Goal: Ask a question

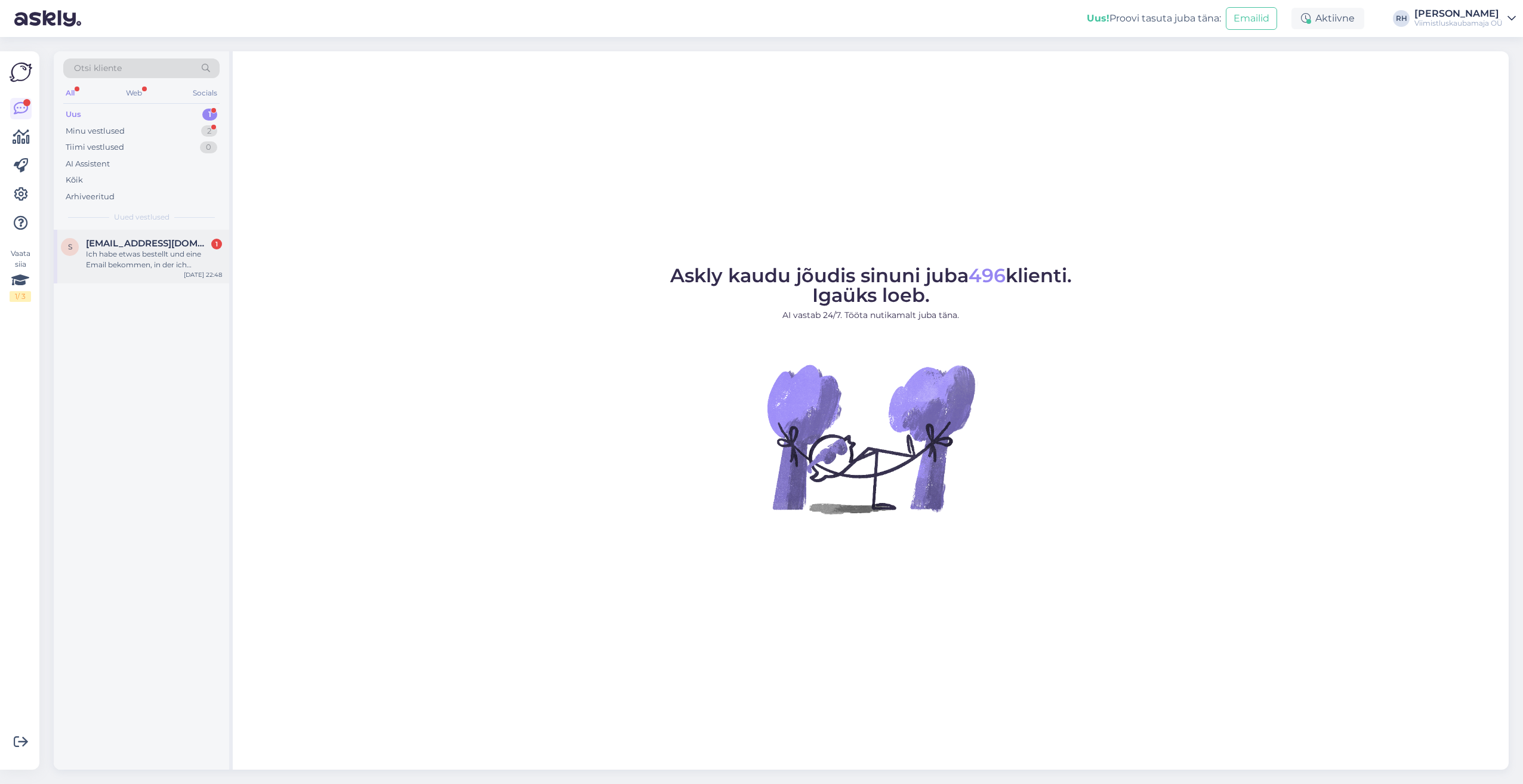
click at [188, 251] on div "Ich habe etwas bestellt und eine Email bekommen, in der ich aufgefordert werde …" at bounding box center [154, 260] width 136 height 22
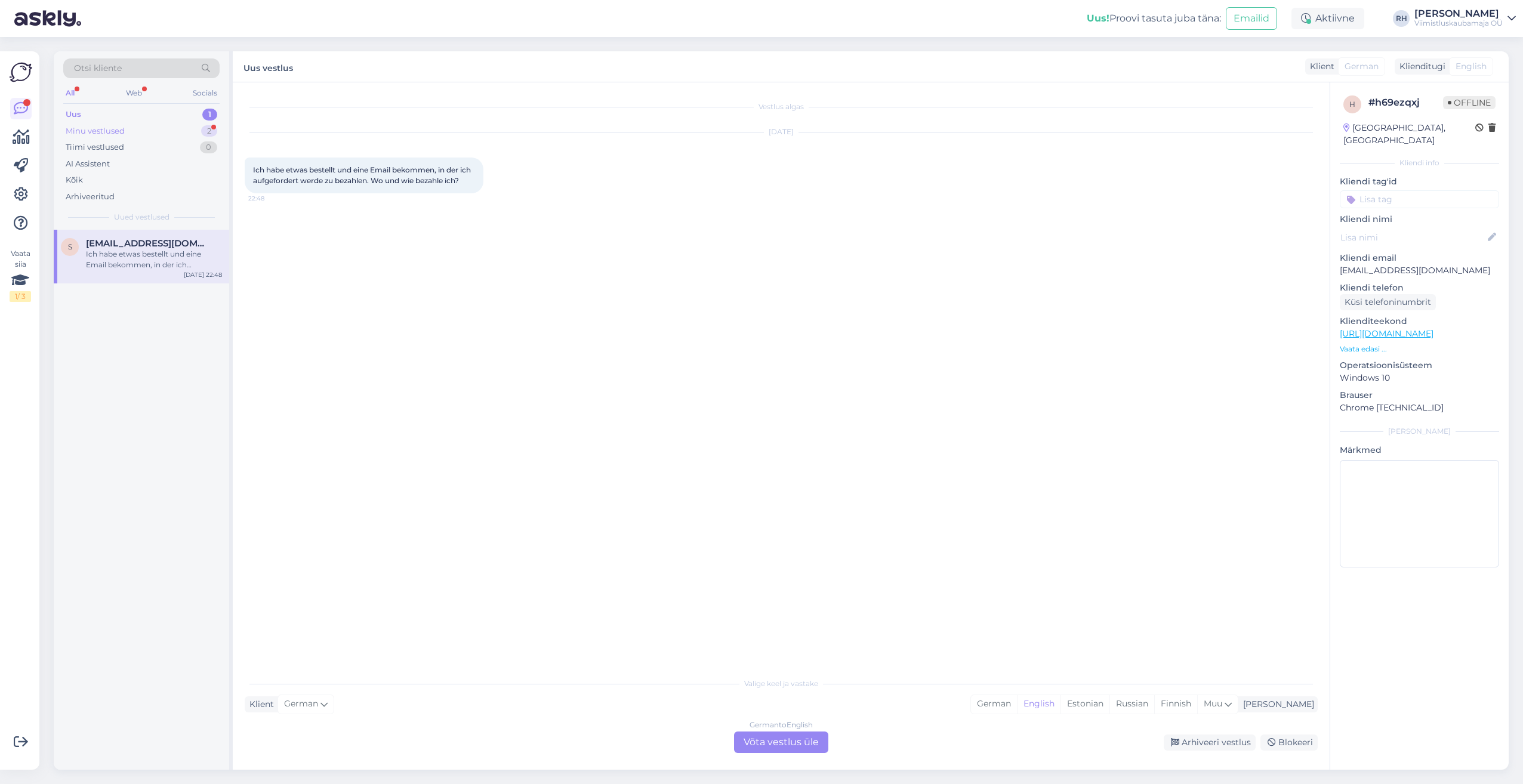
click at [120, 123] on div "Minu vestlused 2" at bounding box center [141, 131] width 156 height 17
click at [151, 264] on div "Vesilämmitysputkien päälle tulee lankkulattia. Ymmärsin että sen maksimipaksuus…" at bounding box center [154, 260] width 136 height 22
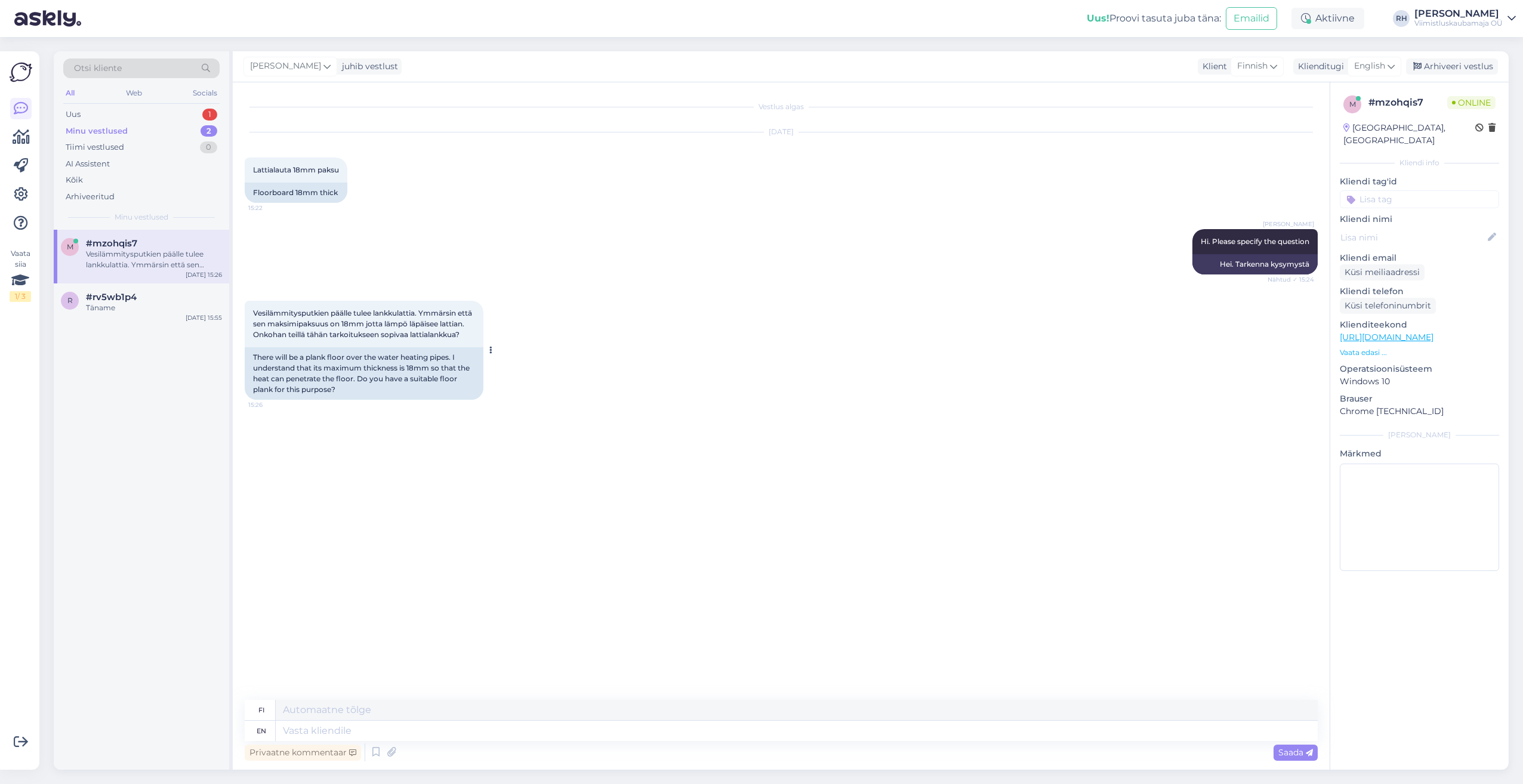
click at [287, 387] on div "There will be a plank floor over the water heating pipes. I understand that its…" at bounding box center [364, 373] width 239 height 52
drag, startPoint x: 350, startPoint y: 389, endPoint x: 375, endPoint y: 389, distance: 25.0
click at [374, 389] on div "There will be a plank floor over the water heating pipes. I understand that its…" at bounding box center [364, 373] width 239 height 52
drag, startPoint x: 375, startPoint y: 389, endPoint x: 421, endPoint y: 389, distance: 46.0
click at [408, 388] on div "There will be a plank floor over the water heating pipes. I understand that its…" at bounding box center [364, 373] width 239 height 52
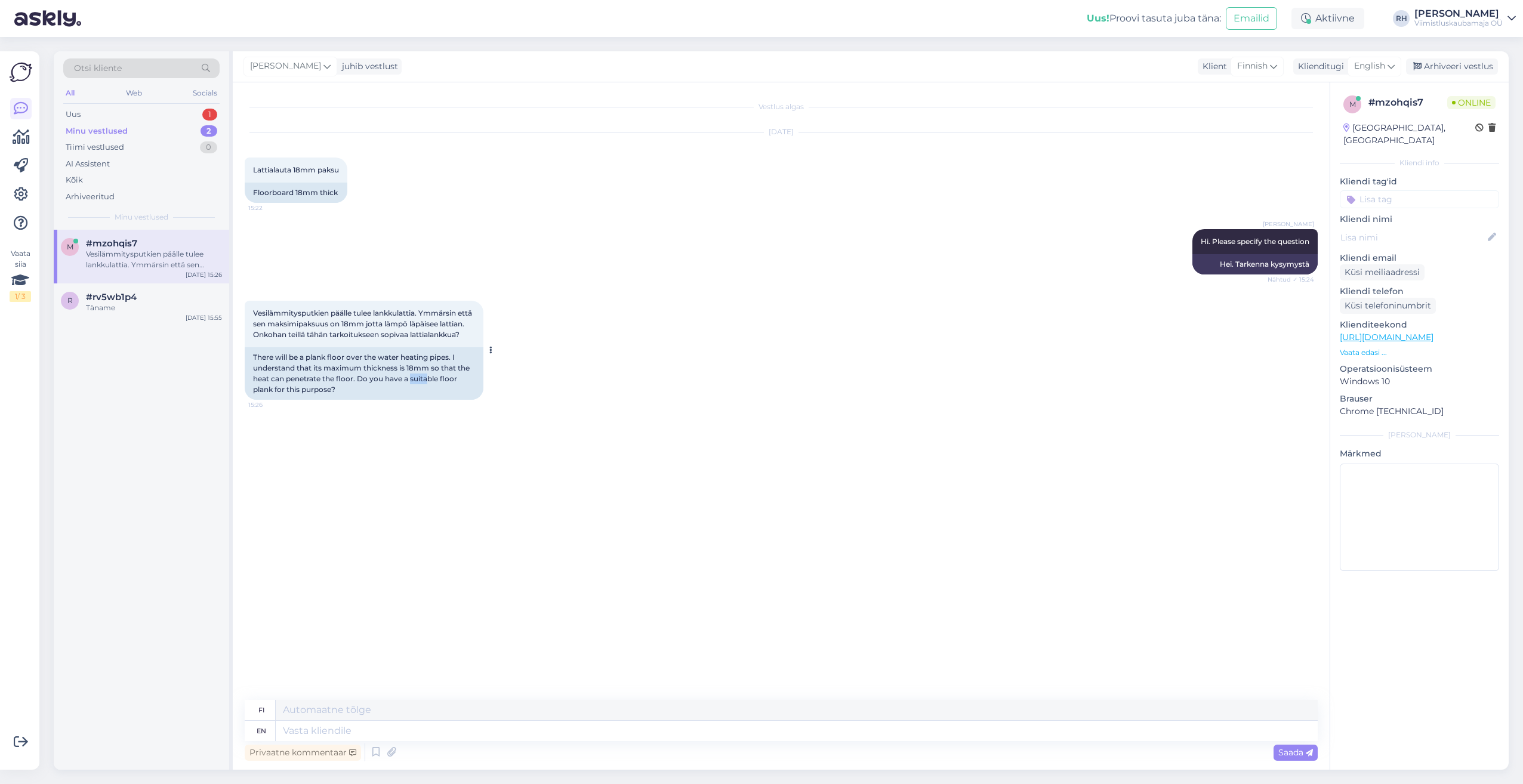
drag, startPoint x: 421, startPoint y: 389, endPoint x: 428, endPoint y: 389, distance: 7.0
click at [428, 389] on div "There will be a plank floor over the water heating pipes. I understand that its…" at bounding box center [364, 373] width 239 height 52
drag, startPoint x: 428, startPoint y: 389, endPoint x: 359, endPoint y: 403, distance: 70.4
click at [361, 399] on div "There will be a plank floor over the water heating pipes. I understand that its…" at bounding box center [364, 373] width 239 height 52
drag, startPoint x: 342, startPoint y: 397, endPoint x: 254, endPoint y: 364, distance: 94.0
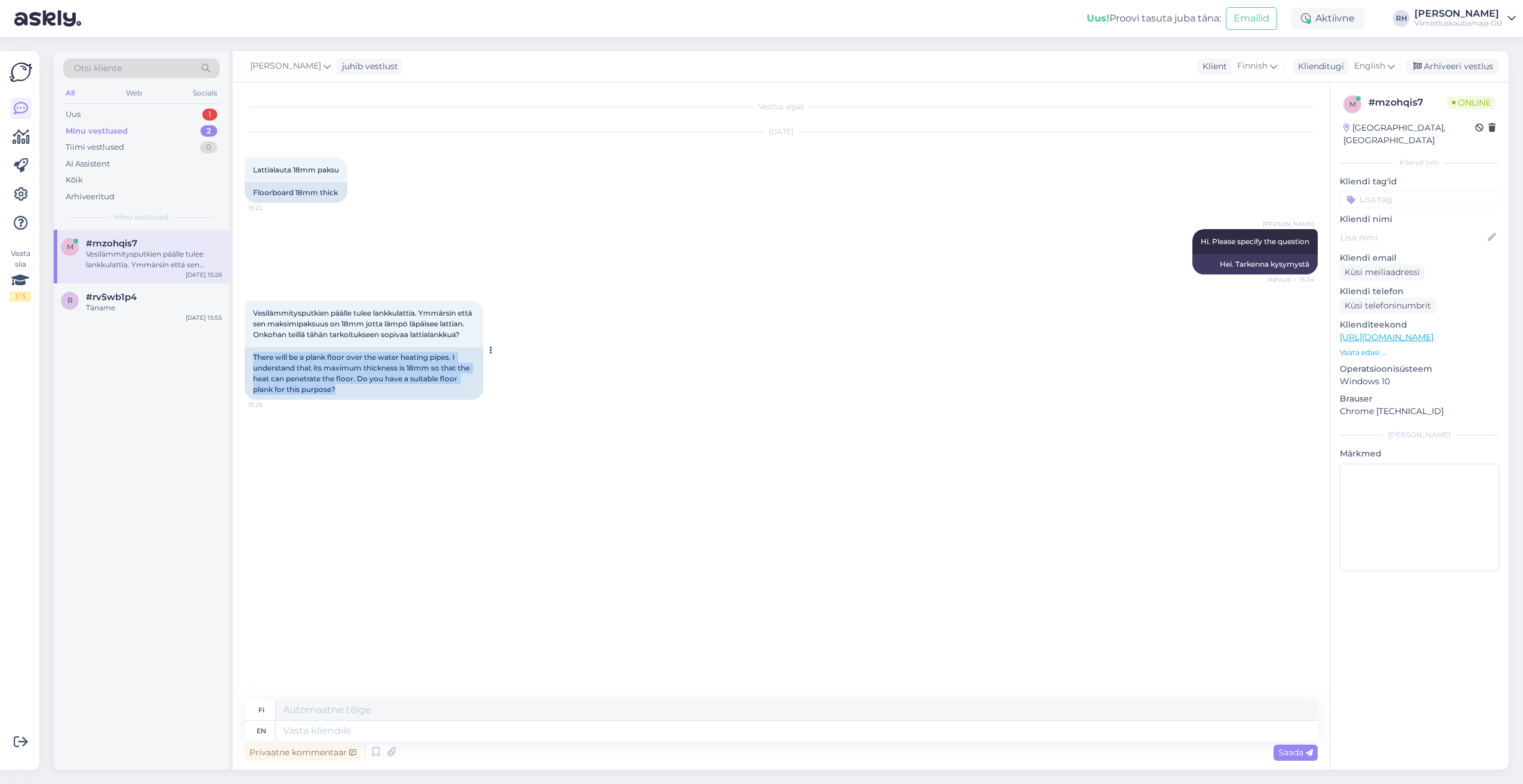
click at [254, 364] on div "There will be a plank floor over the water heating pipes. I understand that its…" at bounding box center [364, 373] width 239 height 52
drag, startPoint x: 254, startPoint y: 364, endPoint x: 330, endPoint y: 381, distance: 77.9
click at [330, 381] on div "There will be a plank floor over the water heating pipes. I understand that its…" at bounding box center [364, 373] width 239 height 52
drag, startPoint x: 330, startPoint y: 381, endPoint x: 438, endPoint y: 378, distance: 108.0
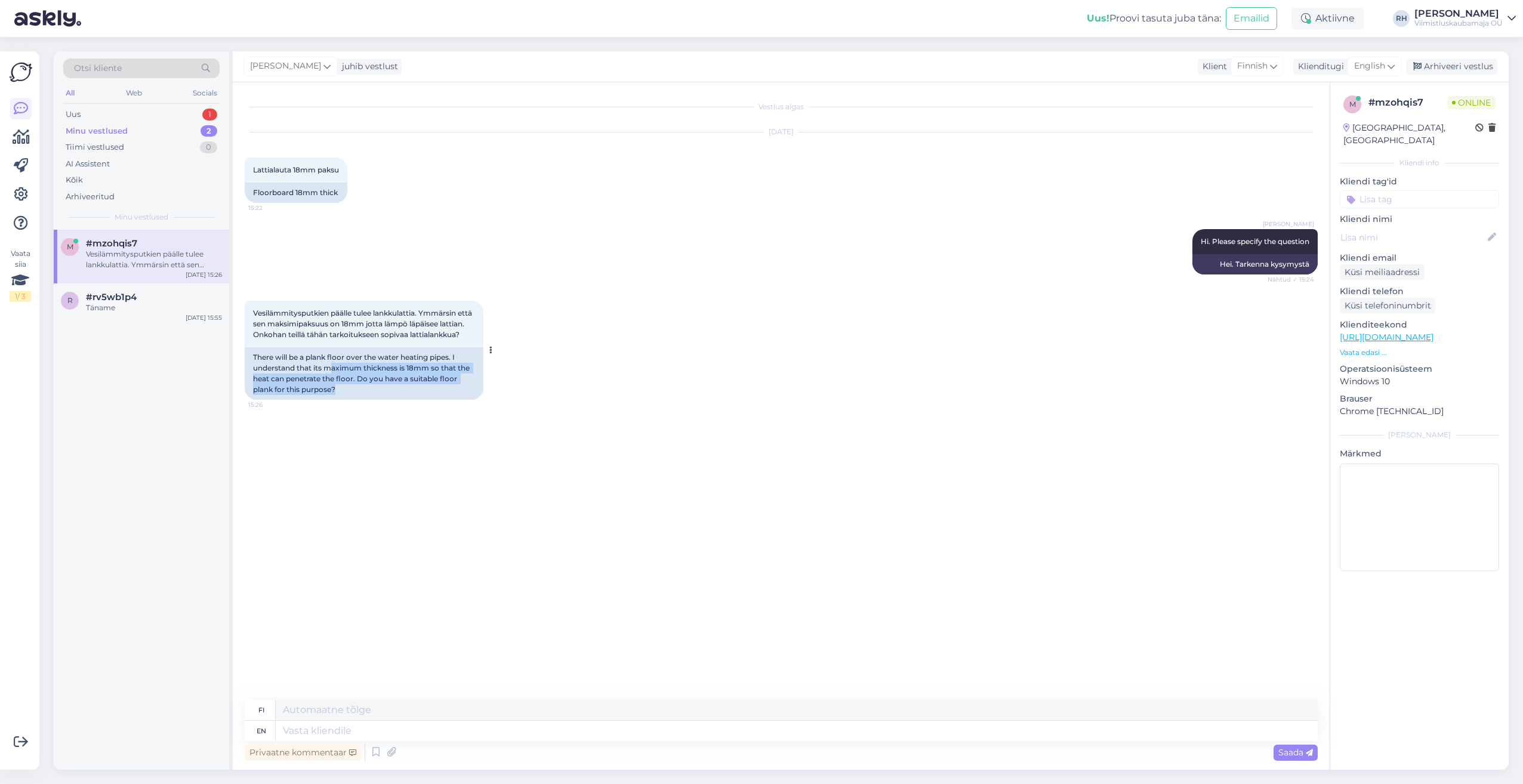
click at [438, 378] on div "There will be a plank floor over the water heating pipes. I understand that its…" at bounding box center [364, 373] width 239 height 52
click at [416, 389] on div "There will be a plank floor over the water heating pipes. I understand that its…" at bounding box center [364, 373] width 239 height 52
click at [341, 396] on div "There will be a plank floor over the water heating pipes. I understand that its…" at bounding box center [364, 373] width 239 height 52
drag, startPoint x: 341, startPoint y: 396, endPoint x: 262, endPoint y: 368, distance: 83.8
click at [262, 368] on div "There will be a plank floor over the water heating pipes. I understand that its…" at bounding box center [364, 373] width 239 height 52
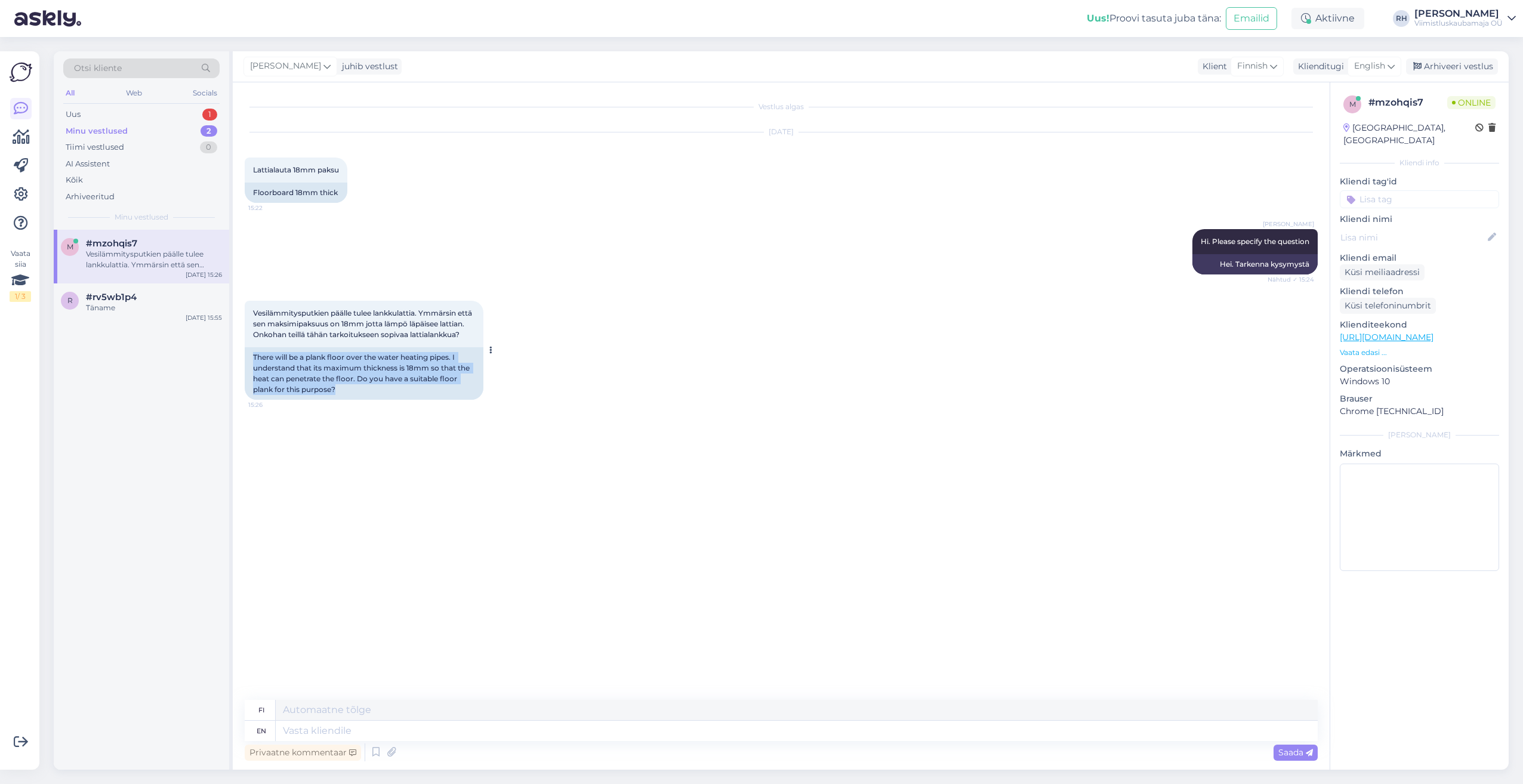
drag, startPoint x: 262, startPoint y: 368, endPoint x: 361, endPoint y: 388, distance: 101.0
click at [361, 388] on div "There will be a plank floor over the water heating pipes. I understand that its…" at bounding box center [364, 373] width 239 height 52
drag, startPoint x: 361, startPoint y: 388, endPoint x: 322, endPoint y: 398, distance: 40.3
click at [322, 398] on div "There will be a plank floor over the water heating pipes. I understand that its…" at bounding box center [364, 373] width 239 height 52
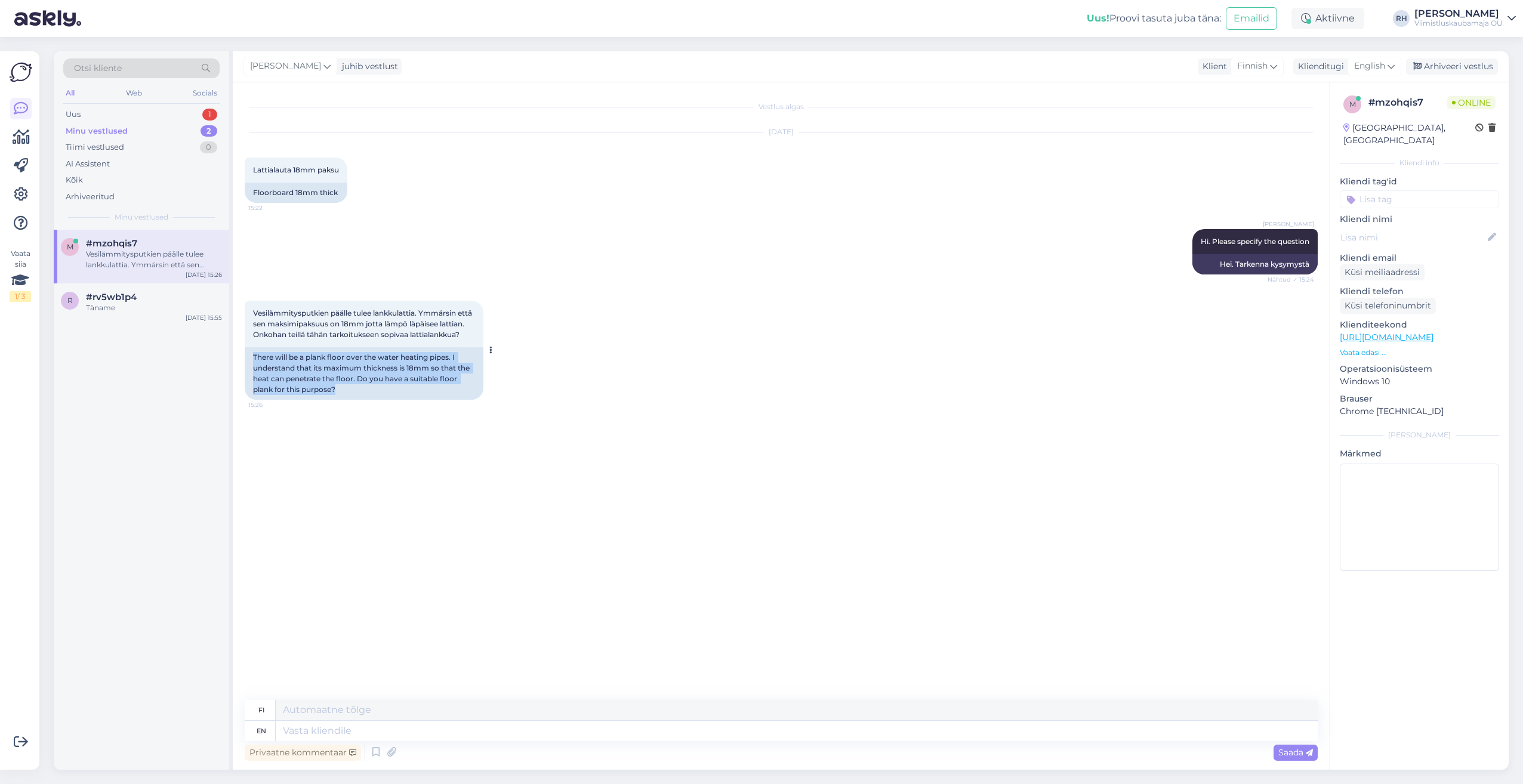
click at [363, 368] on div "There will be a plank floor over the water heating pipes. I understand that its…" at bounding box center [364, 373] width 239 height 52
drag, startPoint x: 397, startPoint y: 366, endPoint x: 422, endPoint y: 376, distance: 26.9
click at [398, 366] on div "There will be a plank floor over the water heating pipes. I understand that its…" at bounding box center [364, 373] width 239 height 52
drag, startPoint x: 422, startPoint y: 376, endPoint x: 441, endPoint y: 388, distance: 22.5
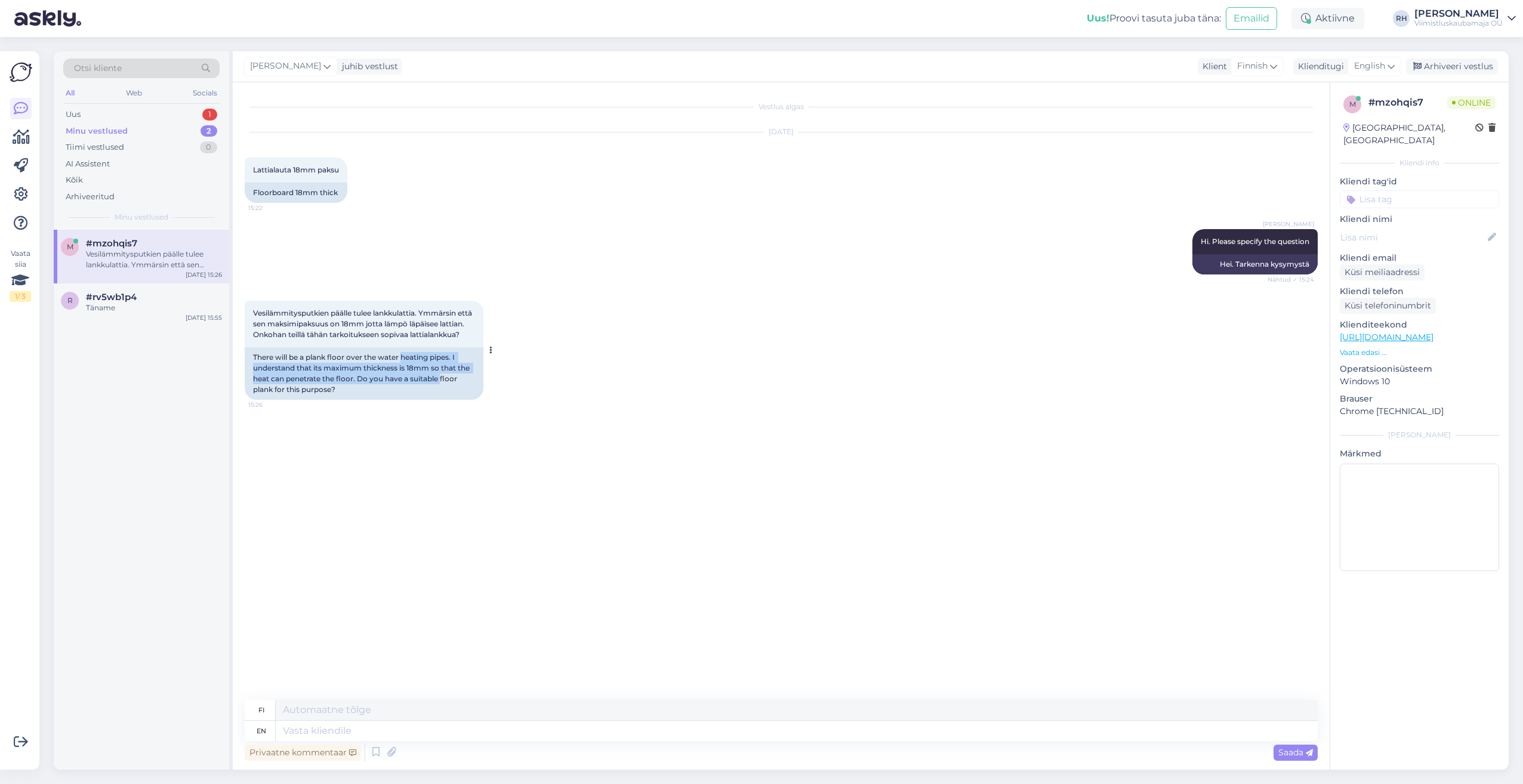
click at [441, 388] on div "There will be a plank floor over the water heating pipes. I understand that its…" at bounding box center [364, 373] width 239 height 52
drag, startPoint x: 441, startPoint y: 388, endPoint x: 377, endPoint y: 381, distance: 64.4
click at [377, 381] on div "There will be a plank floor over the water heating pipes. I understand that its…" at bounding box center [364, 373] width 239 height 52
click at [374, 377] on div "There will be a plank floor over the water heating pipes. I understand that its…" at bounding box center [364, 373] width 239 height 52
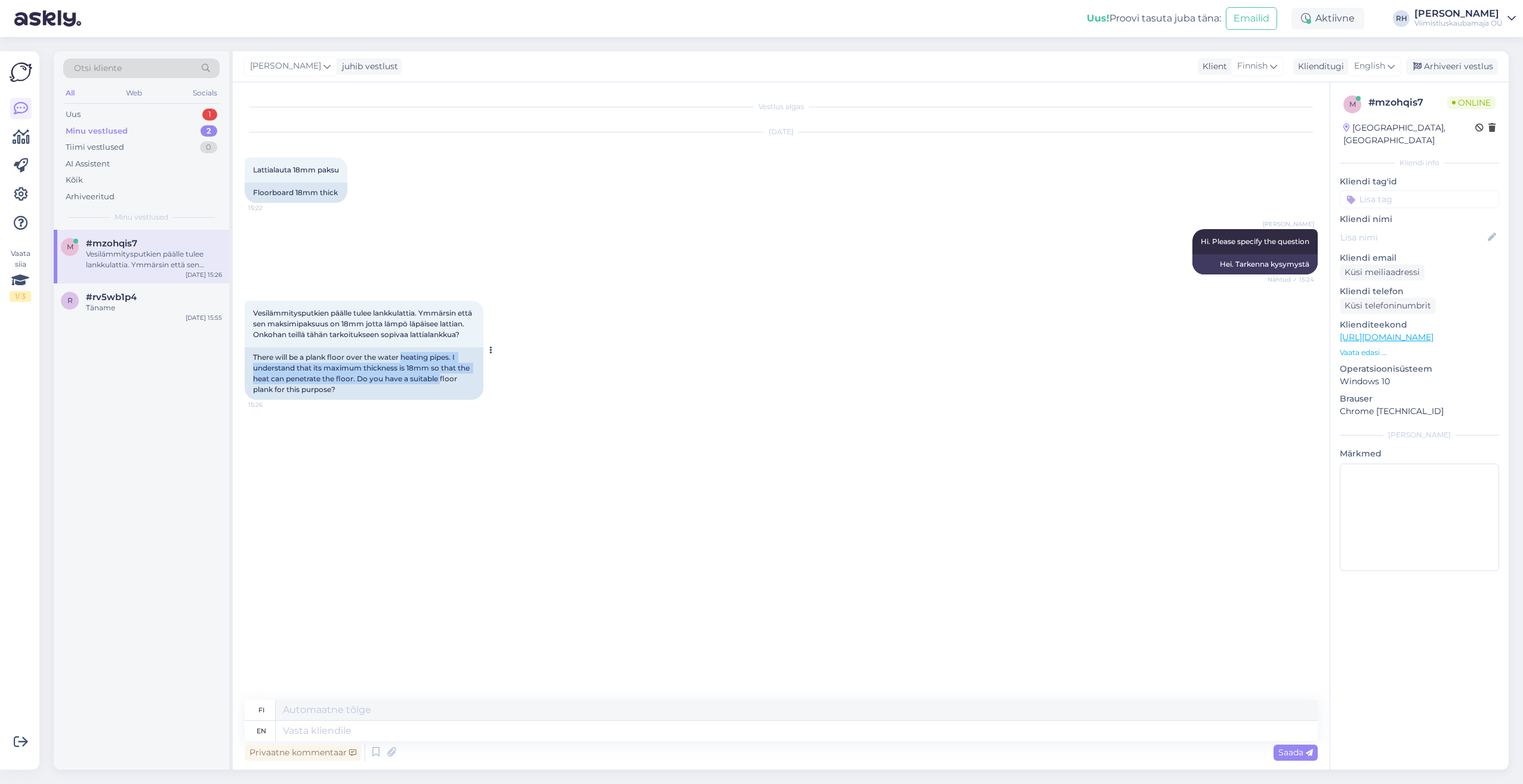
click at [379, 378] on div "There will be a plank floor over the water heating pipes. I understand that its…" at bounding box center [364, 373] width 239 height 52
drag, startPoint x: 272, startPoint y: 388, endPoint x: 365, endPoint y: 396, distance: 93.3
click at [365, 396] on div "There will be a plank floor over the water heating pipes. I understand that its…" at bounding box center [364, 373] width 239 height 52
drag, startPoint x: 365, startPoint y: 396, endPoint x: 347, endPoint y: 398, distance: 18.1
click at [347, 398] on div "There will be a plank floor over the water heating pipes. I understand that its…" at bounding box center [364, 373] width 239 height 52
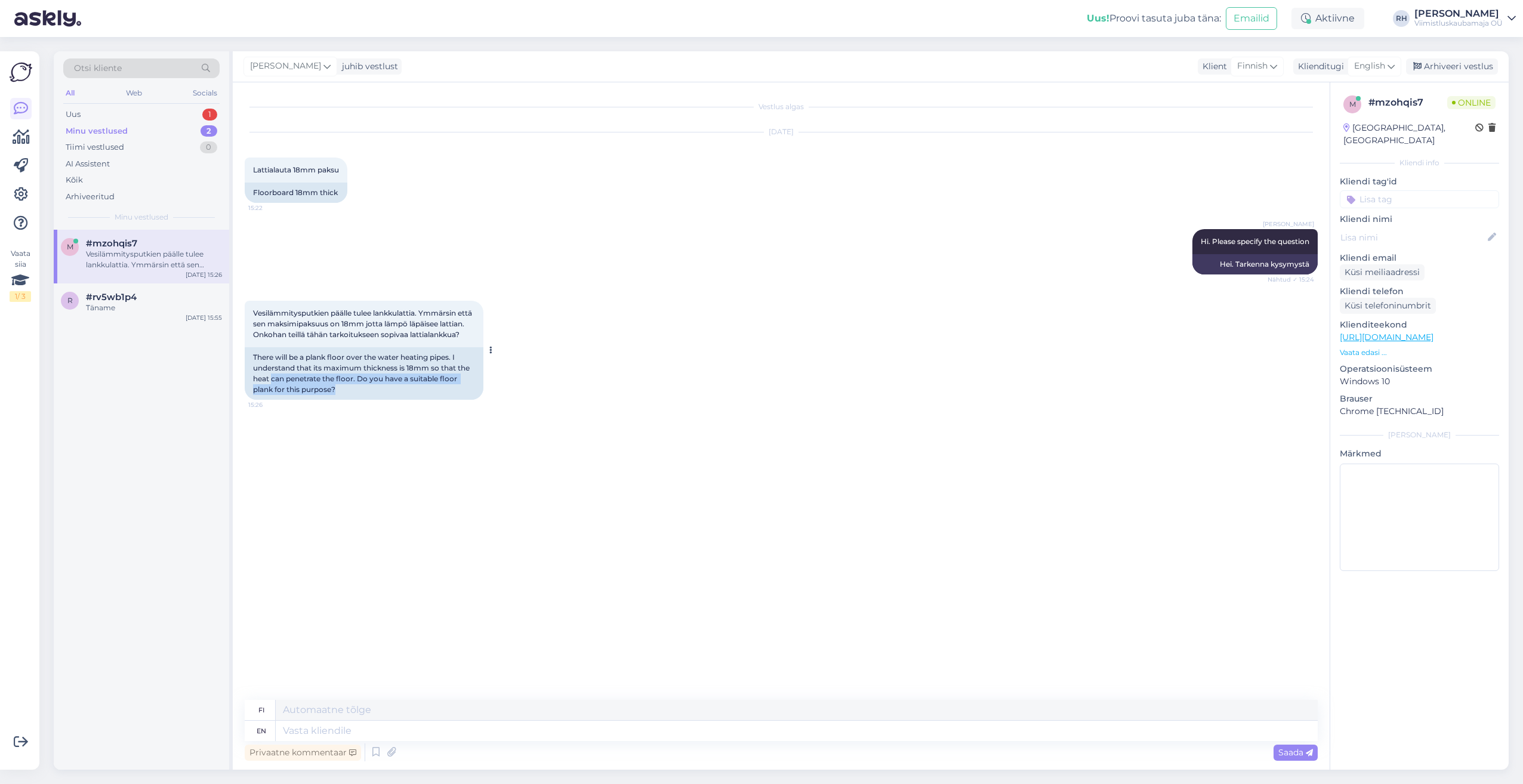
click at [347, 398] on div "There will be a plank floor over the water heating pipes. I understand that its…" at bounding box center [364, 373] width 239 height 52
click at [346, 397] on div "There will be a plank floor over the water heating pipes. I understand that its…" at bounding box center [364, 373] width 239 height 52
click at [367, 387] on div "There will be a plank floor over the water heating pipes. I understand that its…" at bounding box center [364, 373] width 239 height 52
click at [642, 726] on textarea at bounding box center [796, 731] width 1042 height 20
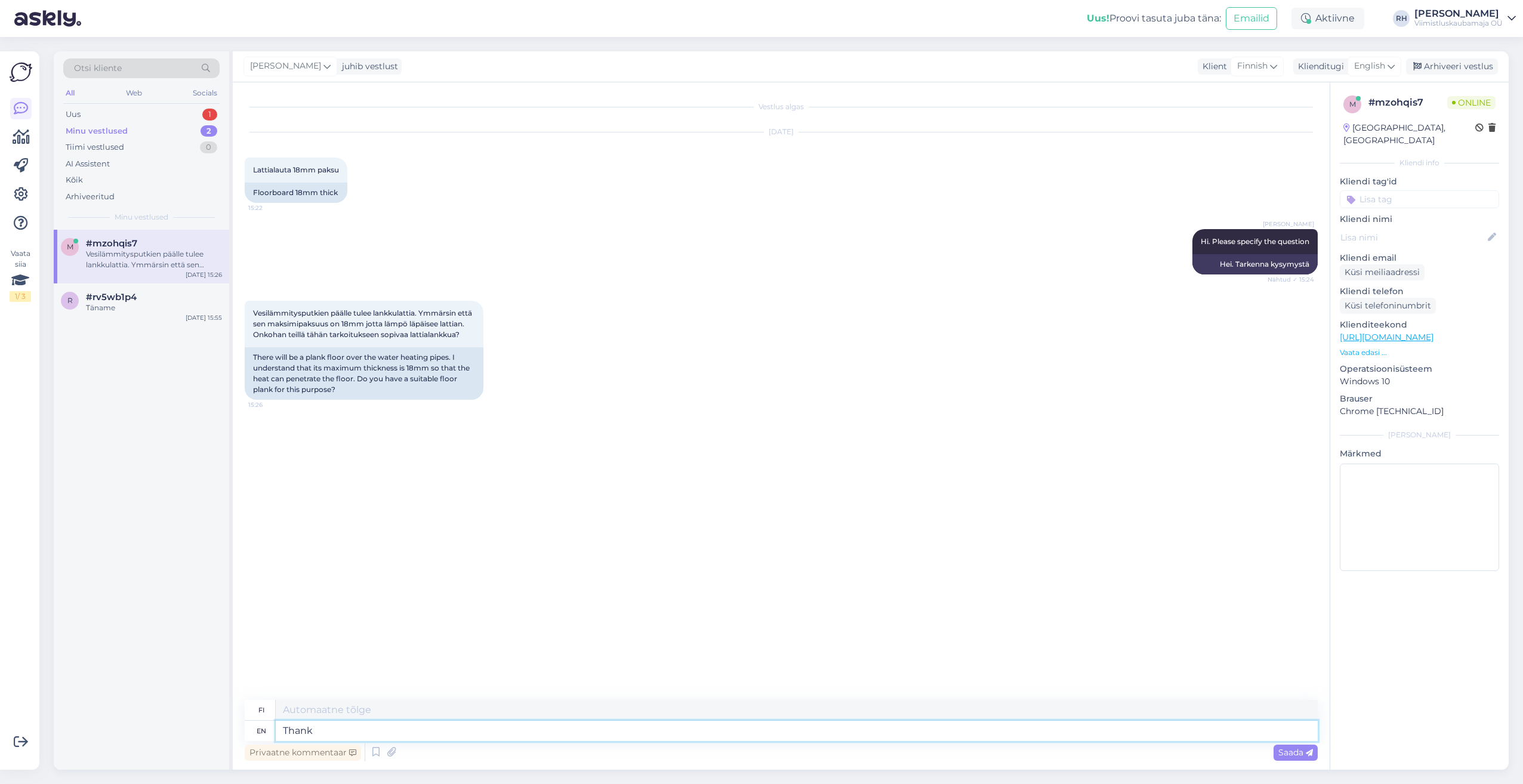
type textarea "Thank y"
type textarea "Kiittää"
type textarea "Thank you"
type textarea "Kiitos"
type textarea "Thank you for the"
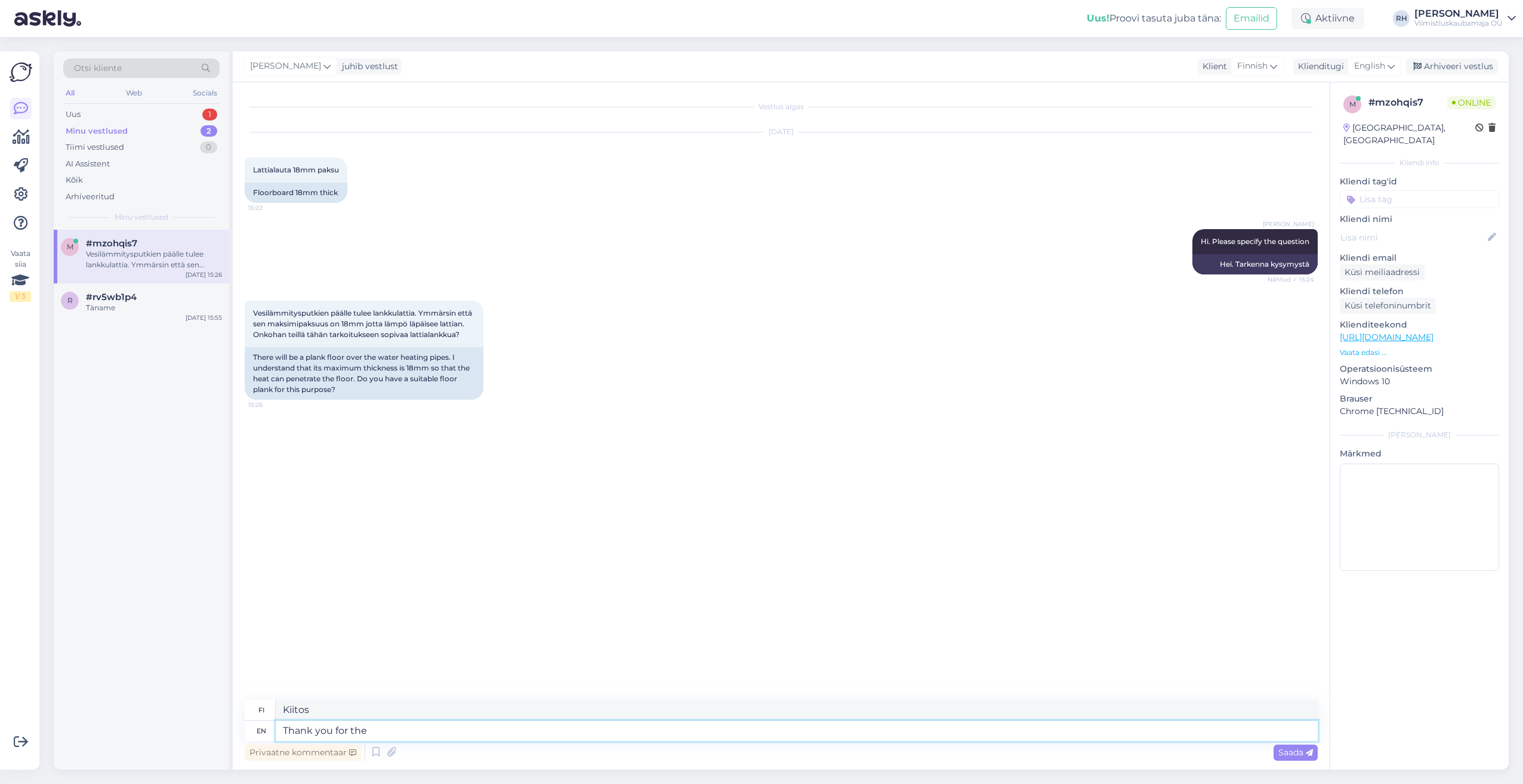
type textarea "Kiitos tästä"
type textarea "Thank you for the information."
type textarea "Kiitos tiedoista."
type textarea "Thank you for the information. Do"
type textarea "Kiitos tiedoista. Tee niin."
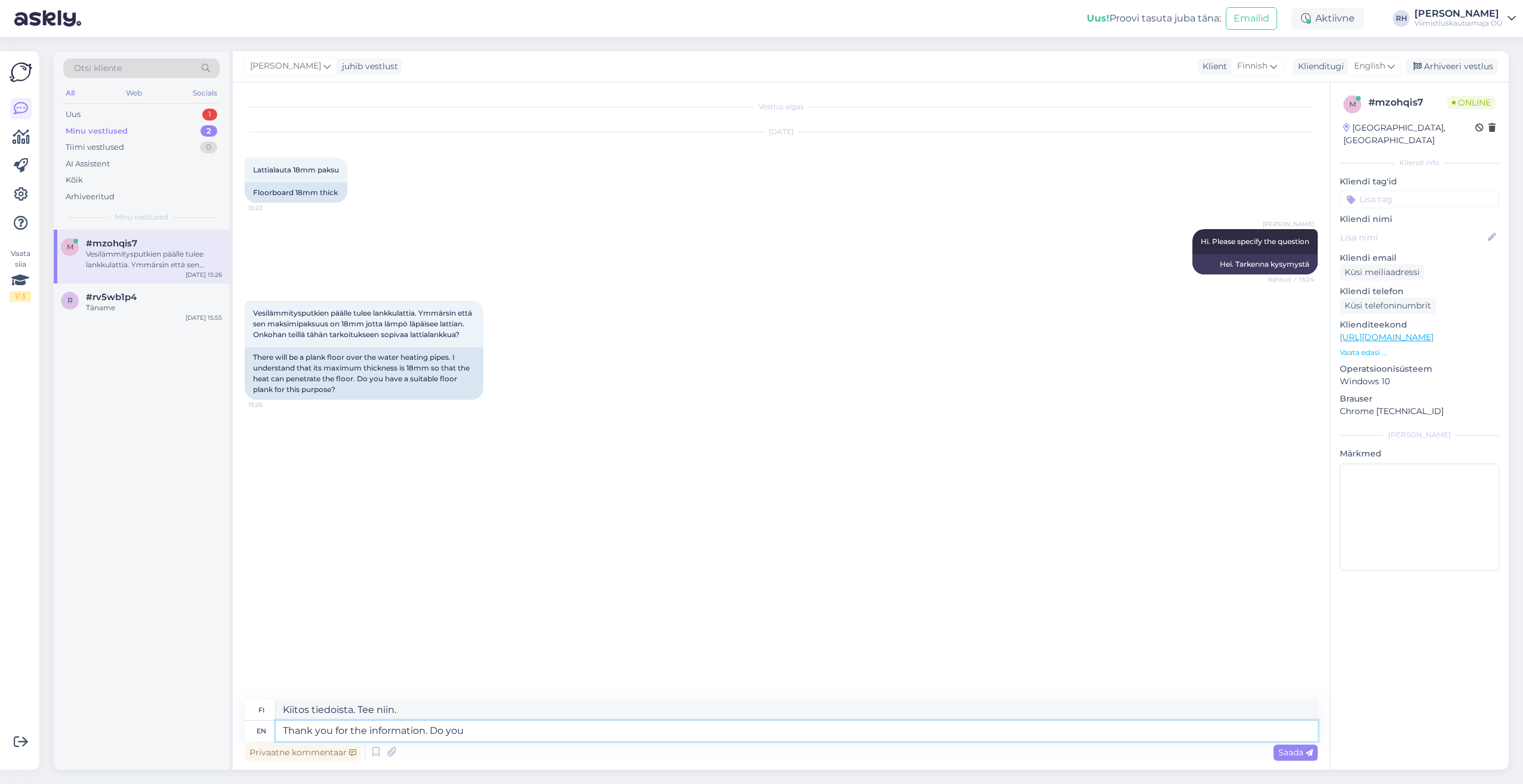
type textarea "Thank you for the information. Do you"
type textarea "Kiitos tiedoista. Teetkö niin?"
type textarea "Thank you for the information. Do you have p"
type textarea "Kiitos tiedoista. Onko sinulla"
type textarea "Thank you for the information. Do you have preferance"
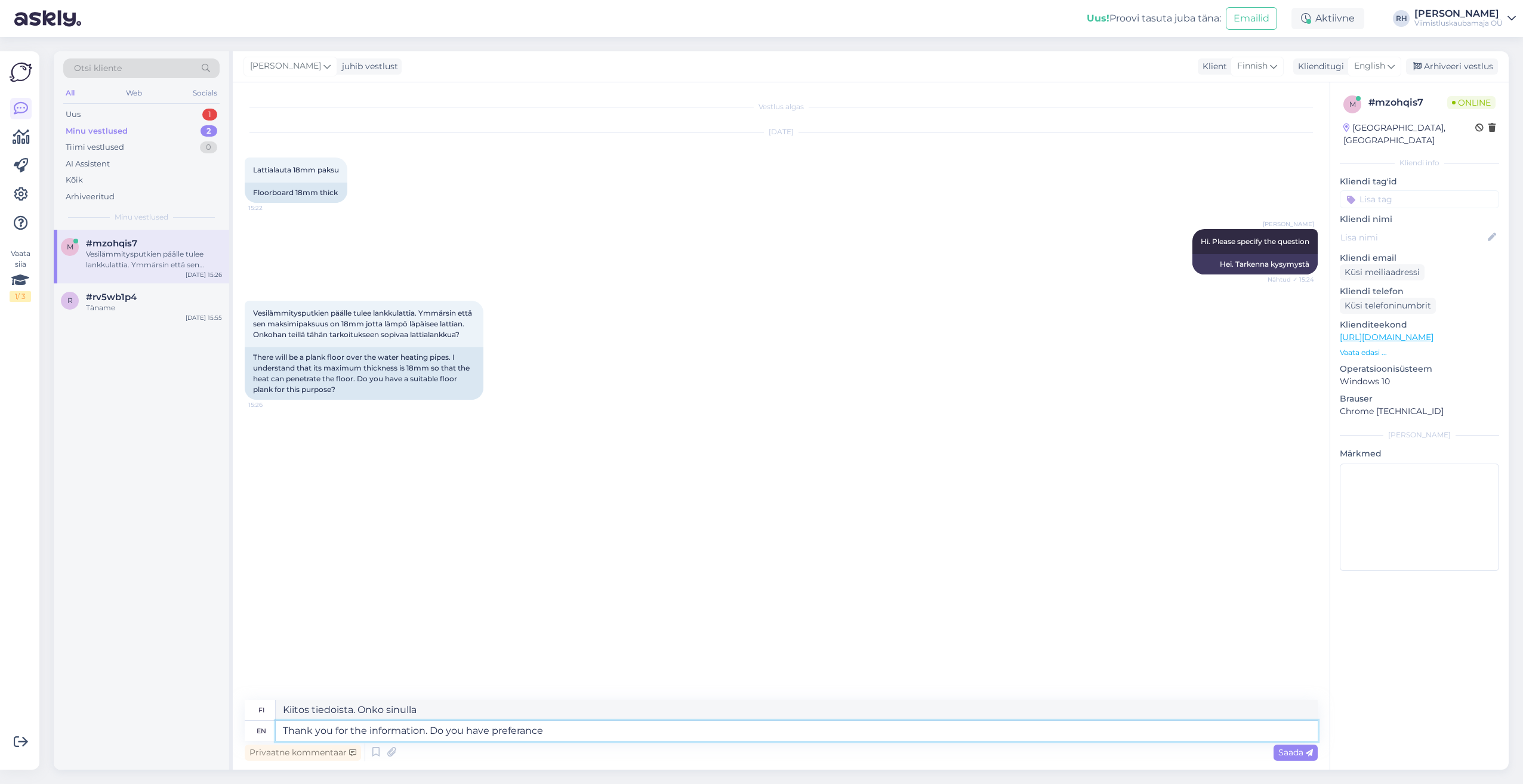
type textarea "Kiitos tiedoista. Onko sinulla mieltymystä?"
type textarea "Thank you for the information. Do you have preference"
type textarea "Kiitos tiedoista. Onko sinulla mieltymystäsi?"
type textarea "Thank you for the information. Do you have preference wh"
type textarea "Kiitos tiedoista. Onko sinulla mieltymystäsi johonkin?"
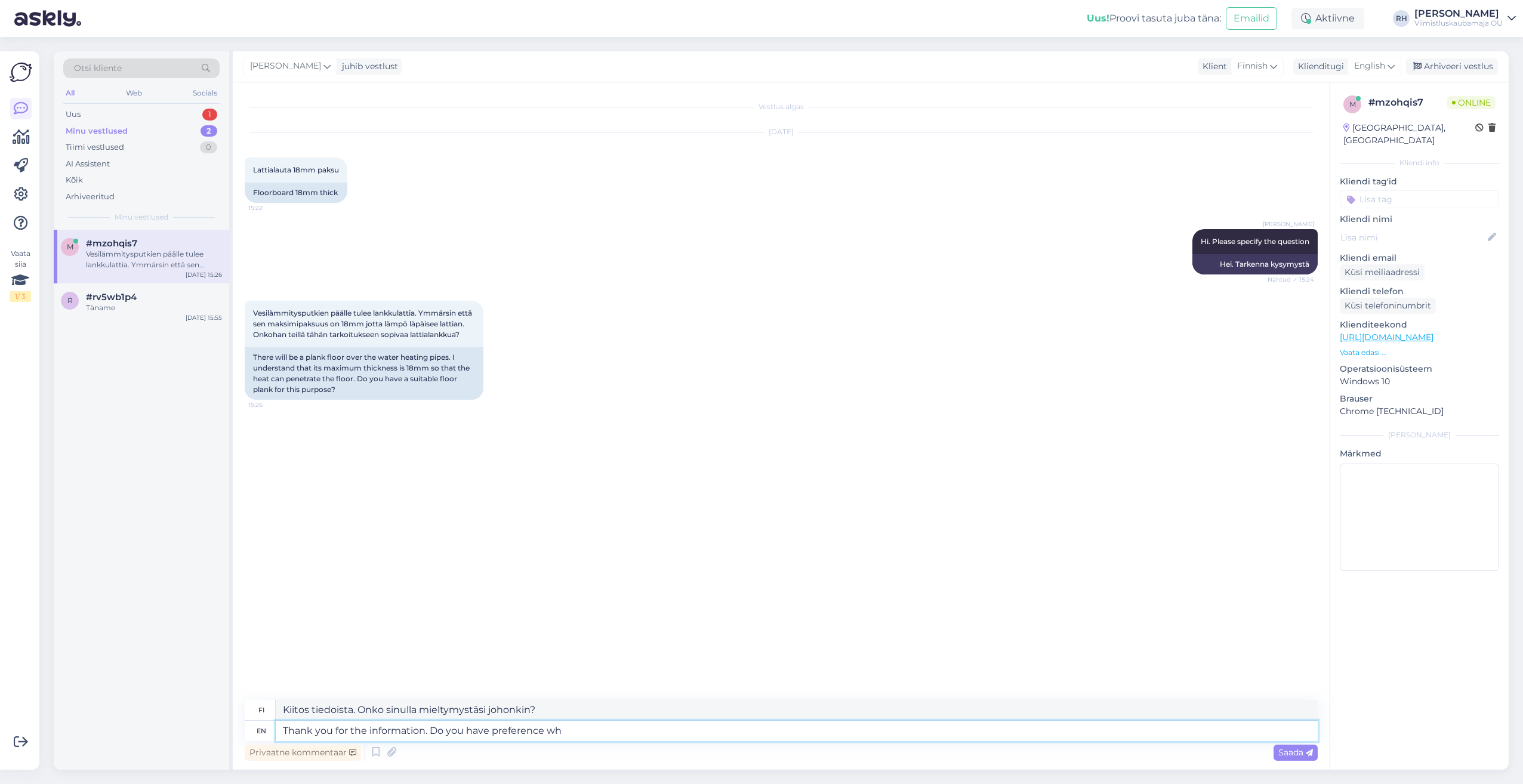
type textarea "Thank you for the information. Do you have preference wha"
type textarea "Kiitos tiedoista. Onko sinulla mieltymystä mihin"
type textarea "Thank you for the information. Do you have preference what"
type textarea "Kiitos tiedoista. Onko sinulla mieltymyksiä?"
type textarea "Thank you for the information. Do you have preference wh"
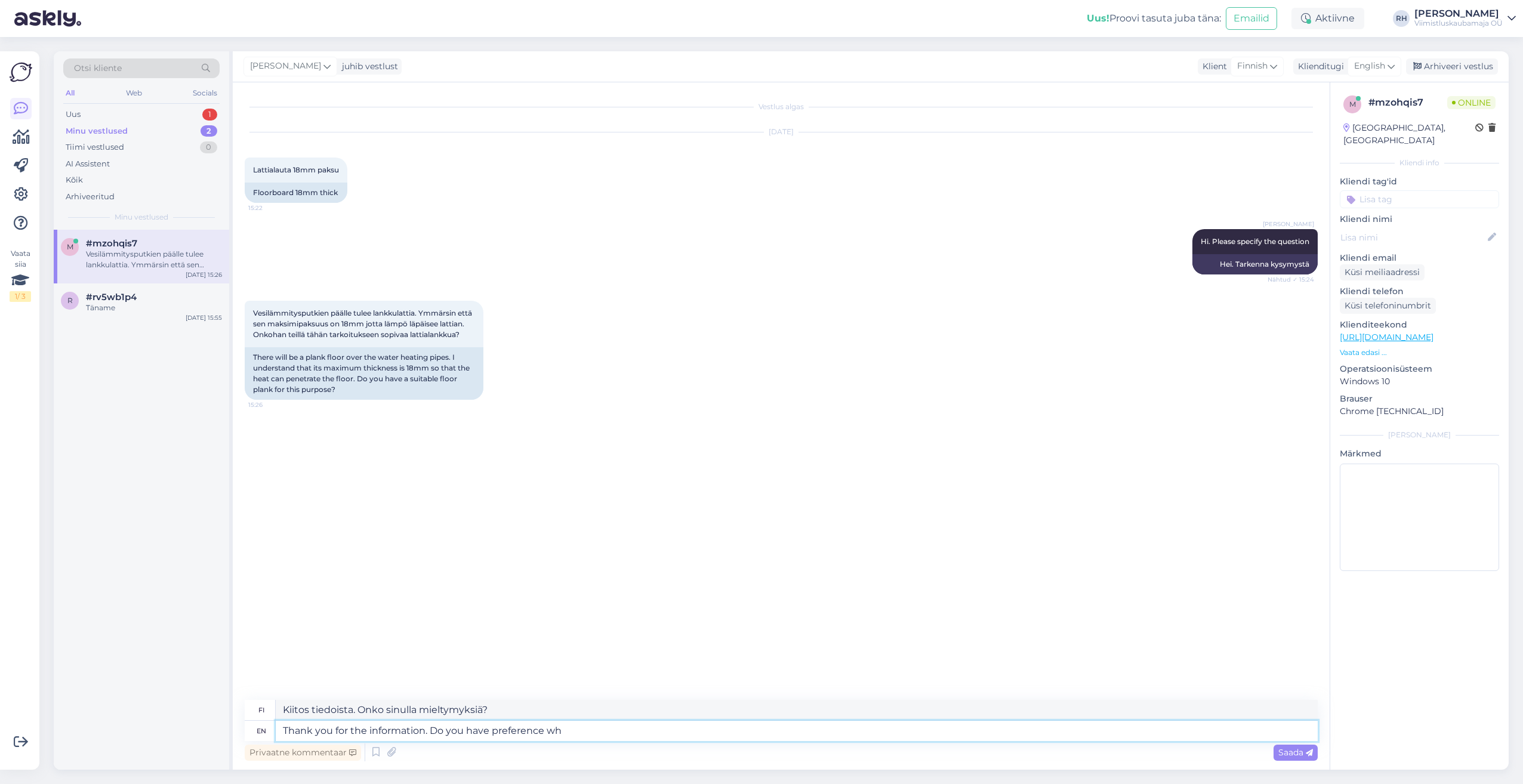
type textarea "Kiitos tiedoista. Onko sinulla mieltymyksiä mihin?"
type textarea "Thank you for the information. Do you have preference w"
type textarea "Kiitos tiedoista. Onko sinulla mieltymystä mihin"
type textarea "Thank you for the information. Do you have preference"
type textarea "Kiitos tiedoista. Onko sinulla mieltymystäsi?"
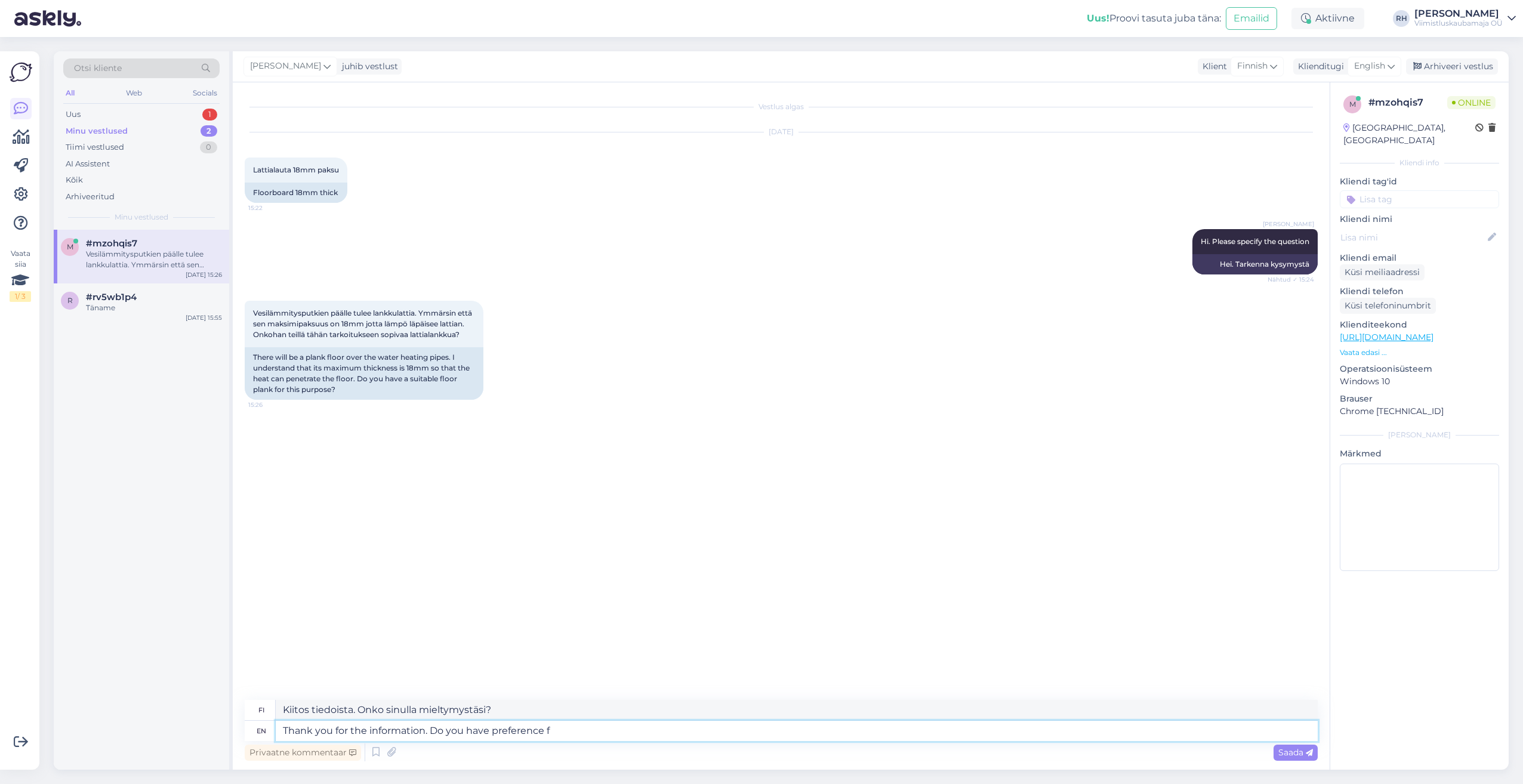
type textarea "Thank you for the information. Do you have preference fr"
type textarea "Kiitos tiedoista. Onko sinulla mieltymystä f:ään?"
type textarea "Thank you for the information. Do you have preference fro"
type textarea "Kiitos tiedoista. Onko sinulla mieltymystäsi johonkin seuraavista?"
type textarea "Thank you for the information. Do you have preference from w"
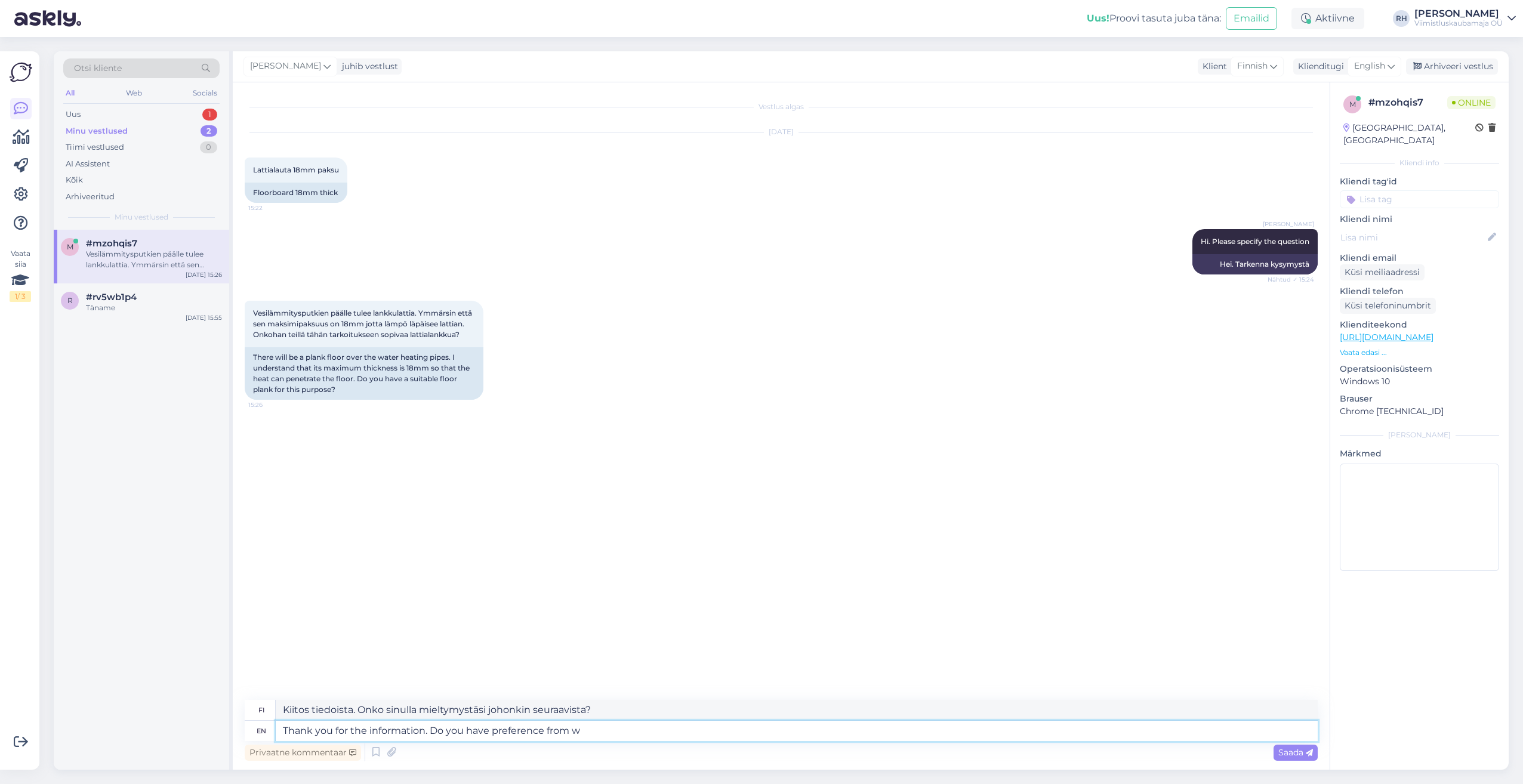
type textarea "Kiitos tiedoista. Onko sinulla mieltymystä w:stä?"
type textarea "Thank you for the information. Do you have preference from whi"
type textarea "Kiitos tiedoista. Onko sinulla mieltymystäsi jostakin?"
type textarea "Thank you for the information. Do you have preference from whic"
type textarea "Kiitos tiedoista. Onko sinulla mieltymystä kummasta?"
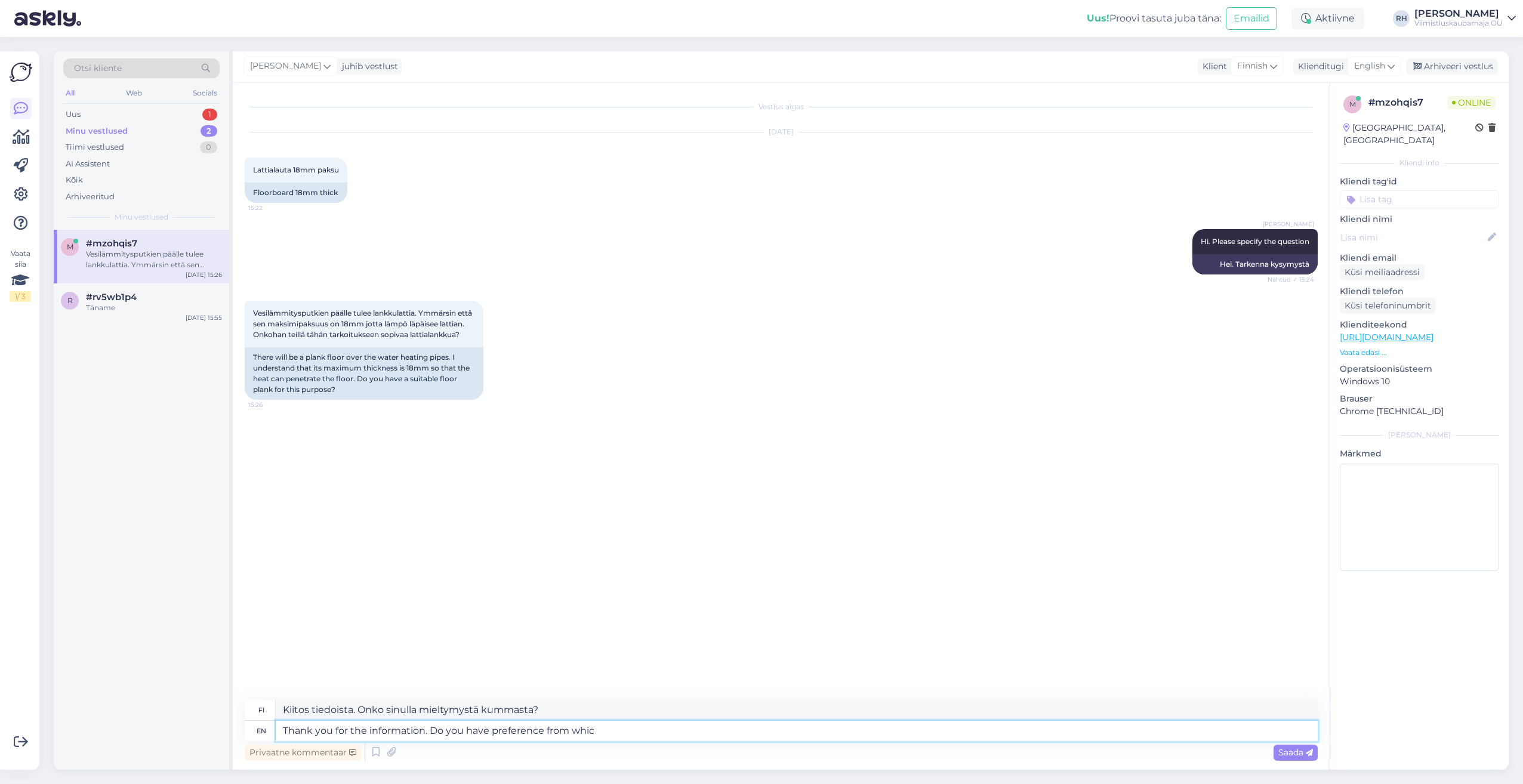
type textarea "Thank you for the information. Do you have preference from which"
type textarea "Kiitos tiedoista. Onko sinulla mieltymystäsi johonkin seuraavista?"
type textarea "Thank you for the information. Do you have preference from which wood"
type textarea "Kiitos tiedoista. Onko sinulla mieltymystäsi siitä, mistä...?"
type textarea "Thank you for the information. Do you have preference from which wood"
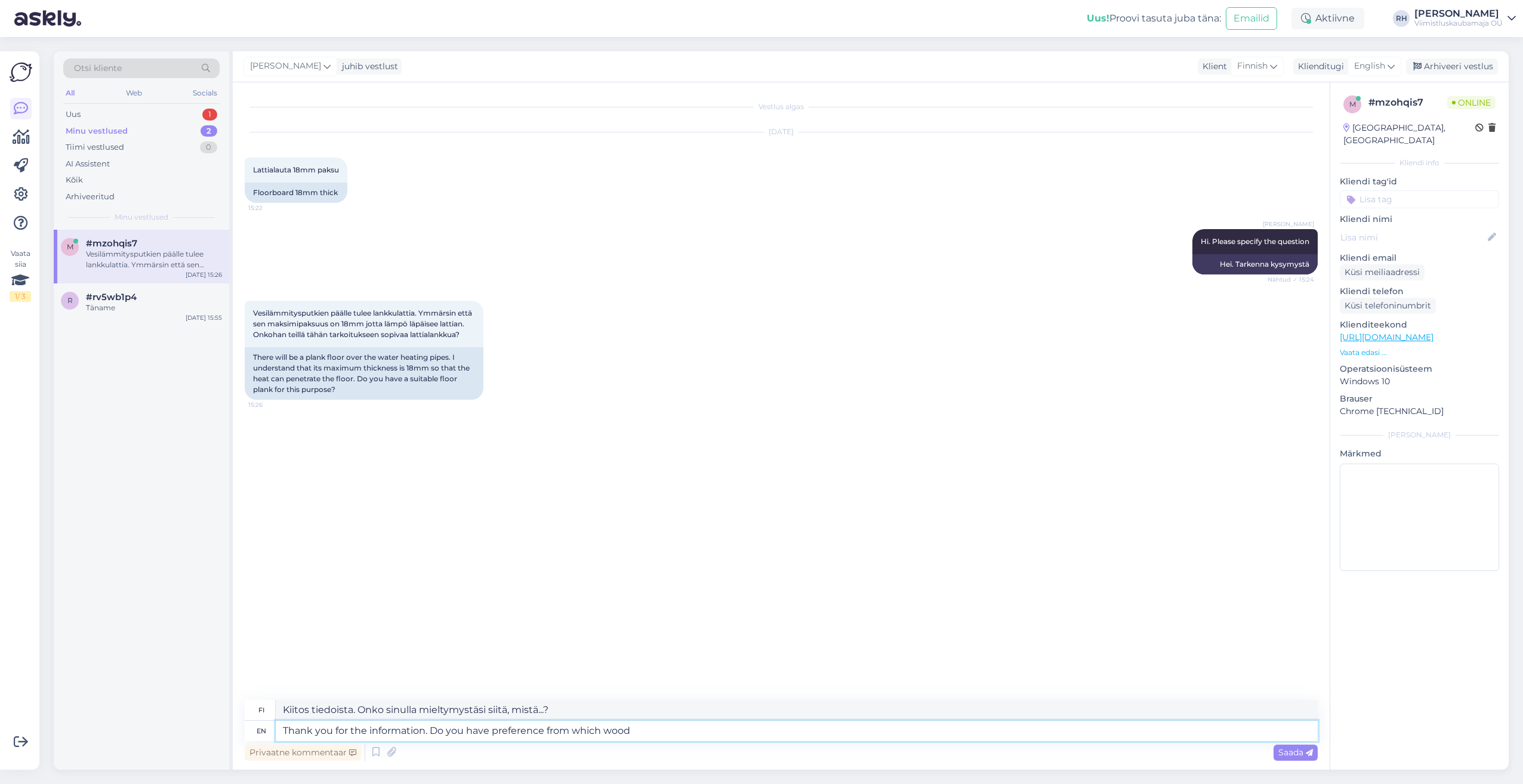
type textarea "Kiitos tiedoista. Onko sinulla mieltymystäsi kummasta wo:sta?"
type textarea "Thank you for the information. Do you have preference from which wood the"
type textarea "Kiitos tiedoista. Onko sinulla mieltymystäsi mistä puusta..."
type textarea "Thank you for the information. Do you have preference from which wood the fl"
type textarea "Kiitos tiedoista. Onko sinulla mieltymystäsi siitä, mistä puusta f"
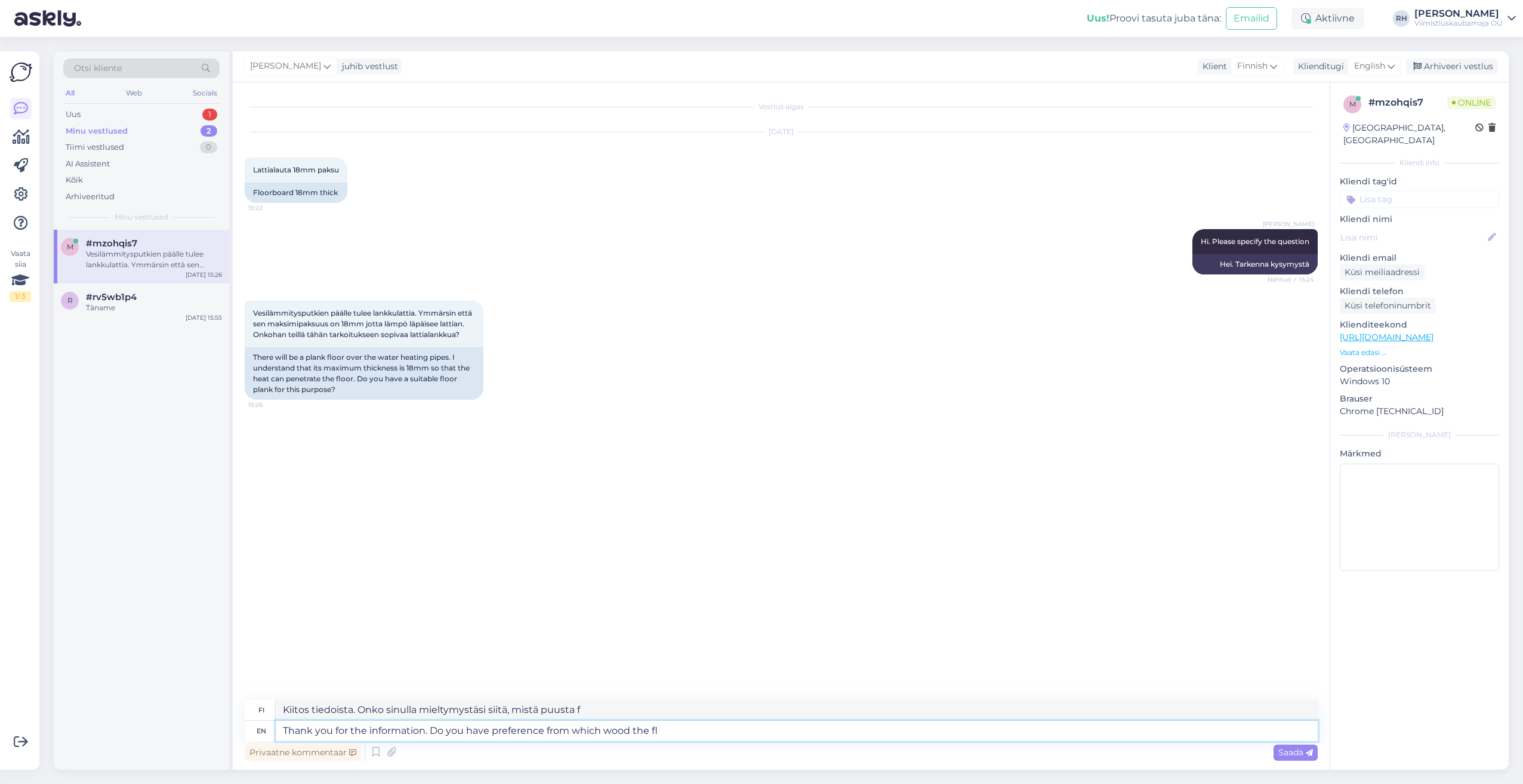
type textarea "Thank you for the information. Do you have preference from which wood the flo"
type textarea "Kiitos tiedoista. Onko sinulla mieltymystäsi siitä, mistä puusta fl"
type textarea "Thank you for the information. Do you have preference from which wood the floo"
type textarea "Kiitos tiedoista. Onko sinulla mieltymystäsi siitä, mistä puusta lattian pitäis…"
type textarea "Thank you for the information. Do you have preference from which wood the floor"
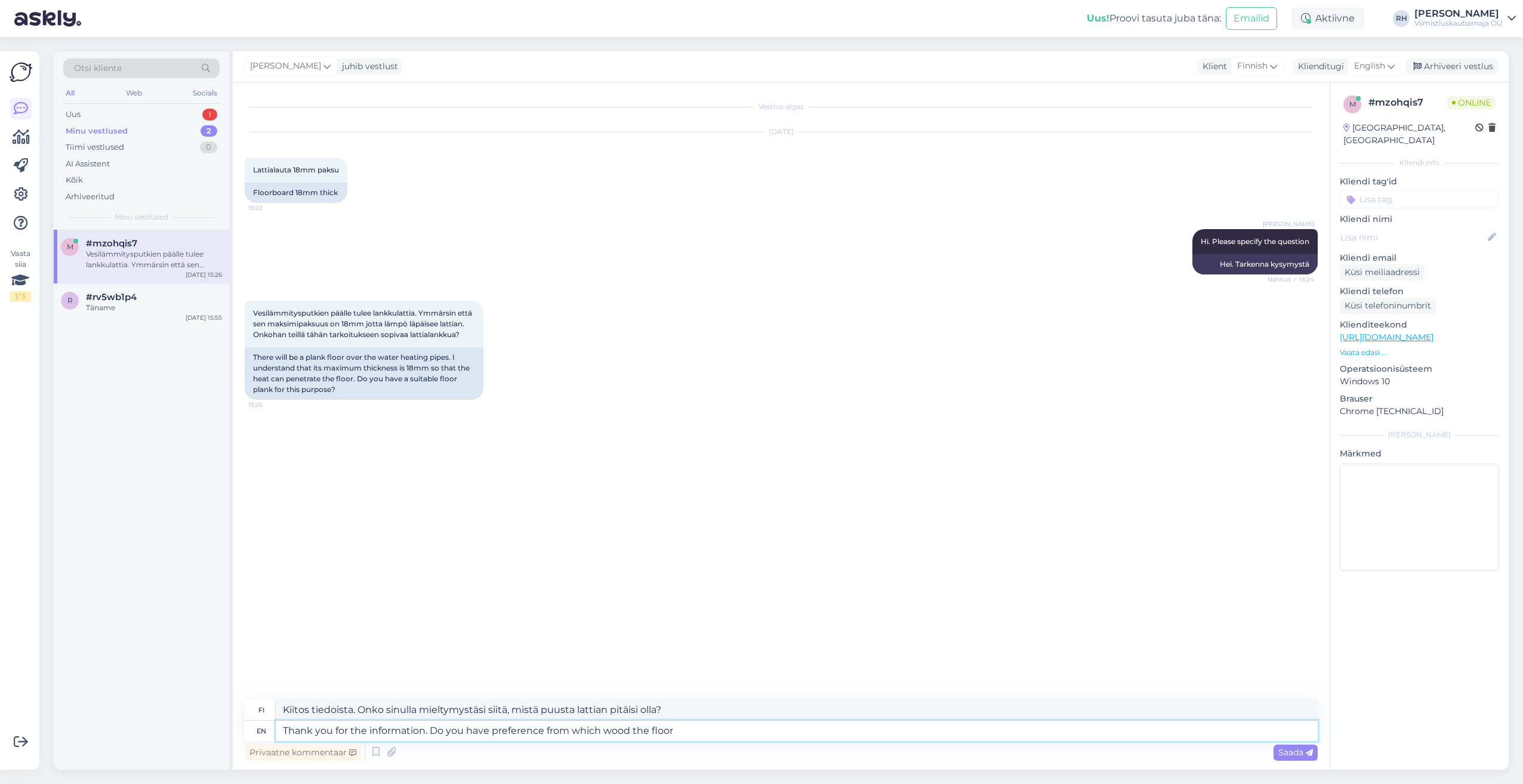
type textarea "Kiitos tiedoista. Onko sinulla mieltymystäsi lattian puumateriaaliin?"
type textarea "Thank you for the information. Do you have preference from which wood the floor…"
type textarea "Kiitos tiedoista. Onko sinulla mieltymystäsi lattian valintaan puulajina?"
type textarea "Thank you for the information. Do you have preference from which wood the floor…"
type textarea "Kiitos tiedoista. Onko sinulla mieltymystäsi siitä, mistä puusta lattialauta ol…"
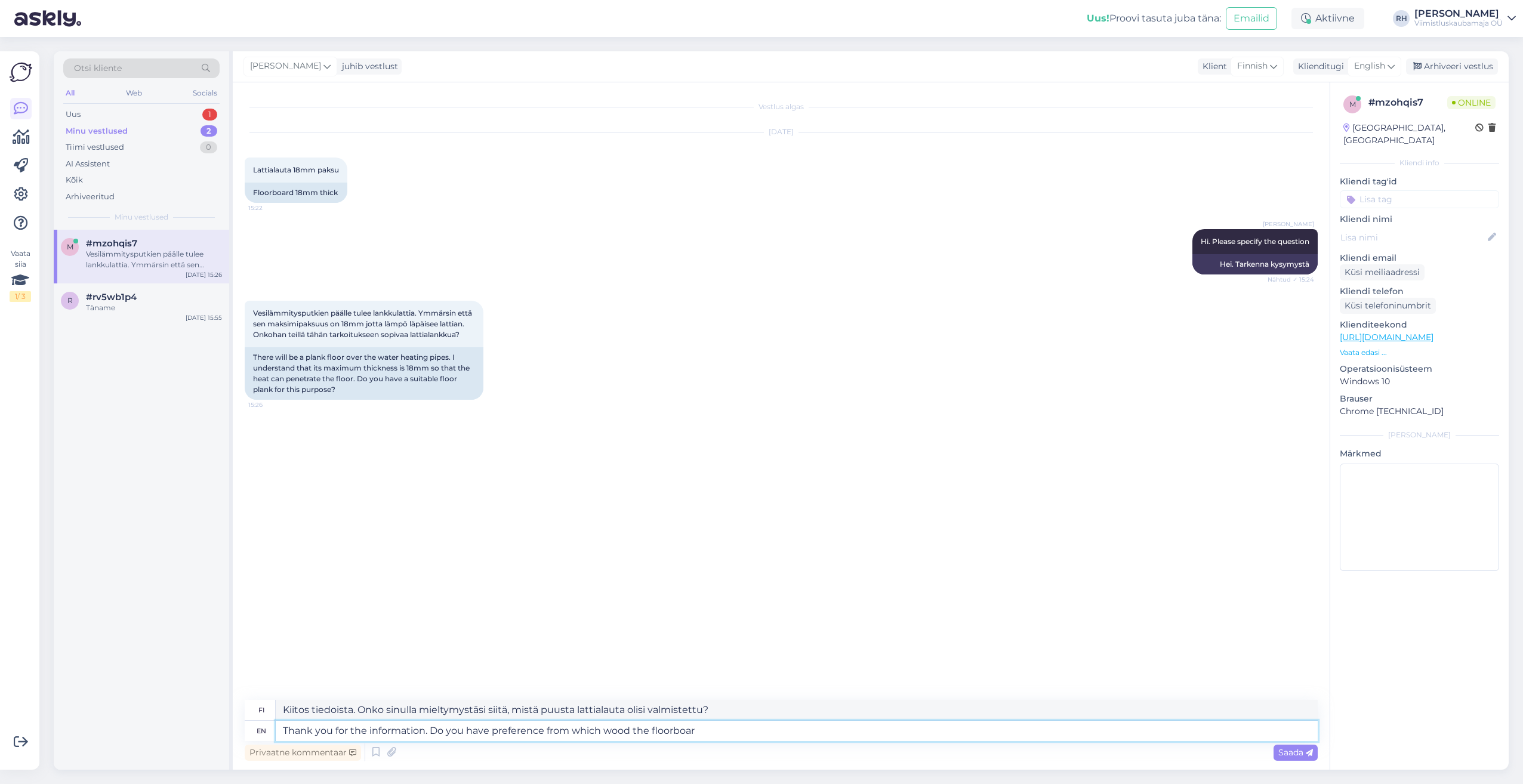
type textarea "Thank you for the information. Do you have preference from which wood the floor…"
type textarea "Kiitos tiedoista. Onko sinulla mieltymystäsi siitä, mistä puusta lattialauta ol…"
type textarea "Thank you for the information. Do you have preference from which wood the floor…"
type textarea "Kiitos tiedoista. Onko sinulla mieltymystäsi siitä, mistä puusta lattialauta tu…"
type textarea "Thank you for the information. Do you have preference from which wood the floor…"
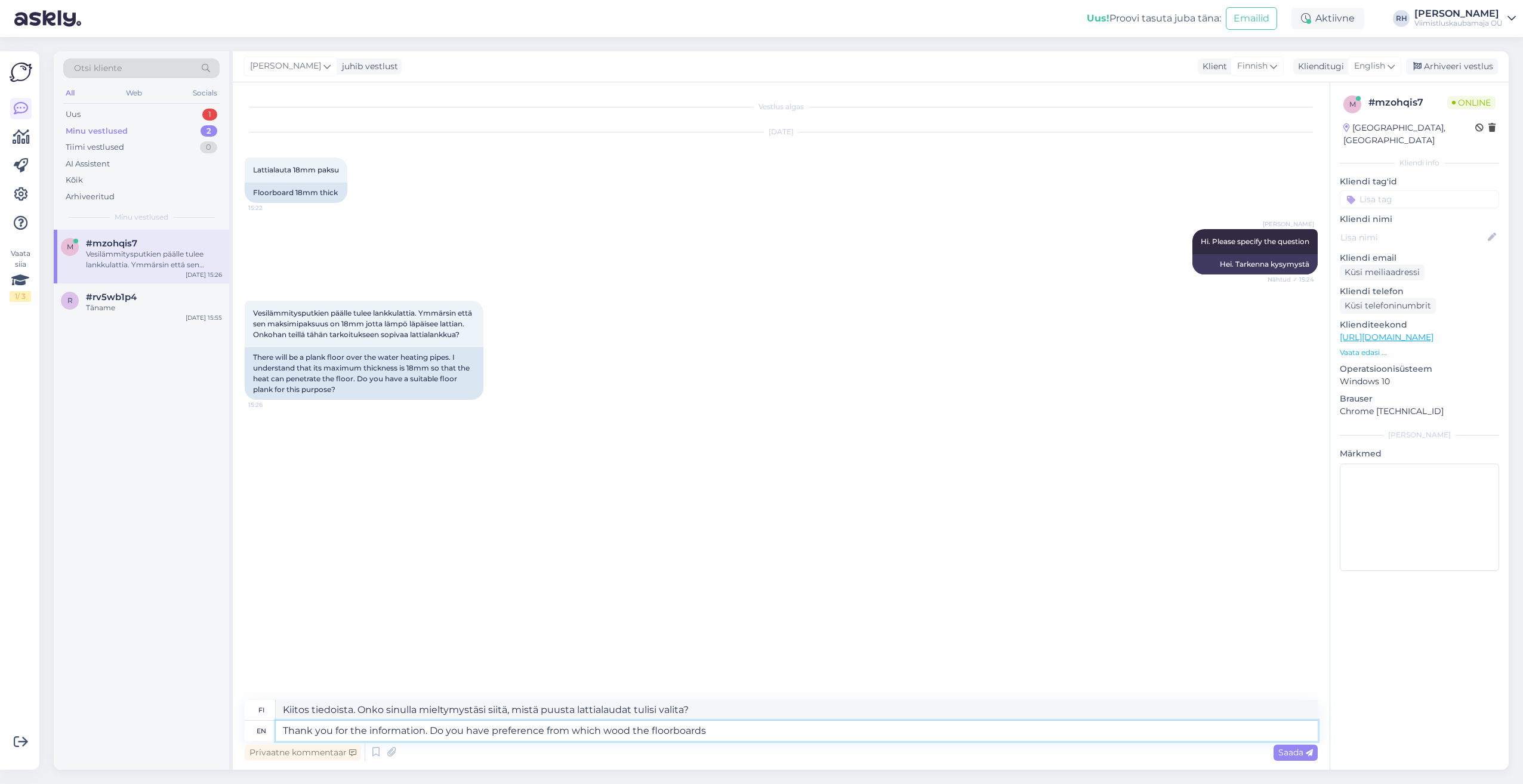
type textarea "Kiitos tiedoista. Onko sinulla mieltymystäsi siitä, mistä puusta lattialaudat t…"
type textarea "Thank you for the information. Do you have preference from which wood the floor…"
type textarea "Kiitos tiedoista. Onko sinulla mieltymystäsi siitä, mistä puusta lattialaudat o…"
type textarea "Thank you for the information. Do you have preference from which wood the floor…"
type textarea "Kiitos tiedoista. Onko sinulla mieltymystäsi siitä, mistä puusta lattialaudat t…"
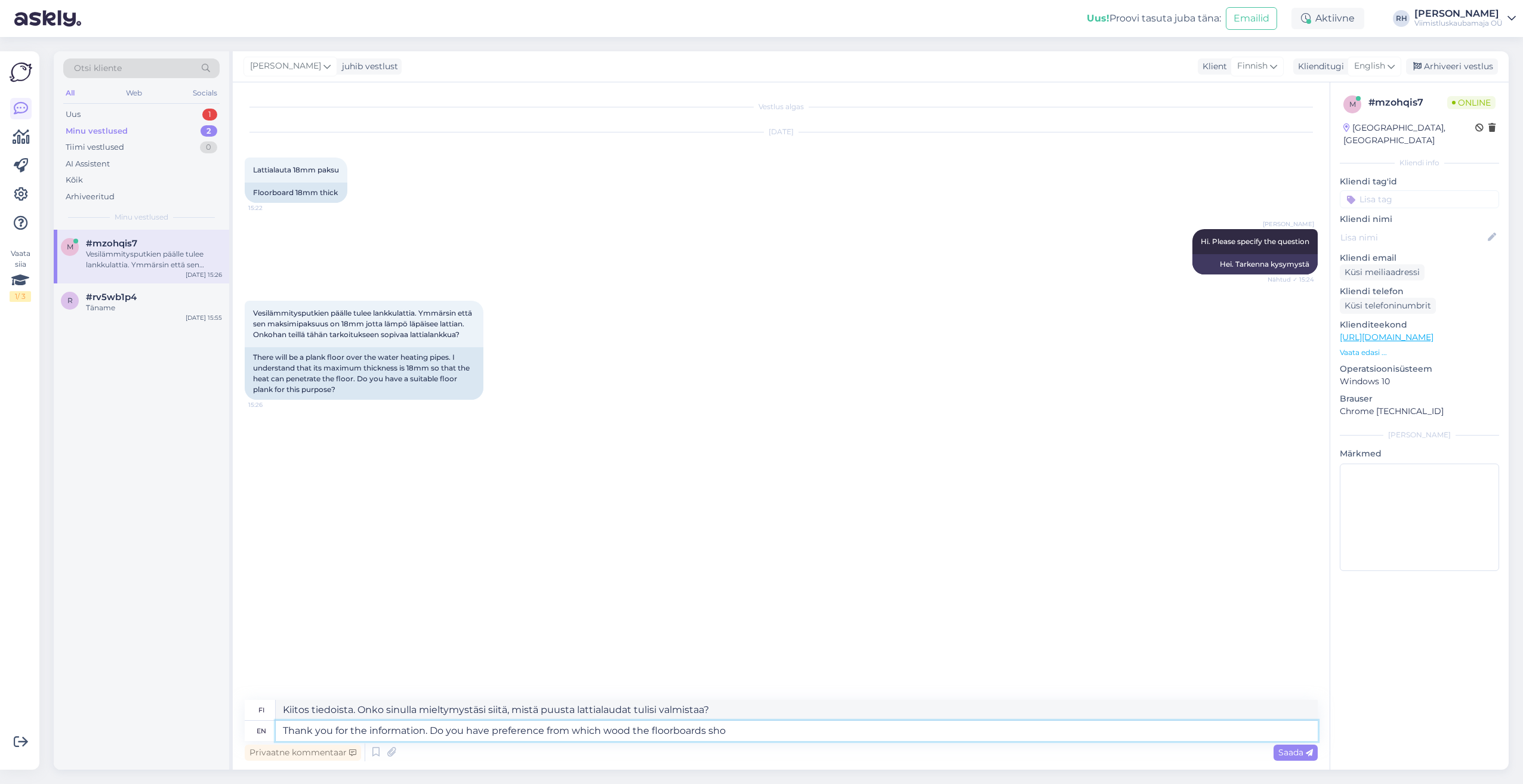
type textarea "Thank you for the information. Do you have preference from which wood the floor…"
type textarea "Kiitos tiedoista. Onko sinulla mieltymystäsi siitä, mistä puusta lattialaudat t…"
type textarea "Thank you for the information. Do you have preference from which wood the floor…"
type textarea "Kiitos tiedoista. Onko sinulla mieltymystäsi mistä puusta lattialaudat tulisi t…"
type textarea "Thank you for the information. Do you have preference from which wood the floor…"
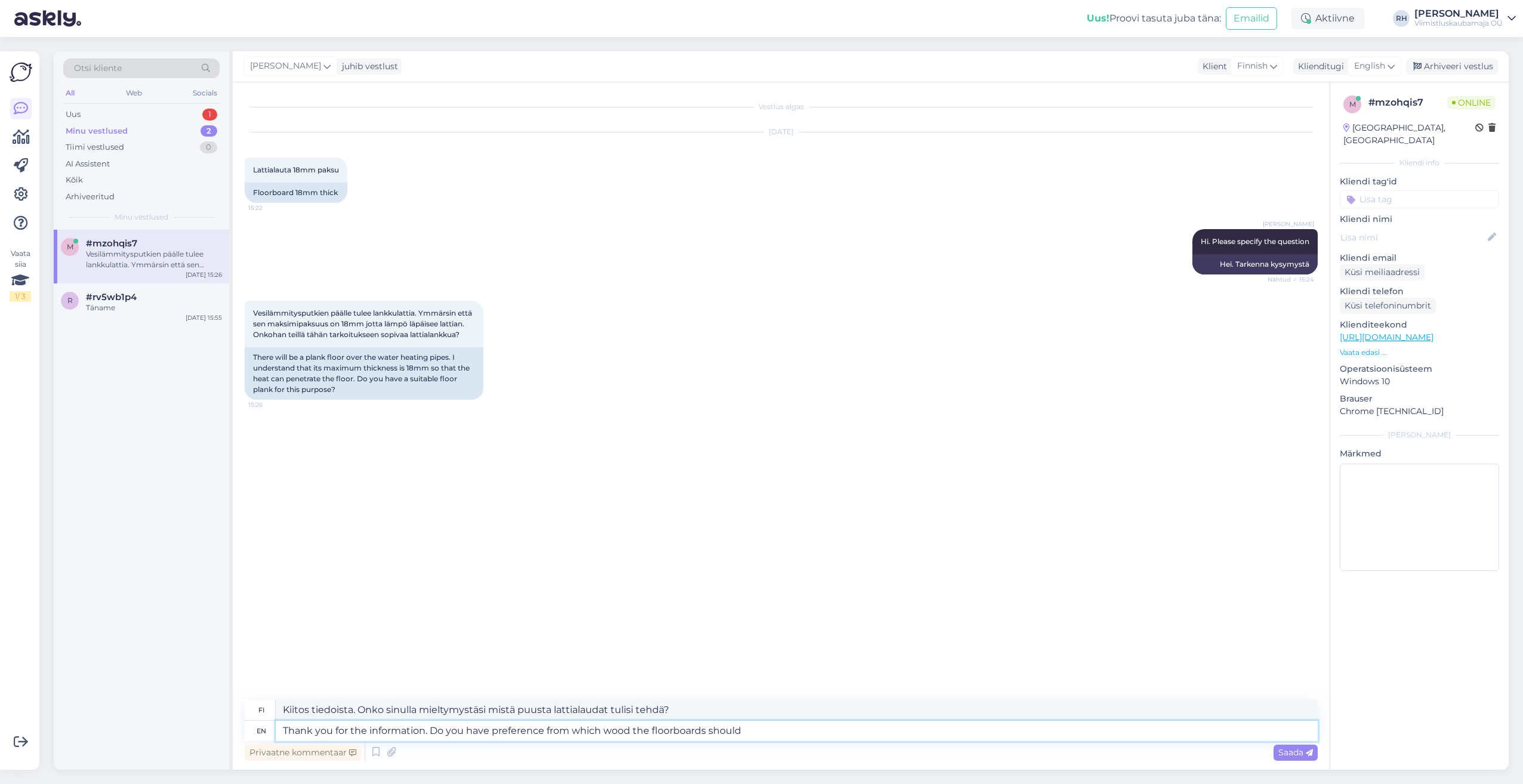
type textarea "Kiitos tiedoista. Onko sinulla mieltymystäsi siitä, mistä puusta lattialaudat t…"
type textarea "Thank you for the information. Do you have preference from which wood the floor…"
type textarea "Kiitos tiedoista. Onko sinulla mieltymystäsi siitä, mistä puusta lattialautojen…"
type textarea "Thank you for the information. Do you have preference from which wood the floor…"
type textarea "Kiitos tiedoista. Onko sinulla mieltymystäsi siitä, mistä puusta lattialautojen…"
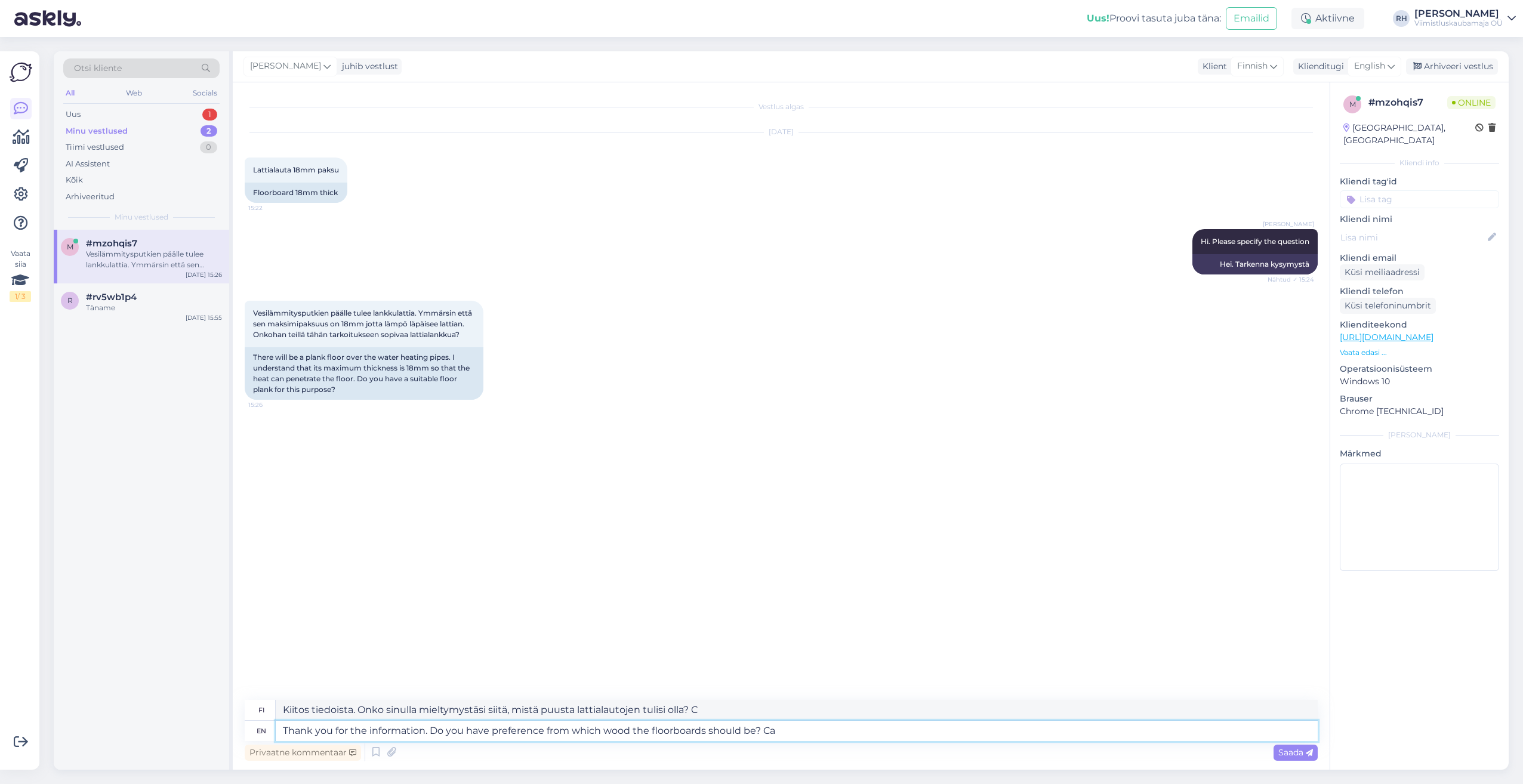
type textarea "Thank you for the information. Do you have preference from which wood the floor…"
type textarea "Kiitos tiedoista. Onko sinulla mieltymystäsi siitä, mistä puusta lattialautojen…"
type textarea "Thank you for the information. Do you have preference from which wood the floor…"
type textarea "Kiitos tiedoista. Onko sinulla toivomusta siitä, mistä puusta lattialautojen tu…"
type textarea "Thank you for the information. Do you have preference from which wood the floor…"
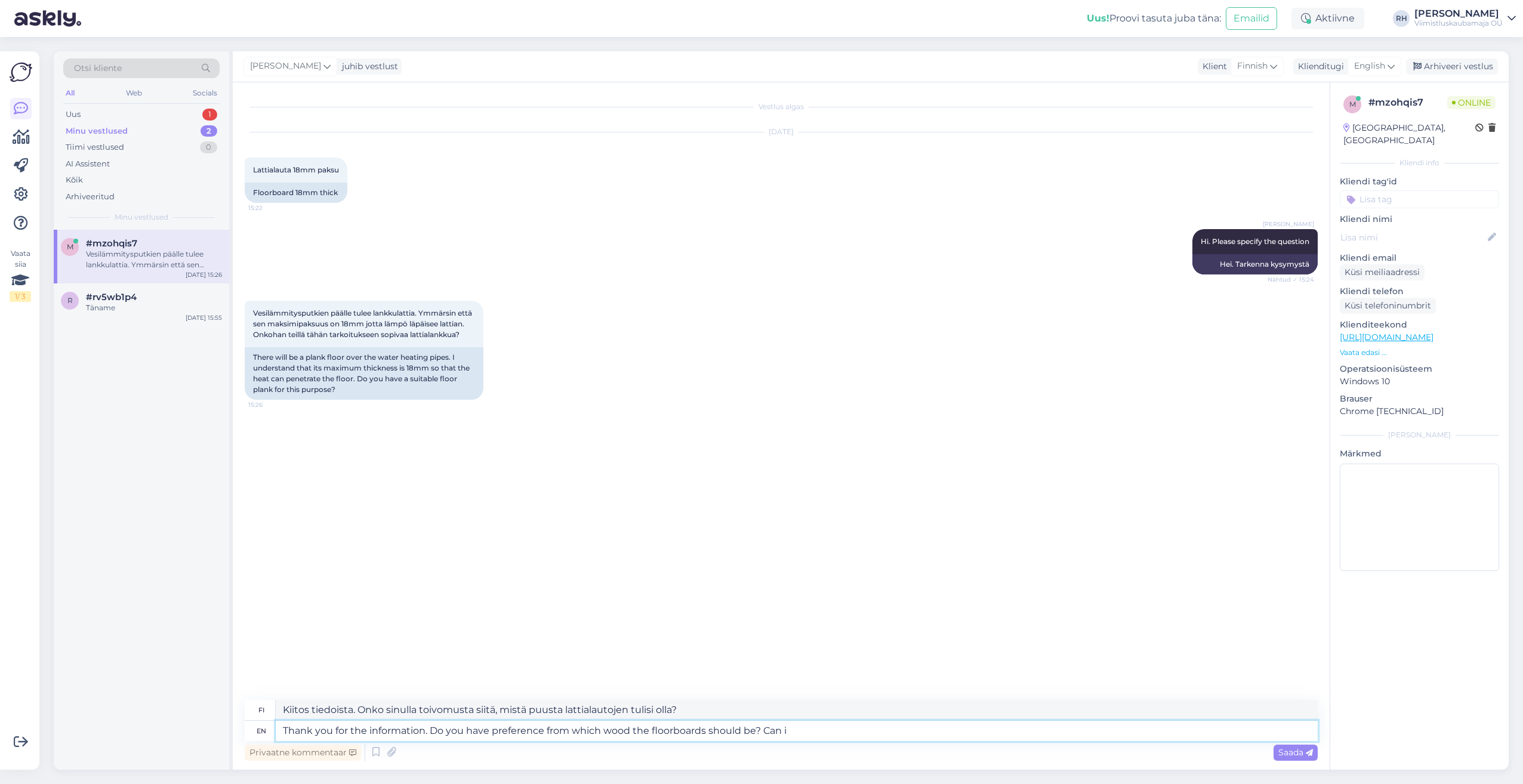
type textarea "Kiitos tiedoista. Onko sinulla toivomusta siitä, mistä puusta lattialautojen tu…"
type textarea "Thank you for the information. Do you have preference from which wood the floor…"
type textarea "Kiitos tiedoista. Onko sinulla mieltymystäsi siitä, mistä puusta lattialautojen…"
type textarea "Thank you for the information. Do you have preference from which wood the floor…"
type textarea "Kiitos tiedoista. Onko sinulla mieltymystäsi siitä, mistä puusta lattialautojen…"
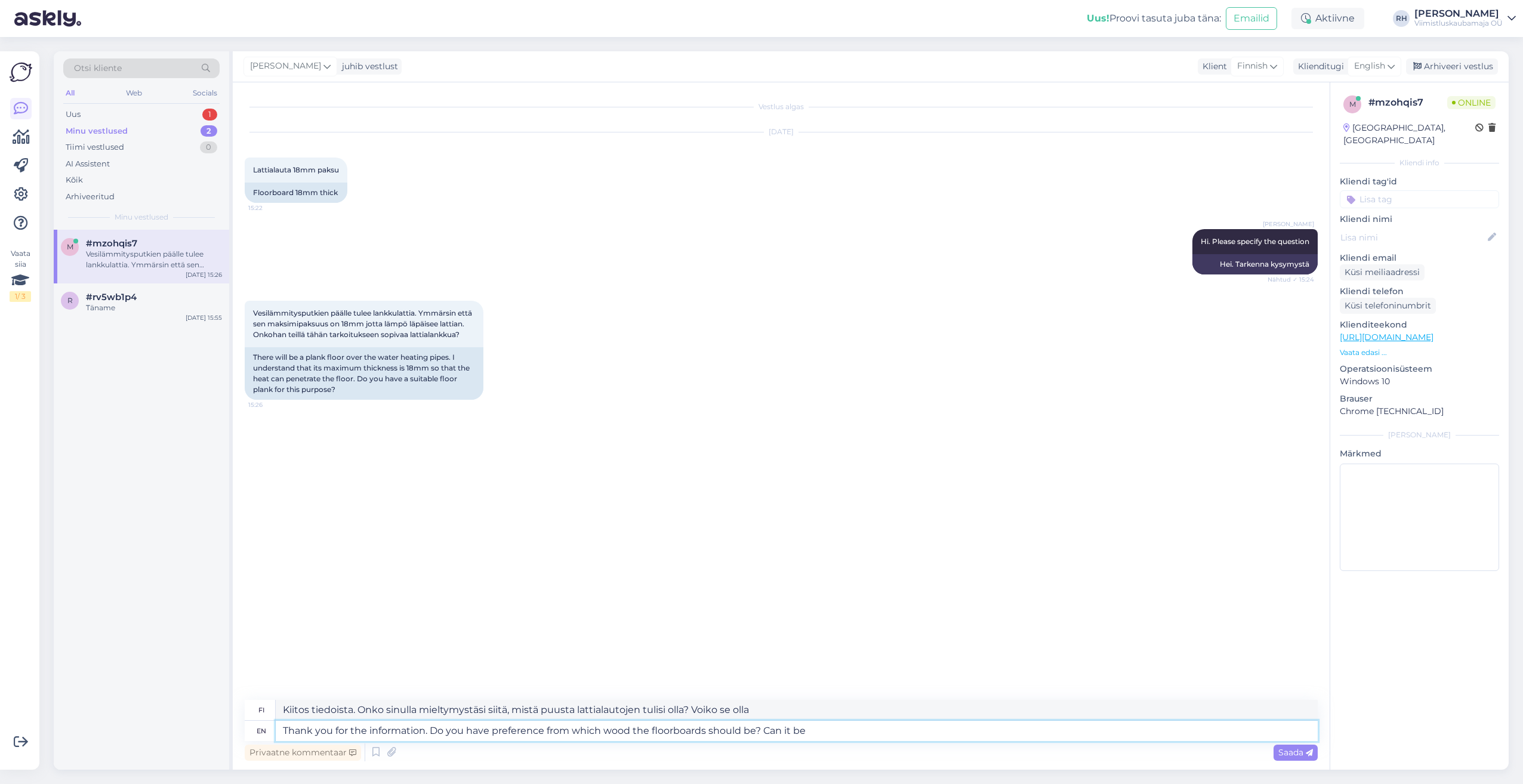
type textarea "Thank you for the information. Do you have preference from which wood the floor…"
type textarea "Kiitos tiedoista. Onko sinulla mieltymystäsi siitä, mistä puusta lattialautojen…"
type textarea "Thank you for the information. Do you have preference from which wood the floor…"
type textarea "Kiitos tiedoista. Onko sinulla mieltymystäsi siitä, mistä puusta lattialautojen…"
type textarea "Thank you for the information. Do you have preference from which wood the floor…"
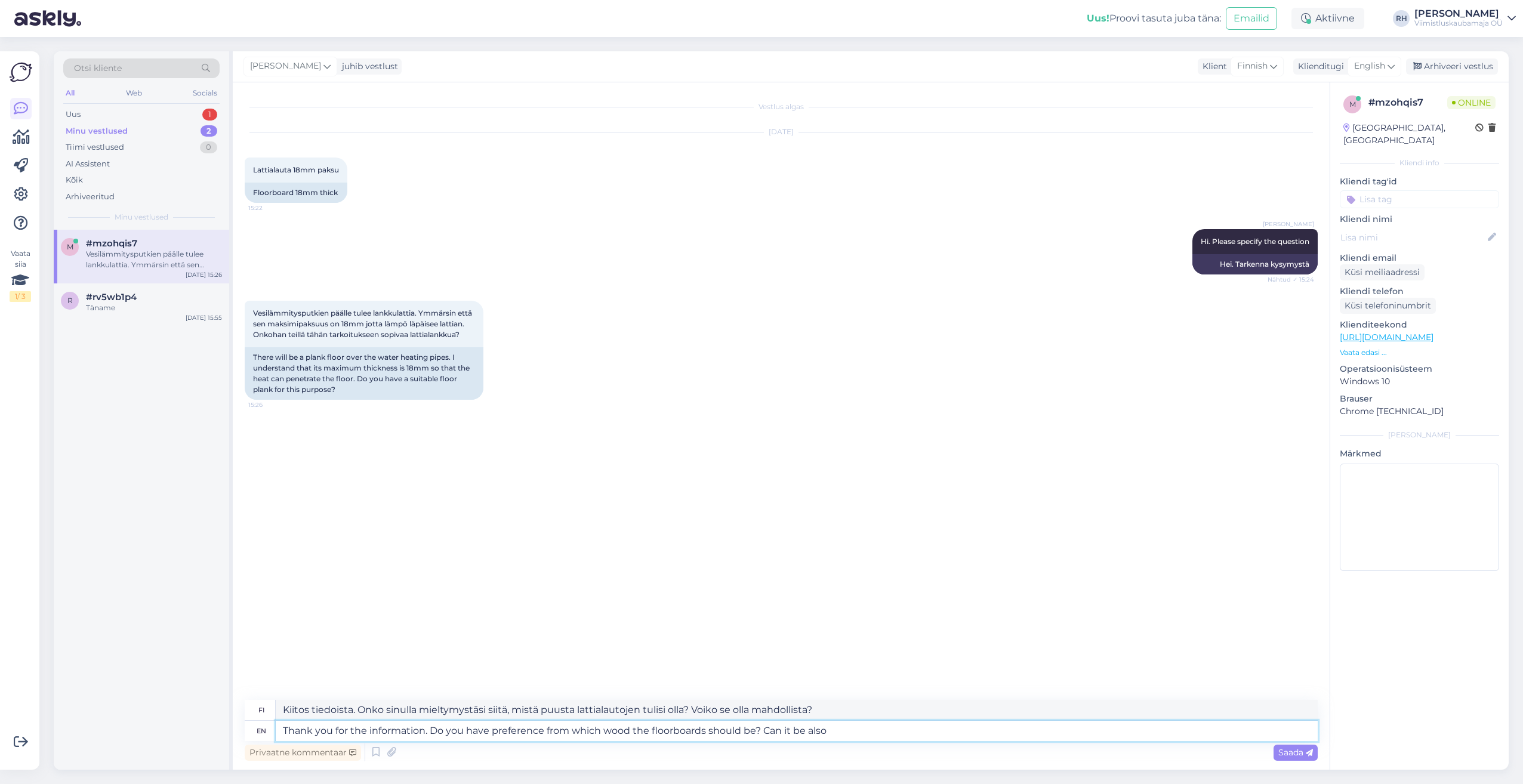
type textarea "Kiitos tiedoista. Onko sinulla mieltymystäsi siitä, mistä puusta lattialautojen…"
type textarea "Thank you for the information. Do you have preference from which wood the floor…"
type textarea "Kiitos tiedoista. Onko sinulla mieltymystäsi siitä, mistä puusta lattialautojen…"
type textarea "Thank you for the information. Do you have preference from which wood the floor…"
type textarea "Kiitos tiedoista. Onko sinulla mieltymystäsi siitä, mistä puusta lattialautojen…"
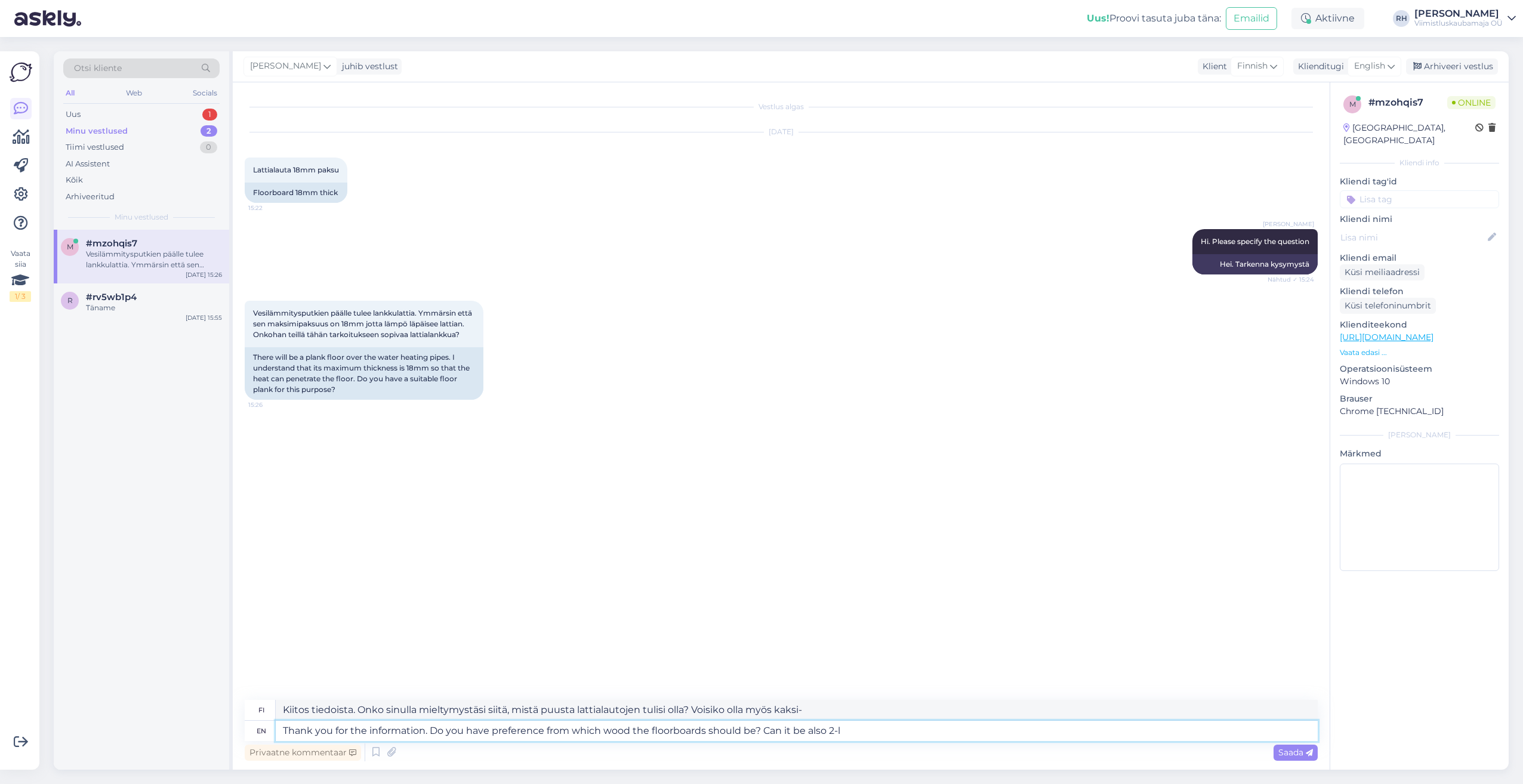
type textarea "Thank you for the information. Do you have preference from which wood the floor…"
type textarea "Kiitos tiedoista. Onko sinulla mieltymystäsi siitä, mistä puusta lattialautojen…"
type textarea "Thank you for the information. Do you have preference from which wood the floor…"
type textarea "Kiitos tiedoista. Onko sinulla toivomusta siitä, mistä puusta lattialaudat tuli…"
type textarea "Thank you for the information. Do you have preference from which wood the floor…"
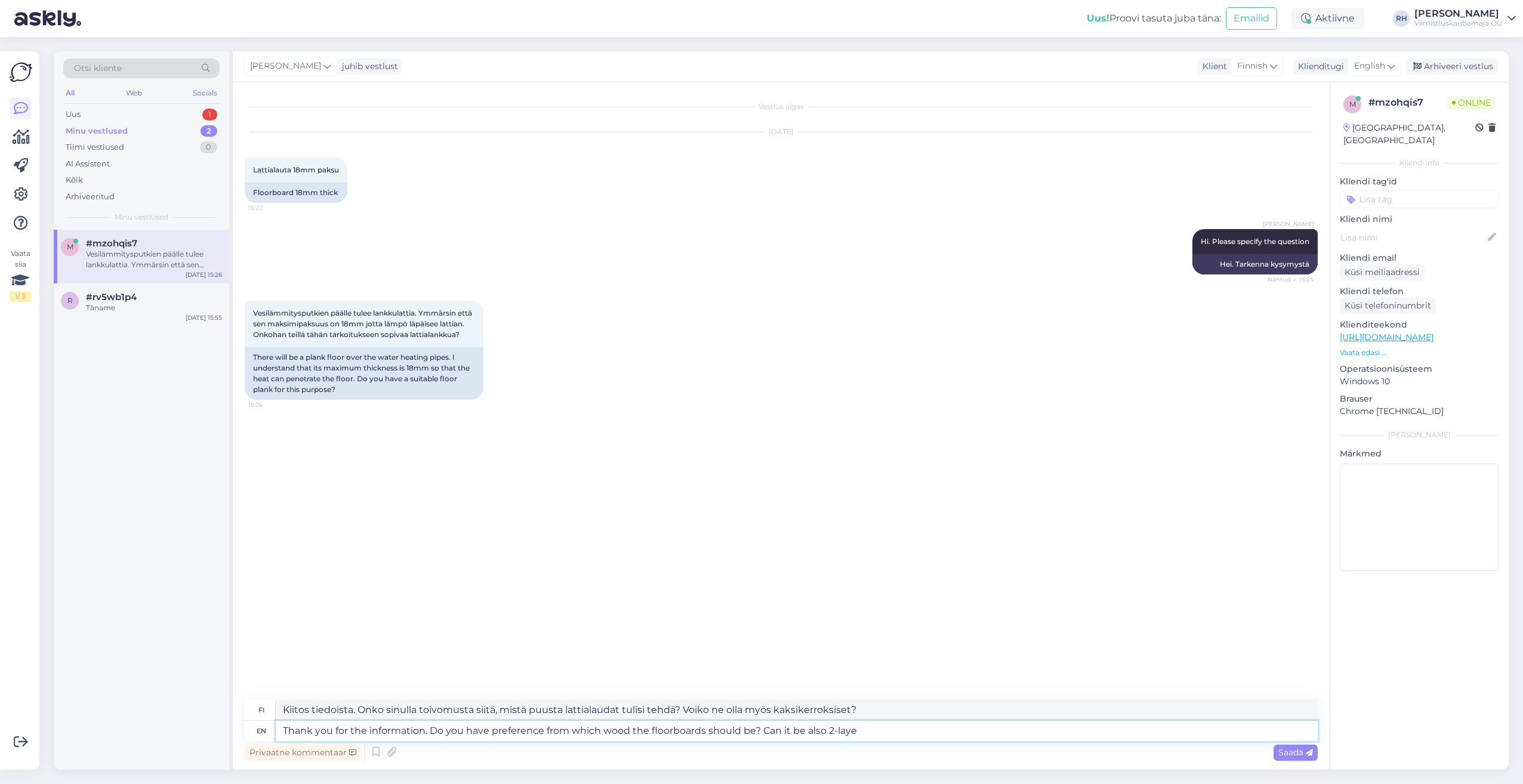
type textarea "Kiitos tiedoista. Onko sinulla mieltymystäsi siitä, mistä puusta lattialautojen…"
type textarea "Thank you for the information. Do you have preference from which wood the floor…"
type textarea "Kiitos tiedoista. Onko sinulla mieltymystäsi siitä, mistä puusta lattialaudat t…"
type textarea "Thank you for the information. Do you have preference from which wood the floor…"
type textarea "Kiitos tiedoista. Onko sinulla mieltymystäsi siitä, mistä puusta lattialaudat t…"
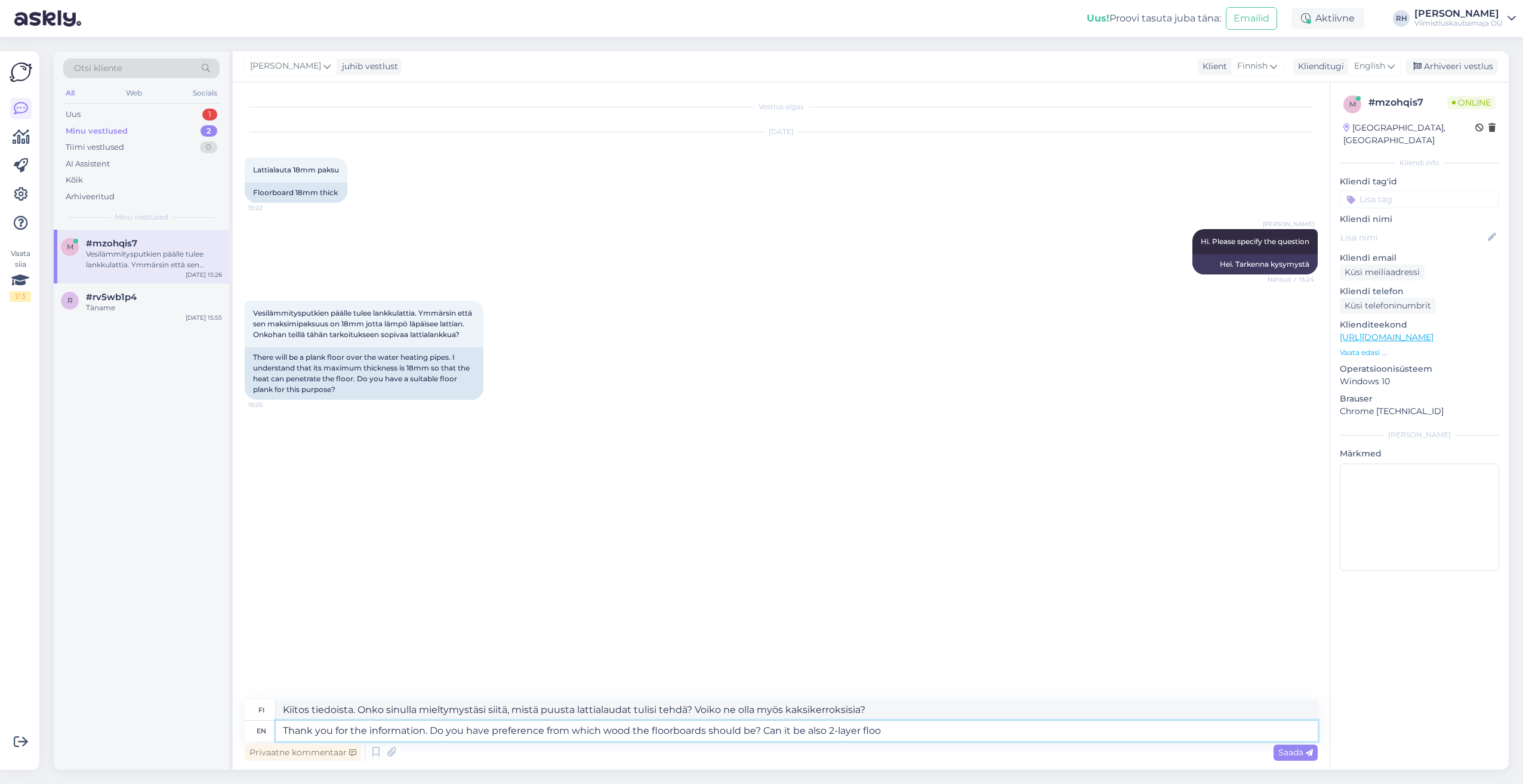
type textarea "Thank you for the information. Do you have preference from which wood the floor…"
type textarea "Kiitos tiedoista. Onko sinulla mieltymystäsi siitä, mistä puusta lattialautojen…"
type textarea "Thank you for the information. Do you have preference from which wood the floor…"
type textarea "Kiitos tiedoista. Onko sinulla mieltymystäsi siitä, mistä puusta lattialaudat t…"
type textarea "Thank you for the information. Do you have preference from which wood the floor…"
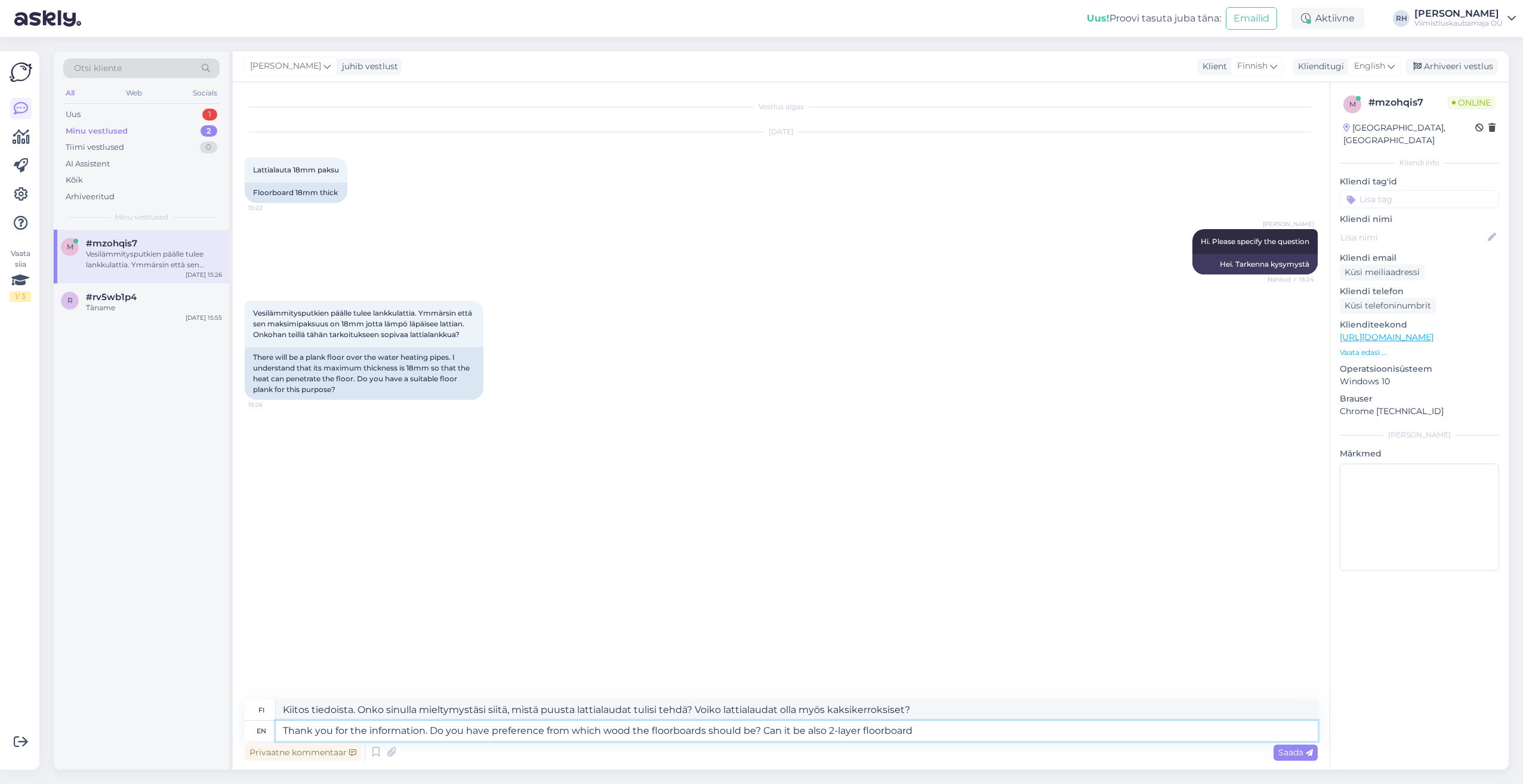
type textarea "Kiitos tiedoista. Onko sinulla mieltymystäsi siitä, mistä puusta lattialaudat t…"
type textarea "Thank you for the information. Do you have preference from which wood the floor…"
type textarea "Kiitos tiedoista. Onko sinulla mieltymystäsi siitä, mistä puusta lattialautojen…"
type textarea "Thank you for the information. Do you have preference from which wood the floor…"
type textarea "Kiitos tiedoista. Onko sinulla mieltymystäsi siitä, mistä puusta lattialautojen…"
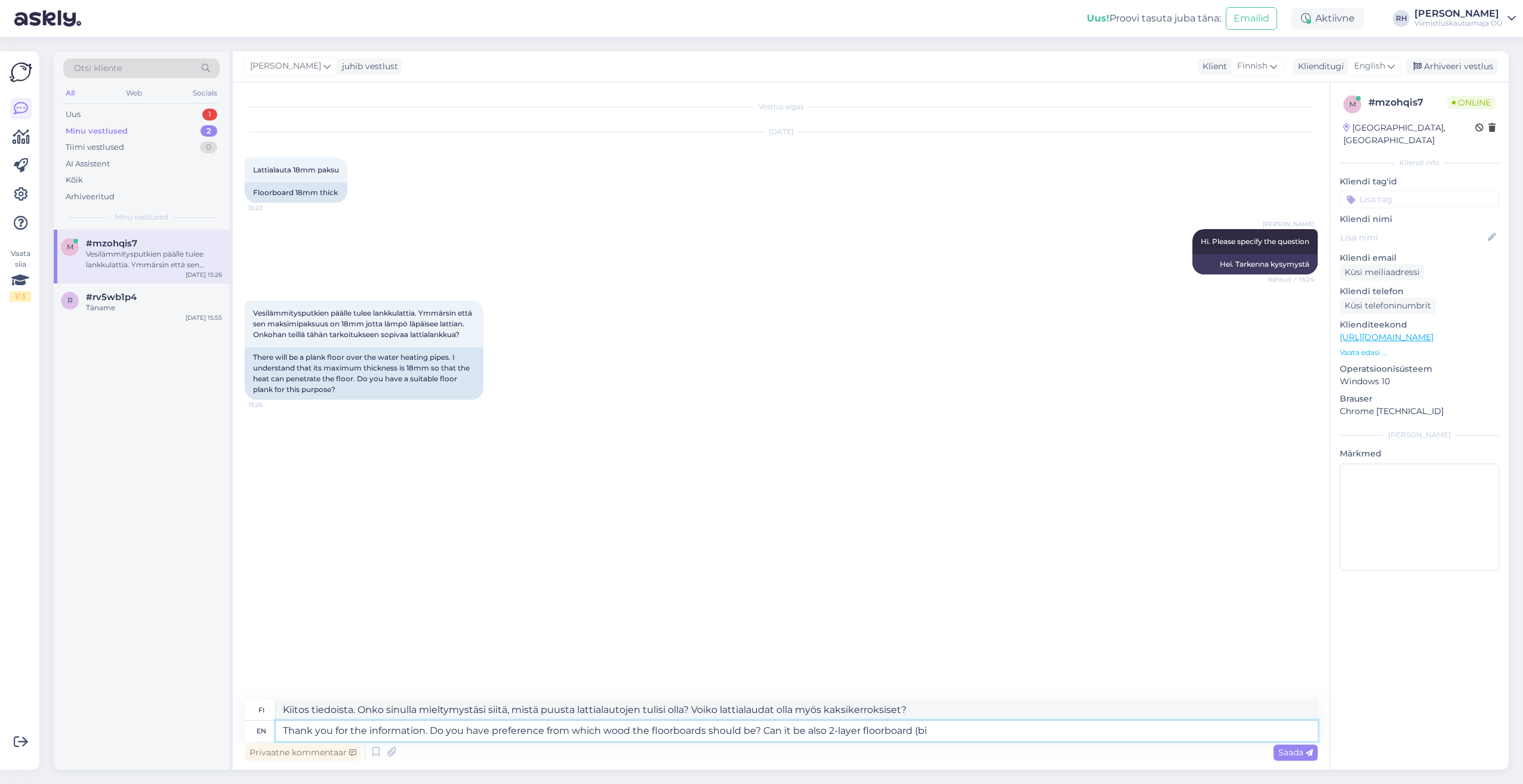
type textarea "Thank you for the information. Do you have preference from which wood the floor…"
type textarea "Kiitos tiedoista. Onko sinulla mieltymystäsi siitä, mistä puusta lattialautojen…"
type textarea "Thank you for the information. Do you have preference from which wood the floor…"
type textarea "Kiitos tiedoista. Onko sinulla mieltymystäsi siitä, mistä puusta lattialautojen…"
type textarea "Thank you for the information. Do you have preference from which wood the floor…"
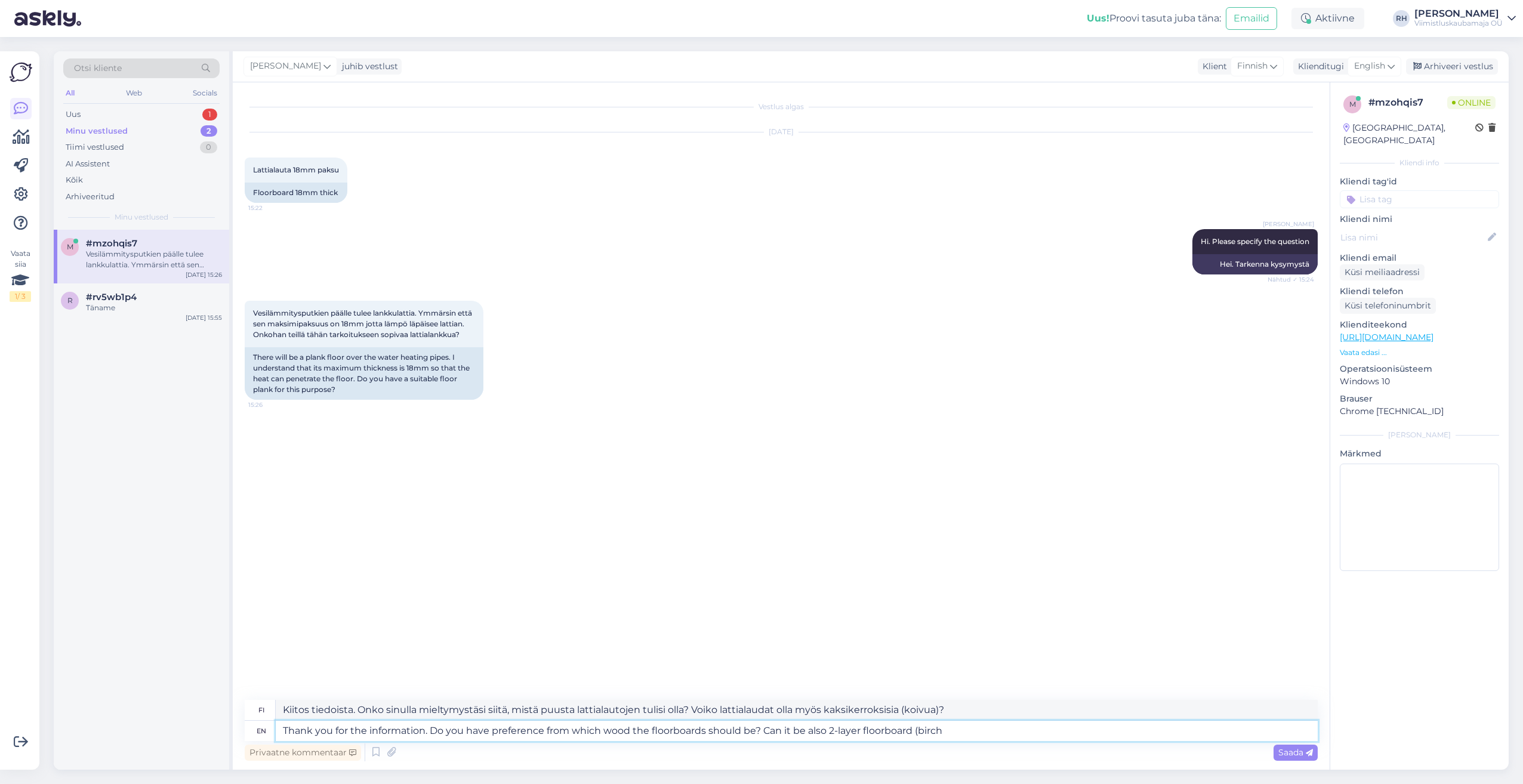
type textarea "Kiitos tiedoista. Onko sinulla mieltymystäsi siitä, mistä puusta lattialautojen…"
type textarea "Thank you for the information. Do you have preference from which wood the floor…"
type textarea "Kiitos tiedoista. Onko sinulla mieltymystäsi siitä, mistä puusta lattialautojen…"
type textarea "Thank you for the information. Do you have preference from which wood the floor…"
type textarea "Kiitos tiedoista. Onko sinulla mieltymystäsi siitä, mistä puusta lattialautojen…"
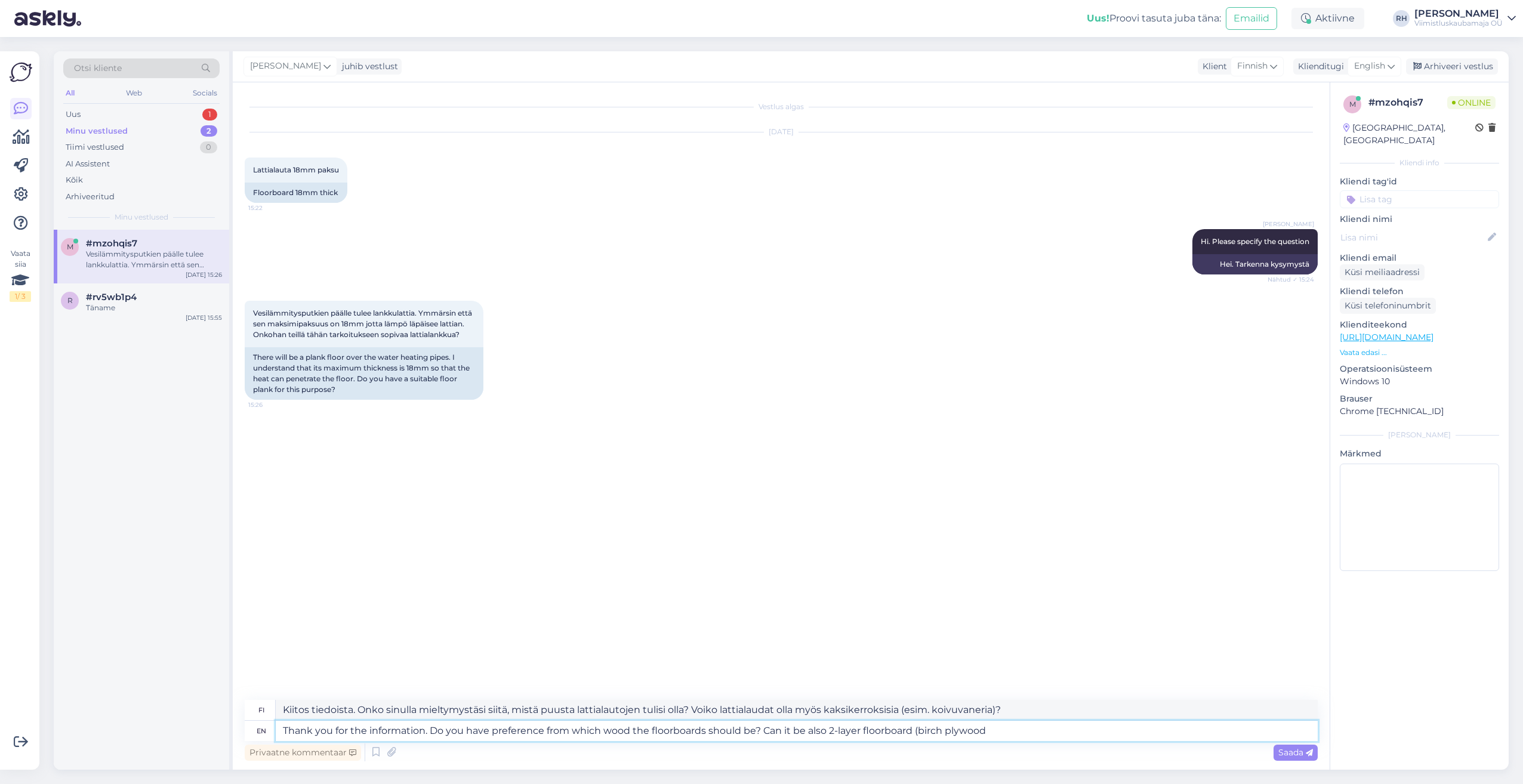
type textarea "Thank you for the information. Do you have preference from which wood the floor…"
type textarea "Kiitos tiedoista. Onko sinulla mieltymystäsi siitä, mistä puusta lattialautojen…"
type textarea "Thank you for the information. Do you have preference from which wood the floor…"
type textarea "Kiitos tiedoista. Onko sinulla mieltymystäsi siitä, mistä puusta lattialautojen…"
type textarea "Thank you for the information. Do you have preference from which wood the floor…"
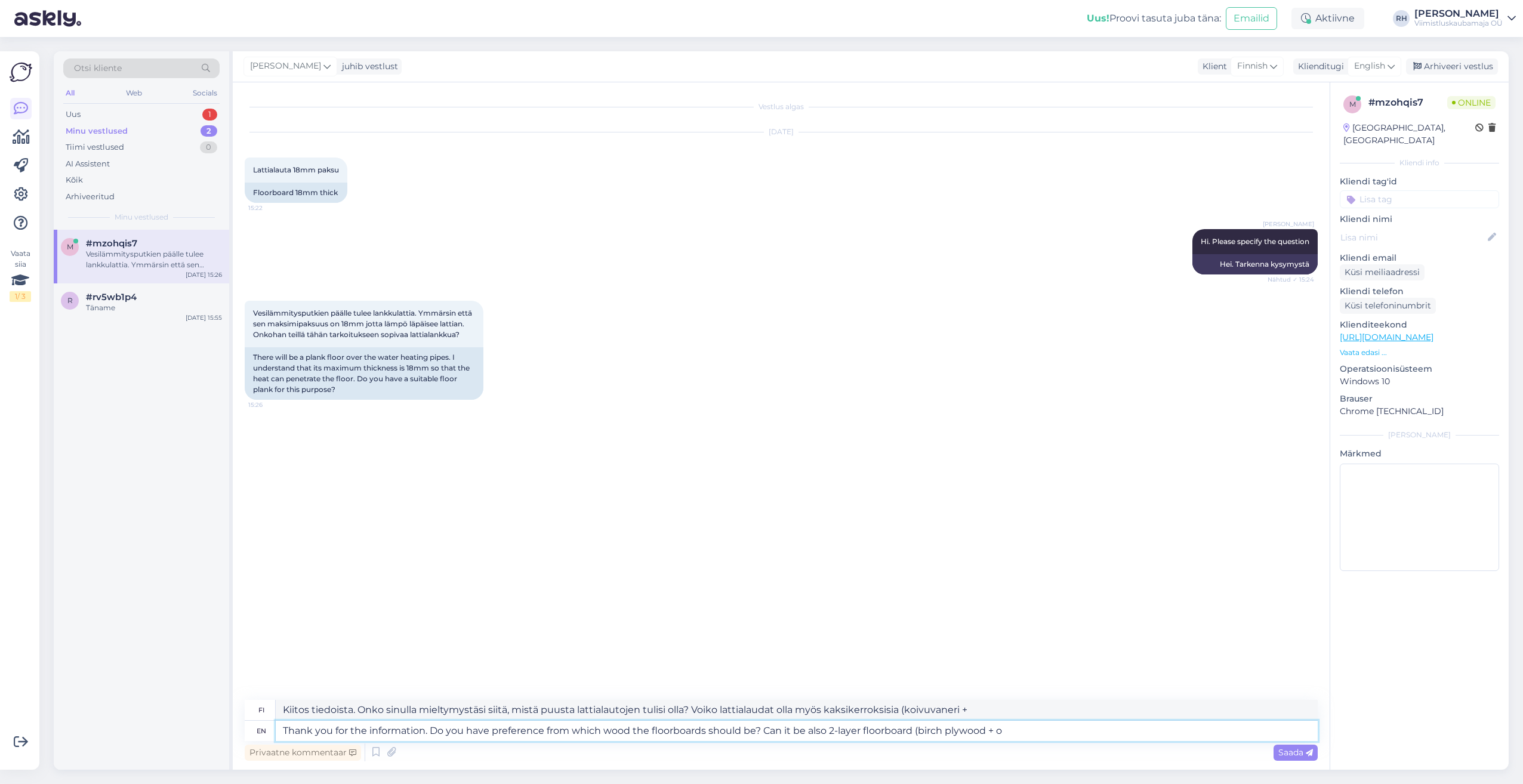
type textarea "Kiitos tiedoista. Onko sinulla mieltymystäsi siitä, mistä puusta lattialautojen…"
type textarea "Thank you for the information. Do you have preference from which wood the floor…"
type textarea "Kiitos tiedoista. Onko sinulla mieltymystäsi siitä, mistä puusta lattialautojen…"
type textarea "Thank you for the information. Do you have preference from which wood the floor…"
type textarea "Kiitos tiedoista. Onko sinulla mieltymystäsi siitä, mistä puusta lattialautojen…"
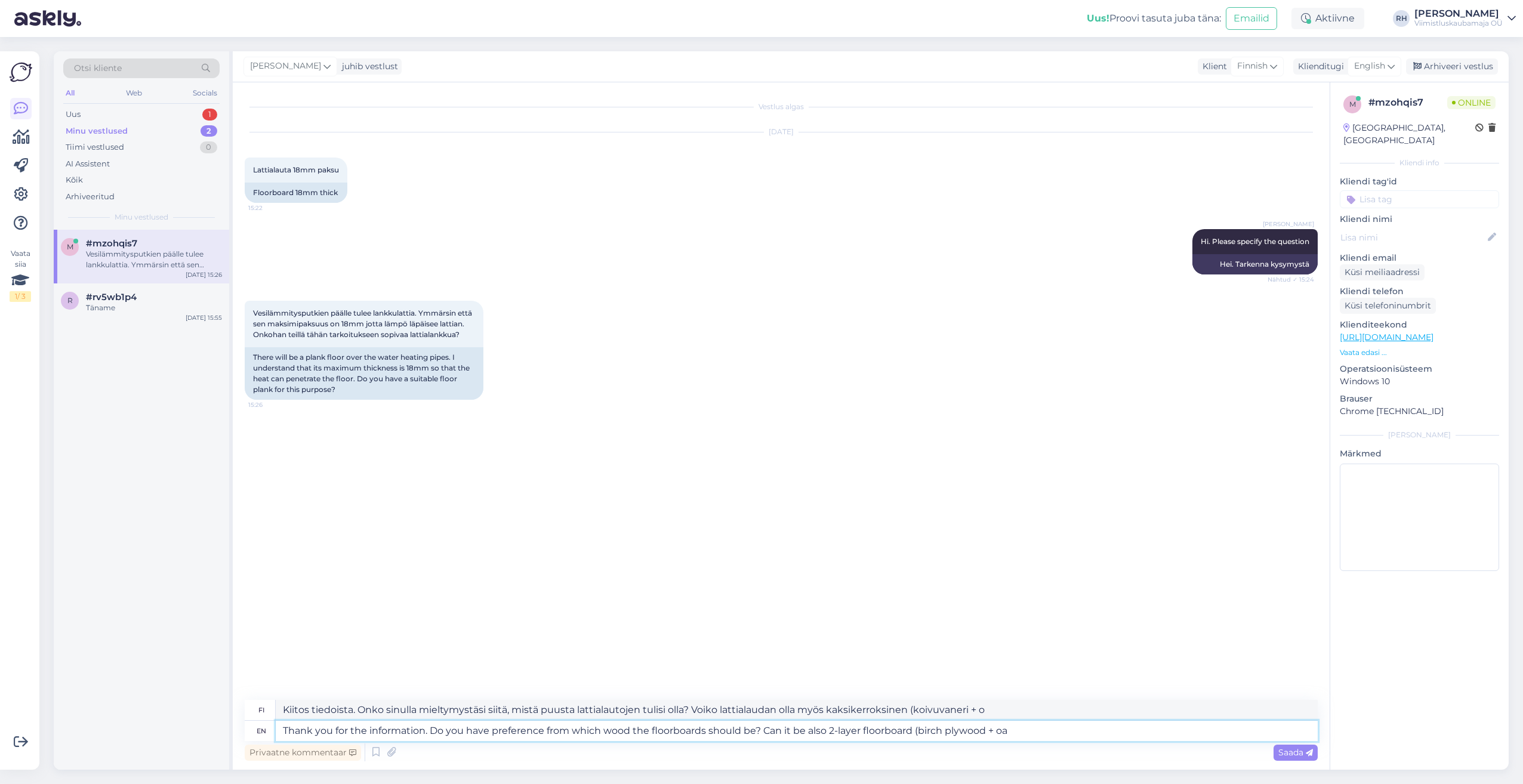
type textarea "Thank you for the information. Do you have preference from which wood the floor…"
type textarea "Kiitos tiedoista. Onko sinulla mieltymystäsi siitä, mistä puusta lattialautojen…"
type textarea "Thank you for the information. Do you have preference from which wood the floor…"
type textarea "Kiitos tiedoista. Onko sinulla mieltymystäsi siitä, mistä puusta lattialautojen…"
type textarea "Thank you for the information. Do you have preference from which wood the floor…"
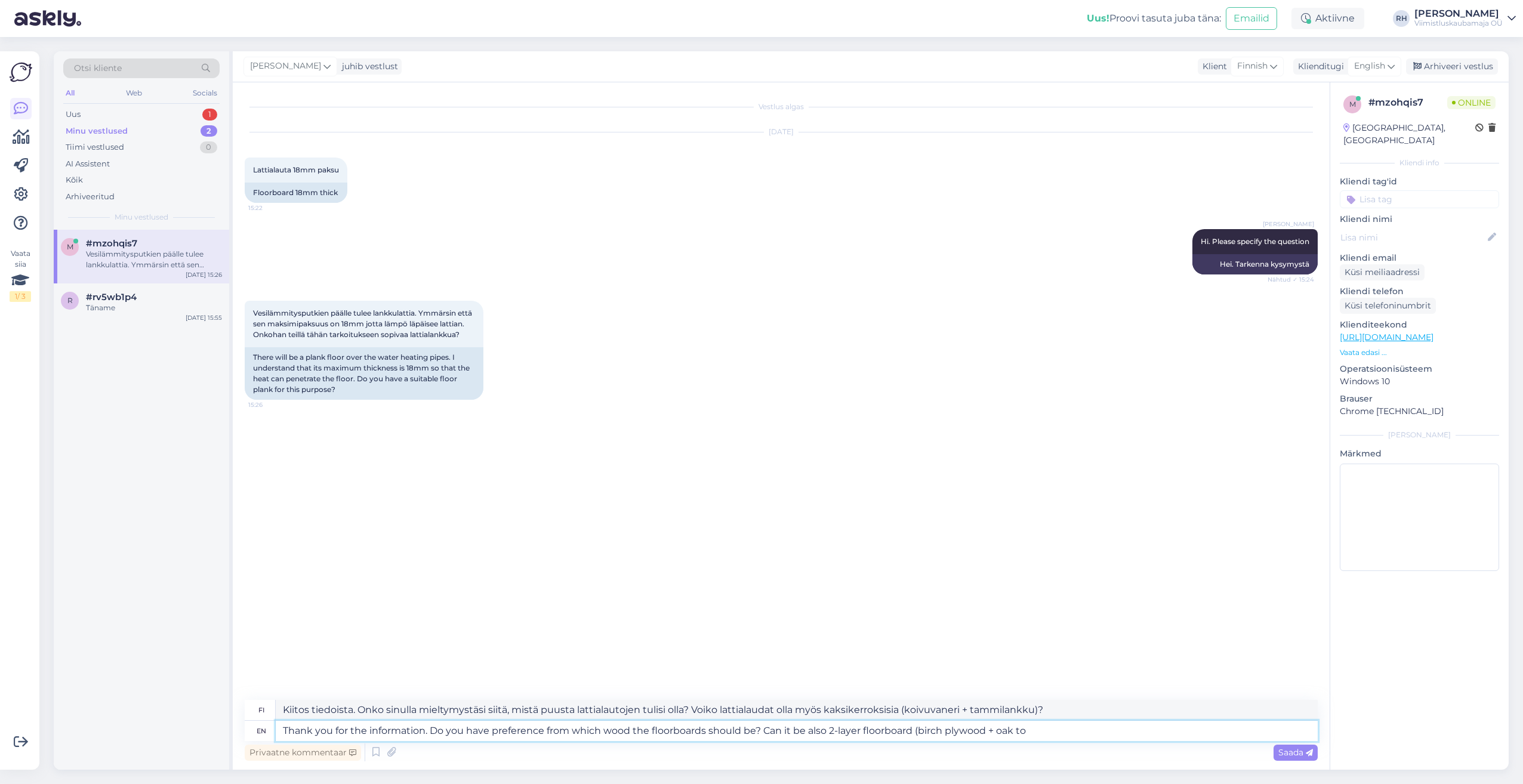
type textarea "Kiitos tiedoista. Onko sinulla mieltymystäsi siitä, mistä puusta lattialautojen…"
type textarea "Thank you for the information. Do you have preference from which wood the floor…"
type textarea "Kiitos tiedoista. Onko sinulla mieltymystäsi siitä, mistä puusta lattialautojen…"
type textarea "Thank you for the information. Do you have preference from which wood the floor…"
type textarea "Kiitos tiedoista. Onko sinulla mieltymystäsi siitä, mistä puusta lattialautojen…"
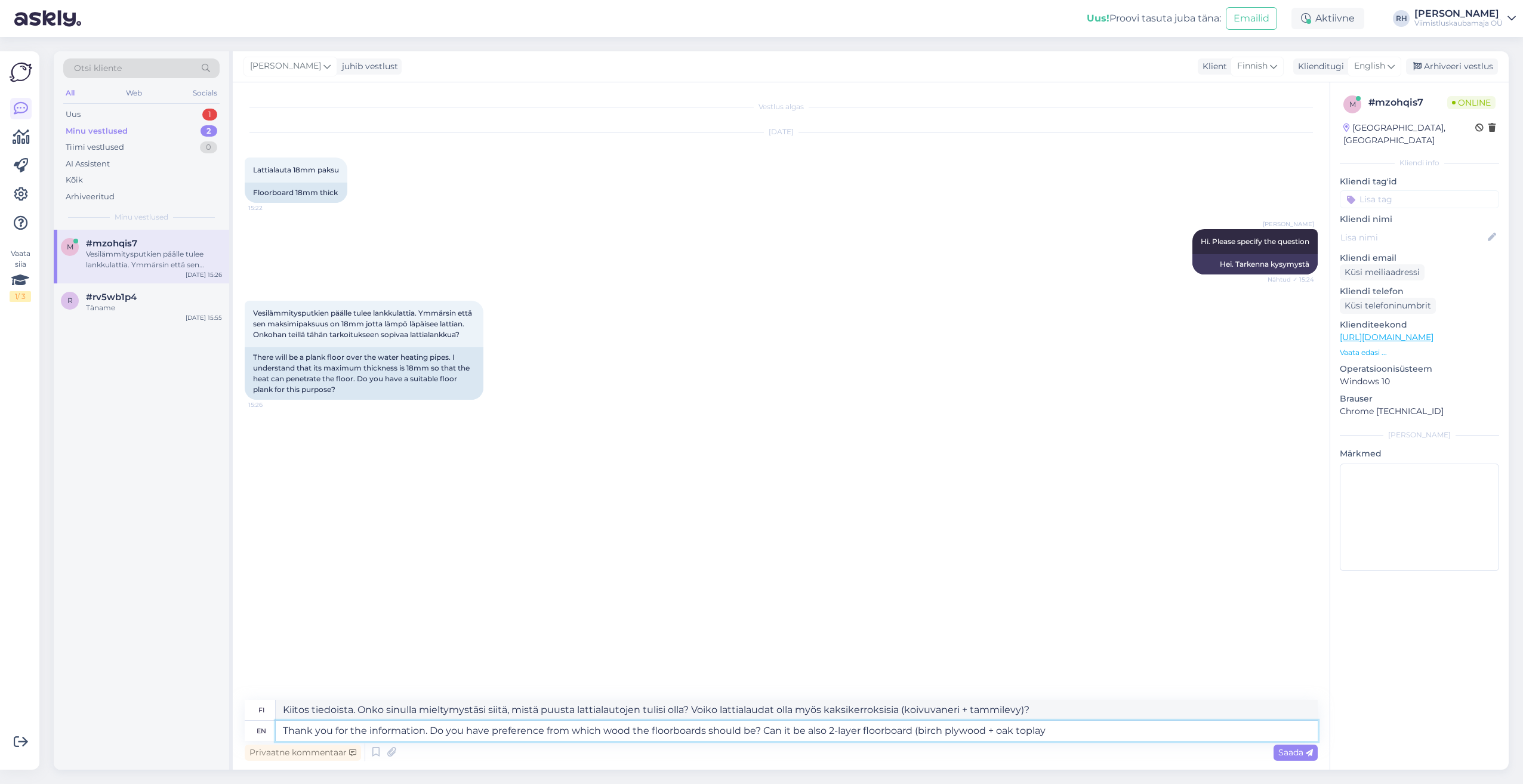
type textarea "Thank you for the information. Do you have preference from which wood the floor…"
type textarea "Kiitos tiedoista. Onko sinulla mieltymystäsi siitä, mistä puusta lattialaudat t…"
type textarea "Thank you for the information. Do you have preference from which wood the floor…"
type textarea "Kiitos tiedoista. Onko sinulla mieltymystäsi siitä, mistä puusta lattialautojen…"
type textarea "Thank you for the information. Do you have preference from which wood the floor…"
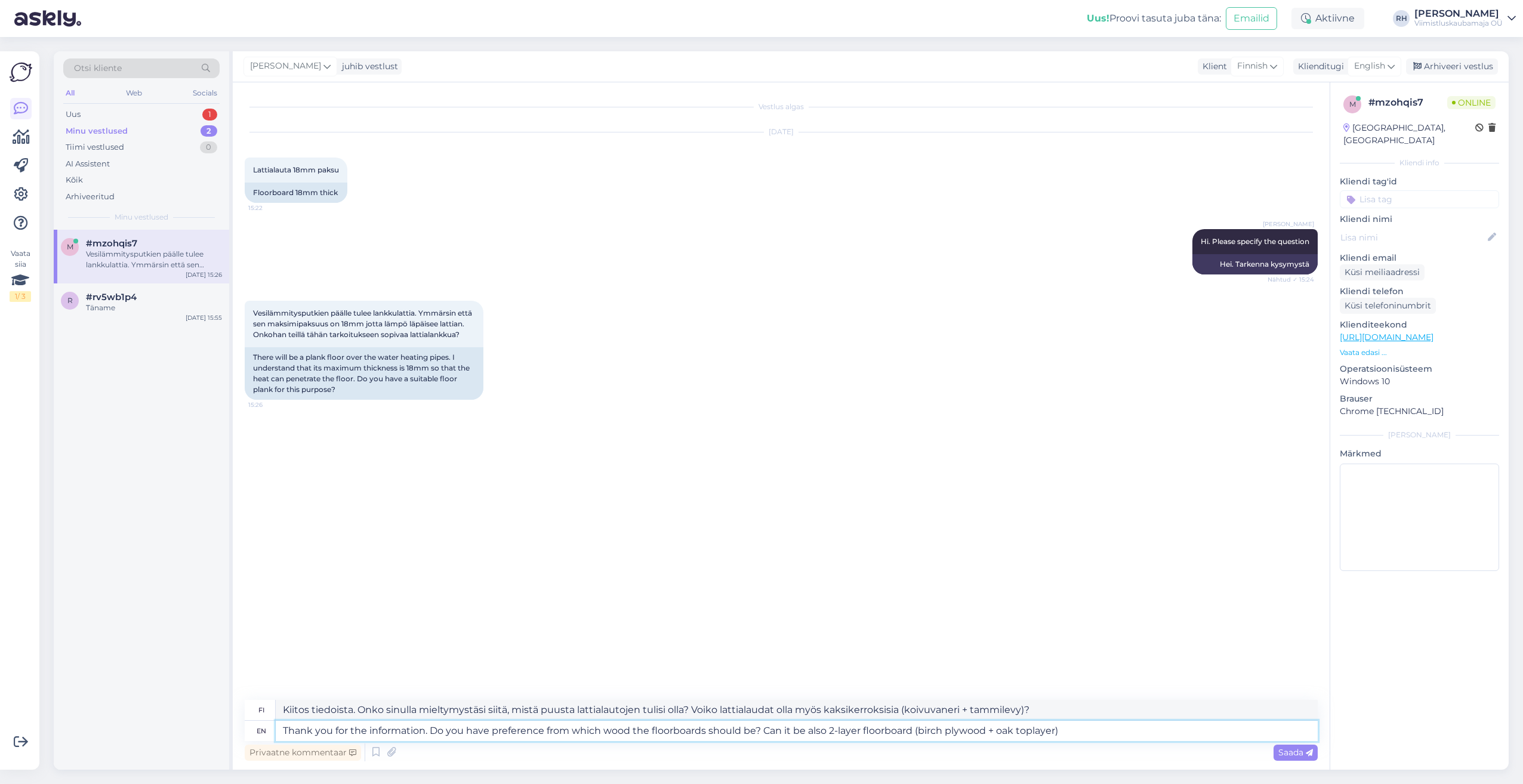
type textarea "Kiitos tiedoista. Onko sinulla mieltymystäsi siitä, mistä puusta lattialautojen…"
type textarea "Thank you for the information. Do you have preference from which wood the floor…"
type textarea "Kiitos tiedoista. Onko sinulla mieltymystäsi siitä, mistä puusta lattialautojen…"
type textarea "Thank you for the information. Do you have preference from which wood the floor…"
type textarea "Kiitos tiedoista. Onko sinulla mieltymystäsi siitä, mistä puusta lattialautojen…"
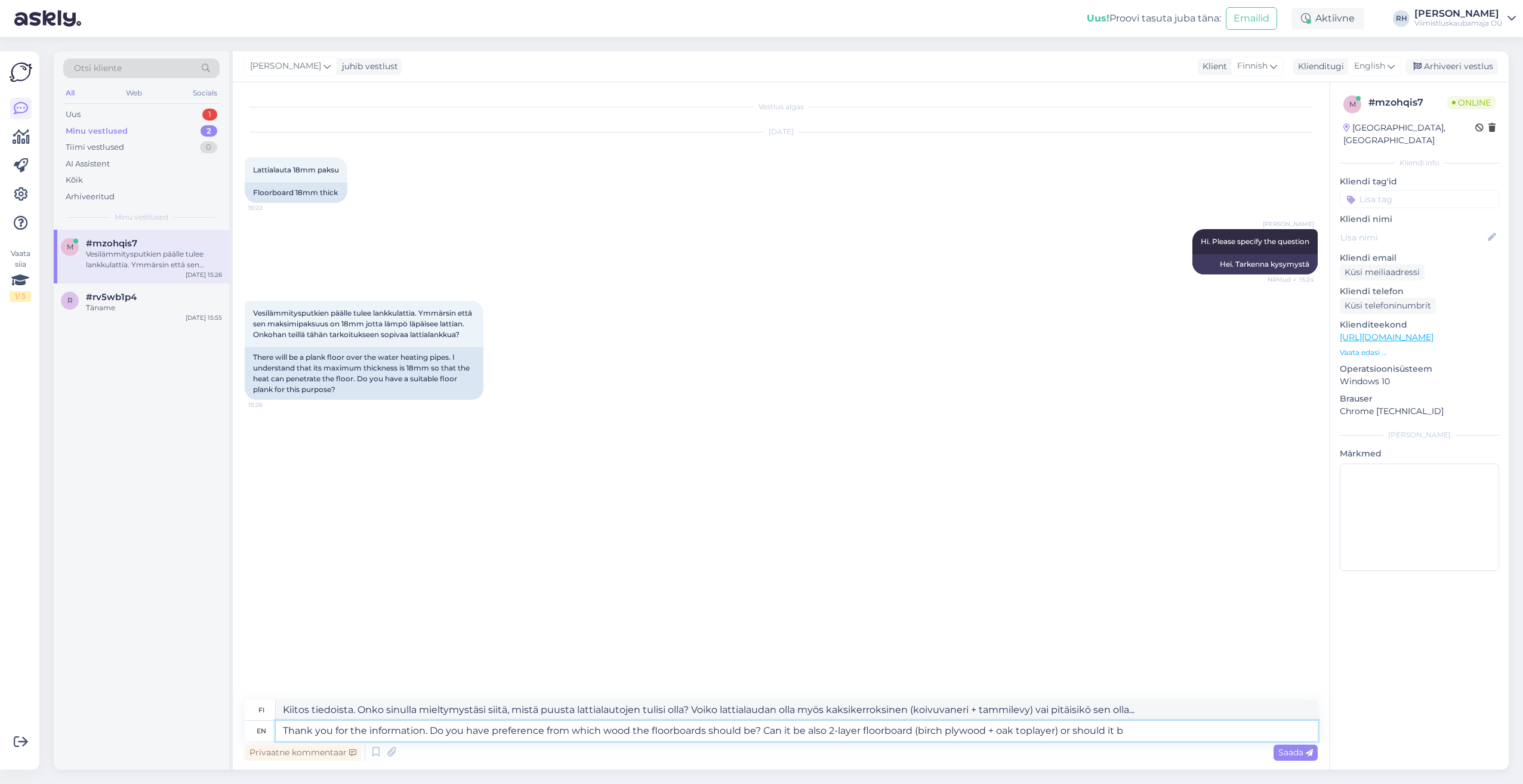
type textarea "Thank you for the information. Do you have preference from which wood the floor…"
type textarea "Kiitos tiedoista. Onko sinulla mieltymystäsi siitä, mistä puusta lattialautojen…"
type textarea "Thank you for the information. Do you have preference from which wood the floor…"
type textarea "Kiitos tiedoista. Onko sinulla mieltymystäsi siitä, mistä puusta lattialautojen…"
type textarea "Thank you for the information. Do you have preference from which wood the floor…"
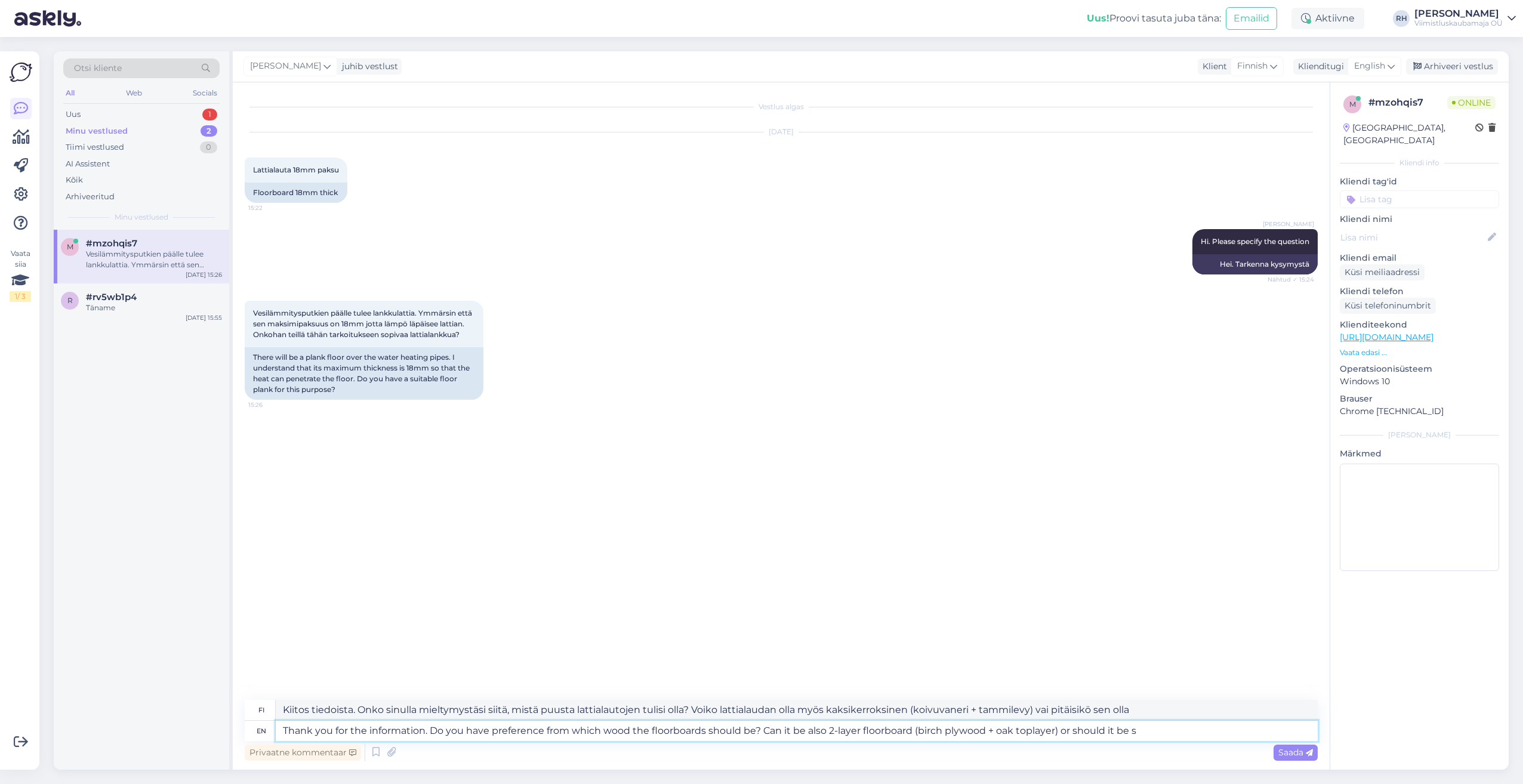
type textarea "Kiitos tiedoista. Onko sinulla mieltymystäsi siitä, mistä puusta lattialautojen…"
type textarea "Thank you for the information. Do you have preference from which wood the floor…"
type textarea "Kiitos tiedoista. Onko sinulla mieltymystäsi siitä, mistä puusta lattialaudat t…"
type textarea "Thank you for the information. Do you have preference from which wood the floor…"
type textarea "Kiitos tiedoista. Onko sinulla mieltymystäsi siitä, mistä puusta lattialaudat t…"
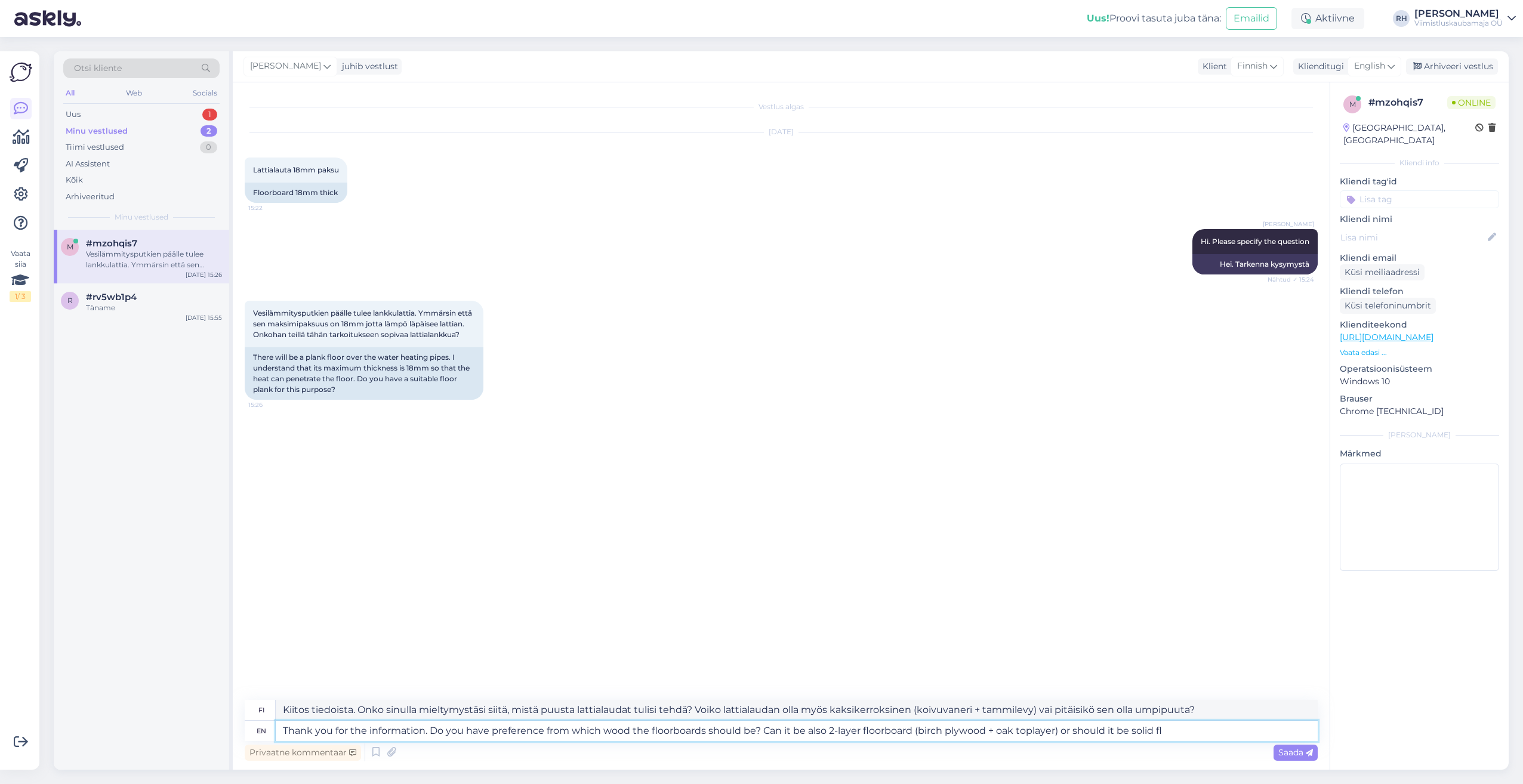
type textarea "Thank you for the information. Do you have preference from which wood the floor…"
type textarea "Kiitos tiedoista. Onko sinulla mieltymystäsi siitä, mistä puusta lattialaudat t…"
type textarea "Thank you for the information. Do you have preference from which wood the floor…"
type textarea "Kiitos tiedoista. Onko sinulla mieltymystäsi siitä, mistä puusta lattialautojen…"
type textarea "Thank you for the information. Do you have preference from which wood the floor…"
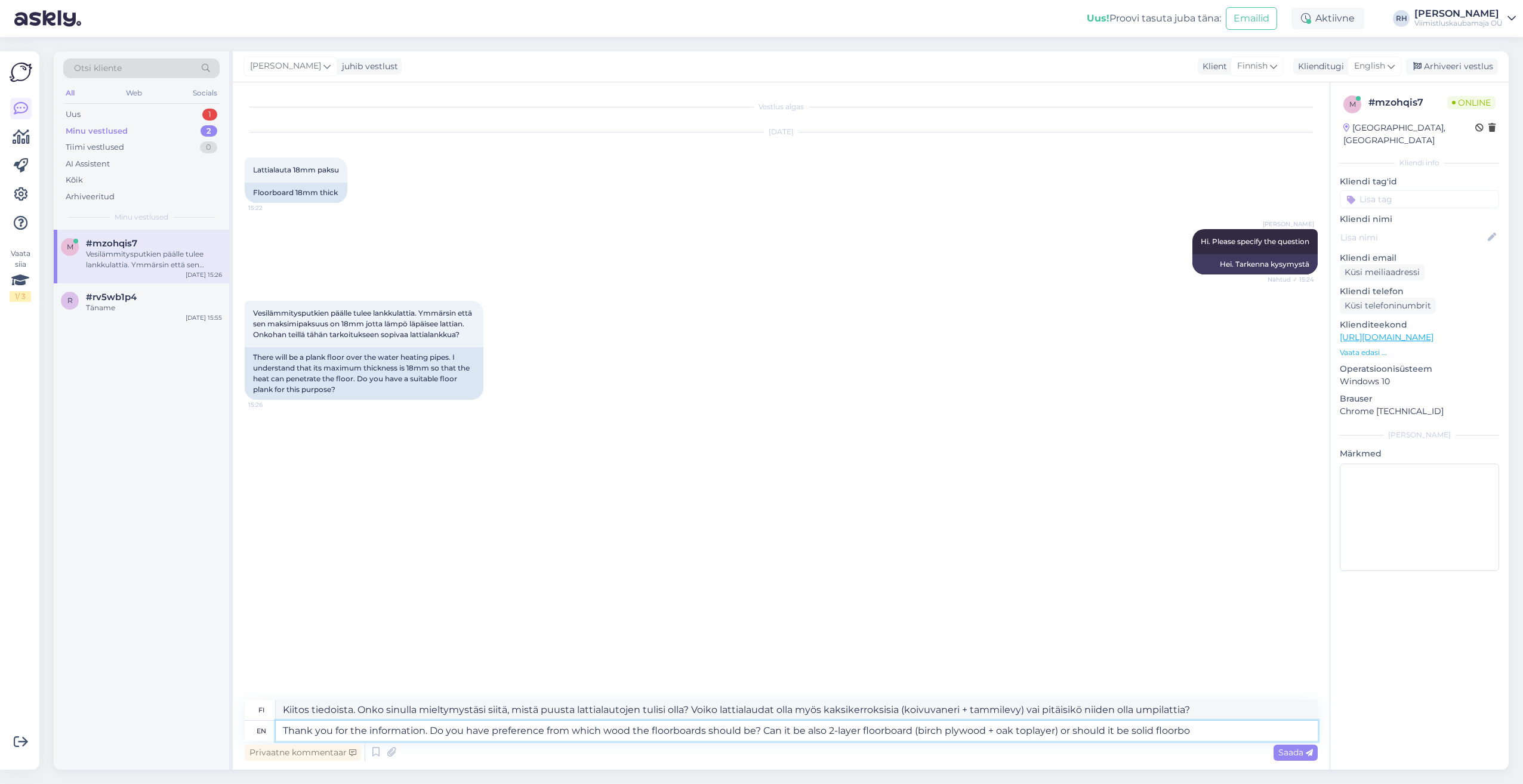
type textarea "Kiitos tiedoista. Onko sinulla mieltymystäsi siitä, mistä puusta lattialaudat t…"
type textarea "Thank you for the information. Do you have preference from which wood the floor…"
type textarea "Kiitos tiedoista. Onko sinulla mieltymystäsi siitä, mistä puusta lattialaudat t…"
type textarea "Thank you for the information. Do you have preference from which wood the floor…"
type textarea "Kiitos tiedoista. Onko sinulla mieltymystäsi siitä, mistä puusta lattialaudat t…"
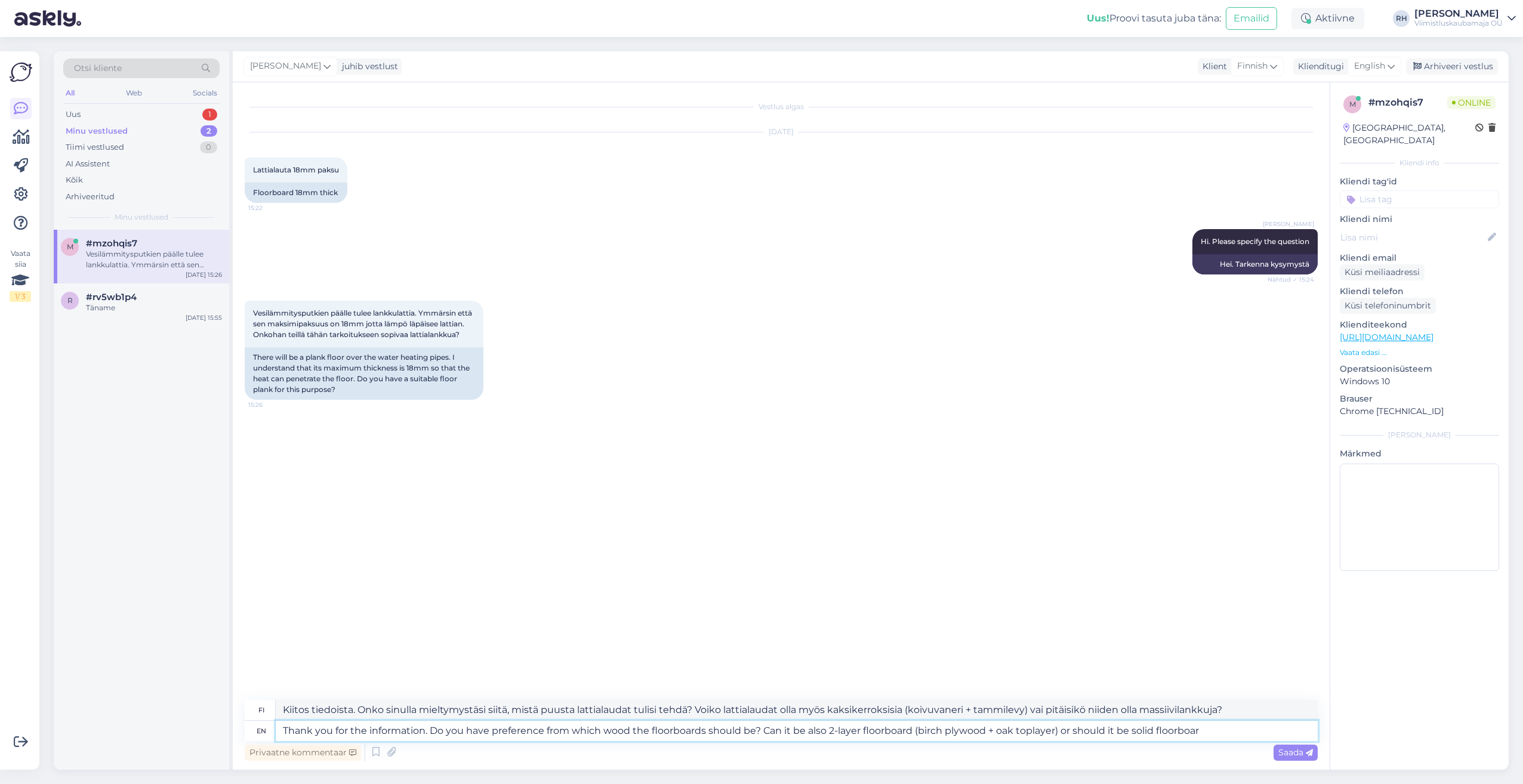
type textarea "Thank you for the information. Do you have preference from which wood the floor…"
type textarea "Kiitos tiedoista. Onko sinulla mieltymystäsi siitä, mistä puusta lattialaudat t…"
type textarea "Thank you for the information. Do you have preference from which wood the floor…"
type textarea "Kiitos tiedoista. Onko sinulla mieltymystäsi siitä, mistä puusta lattialautojen…"
type textarea "Thank you for the information. Do you have preference from which wood the floor…"
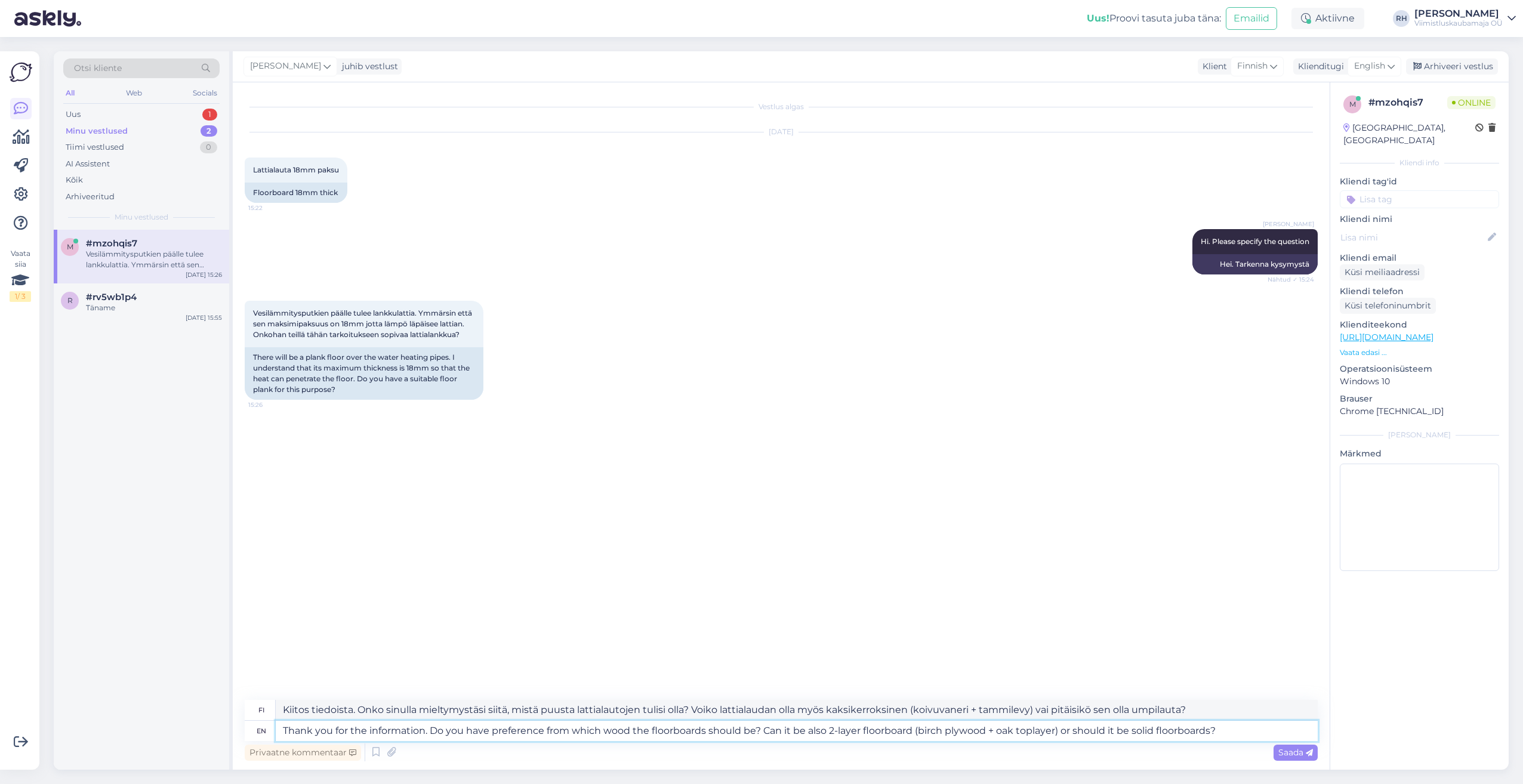
type textarea "Kiitos tiedoista. Onko sinulla mieltymystäsi siitä, mistä puusta lattialautojen…"
type textarea "Thank you for the information. Do you have preference from which wood the floor…"
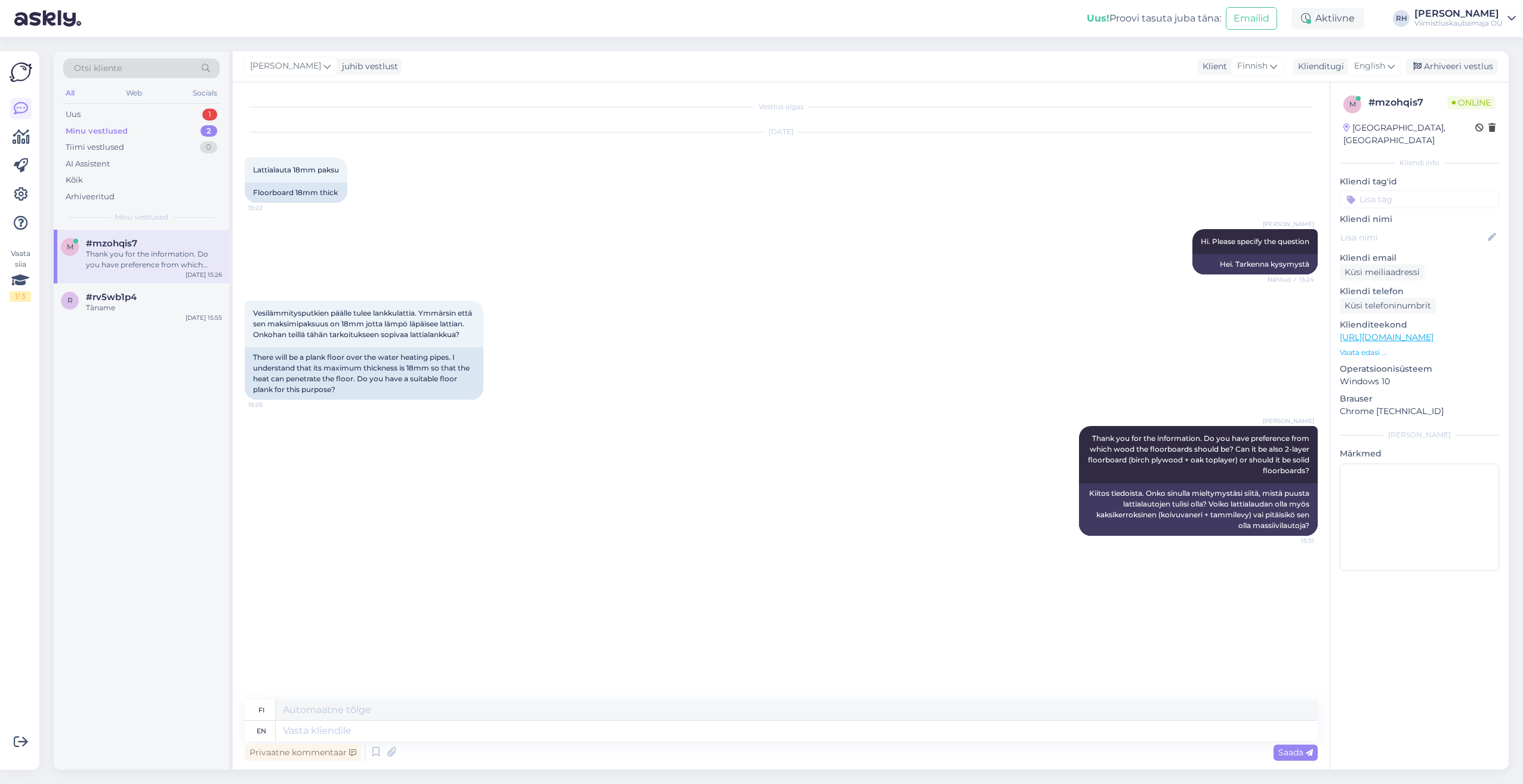
click at [1419, 331] on link "[URL][DOMAIN_NAME]" at bounding box center [1386, 337] width 94 height 11
click at [116, 115] on div "Uus 1" at bounding box center [141, 114] width 156 height 17
click at [136, 257] on div "Ich habe etwas bestellt und eine Email bekommen, in der ich aufgefordert werde …" at bounding box center [154, 260] width 136 height 22
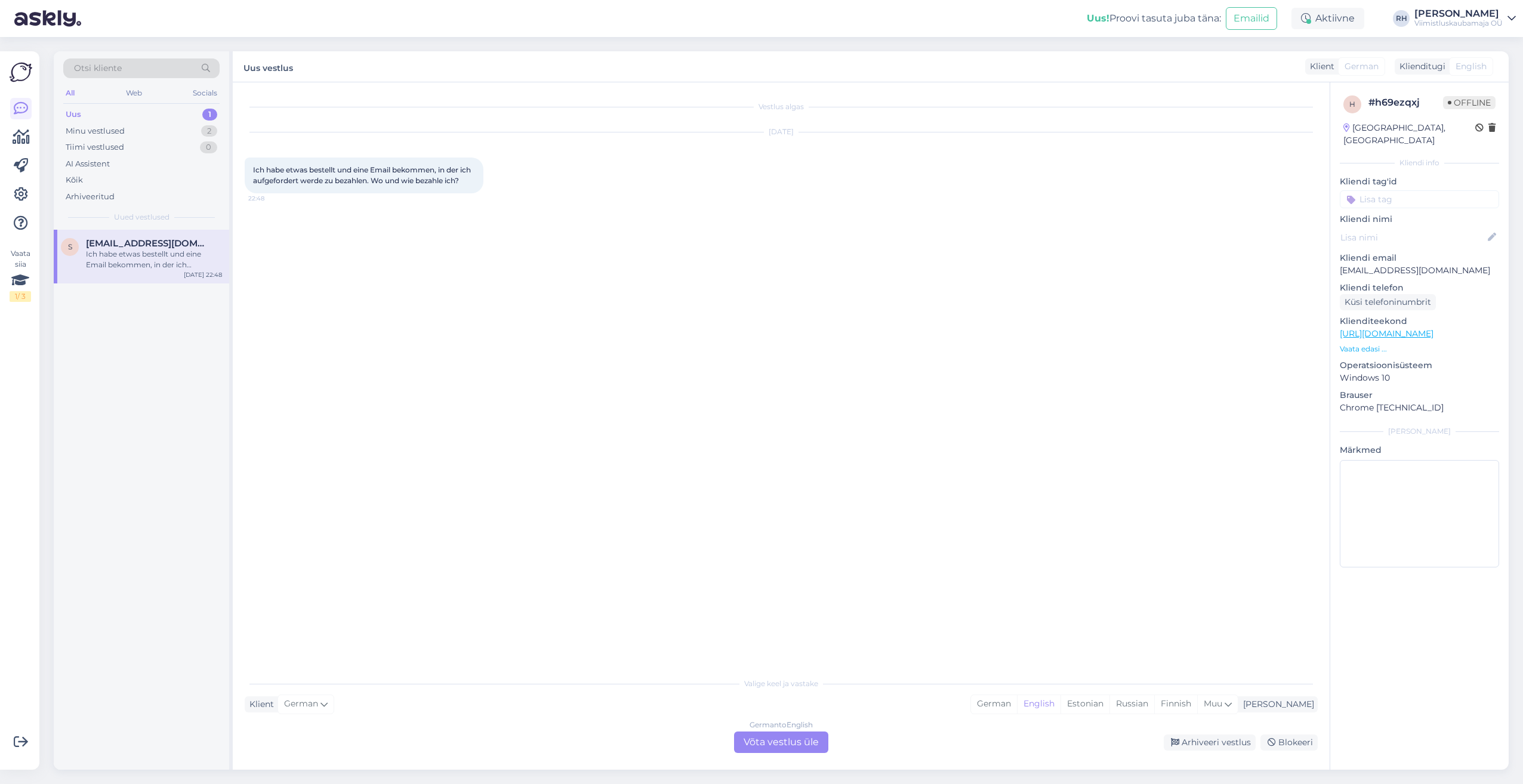
click at [752, 736] on div "German to English Võta vestlus üle" at bounding box center [781, 742] width 94 height 22
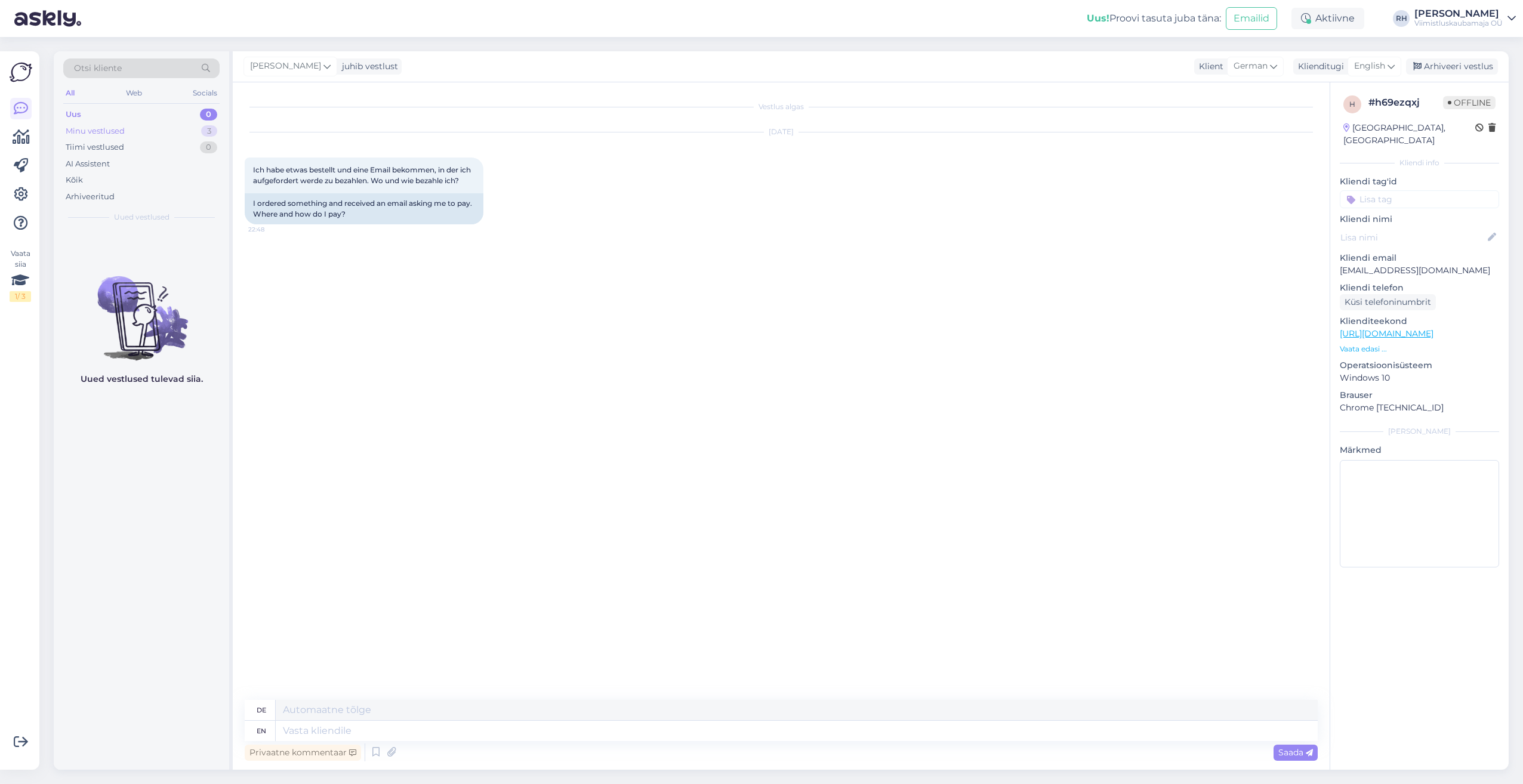
click at [106, 124] on div "Minu vestlused 3" at bounding box center [141, 131] width 156 height 17
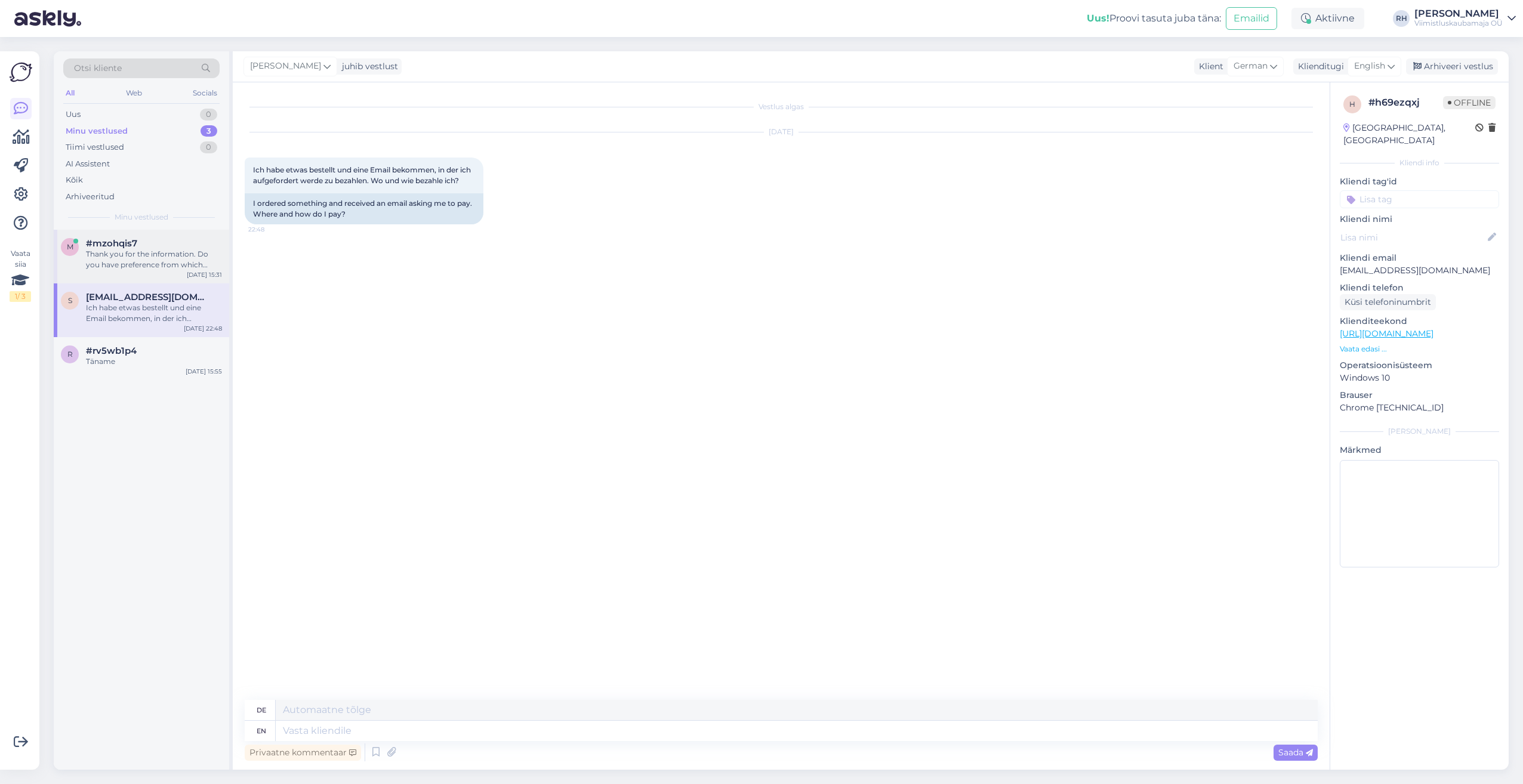
click at [134, 253] on div "Thank you for the information. Do you have preference from which wood the floor…" at bounding box center [154, 260] width 136 height 22
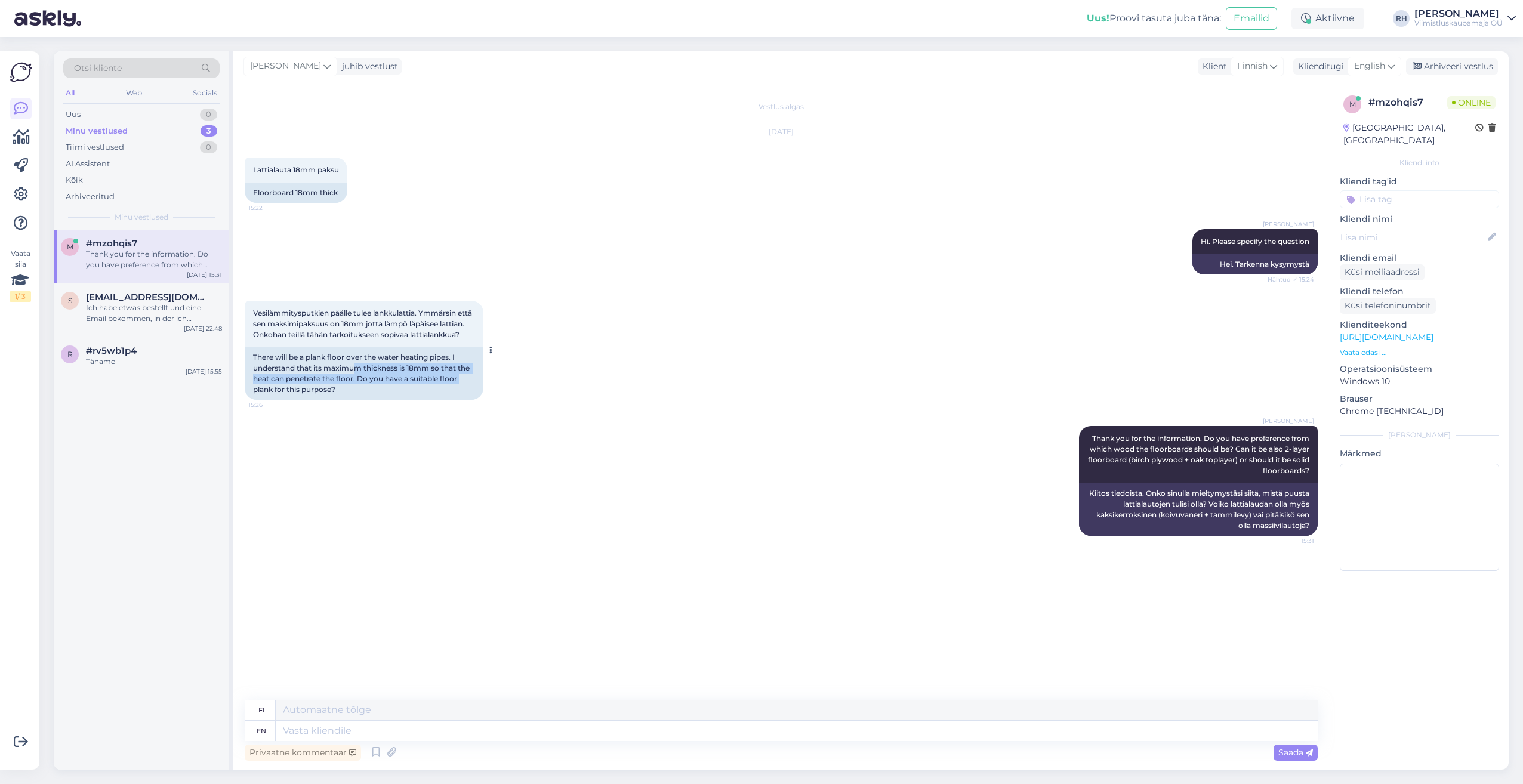
drag, startPoint x: 356, startPoint y: 377, endPoint x: 480, endPoint y: 393, distance: 125.0
click at [480, 393] on div "There will be a plank floor over the water heating pipes. I understand that its…" at bounding box center [364, 373] width 239 height 52
click at [369, 397] on div "There will be a plank floor over the water heating pipes. I understand that its…" at bounding box center [364, 373] width 239 height 52
drag, startPoint x: 344, startPoint y: 404, endPoint x: 250, endPoint y: 313, distance: 130.8
click at [250, 313] on div "Vesilämmitysputkien päälle tulee lankkulattia. Ymmärsin että sen maksimipaksuus…" at bounding box center [364, 350] width 239 height 99
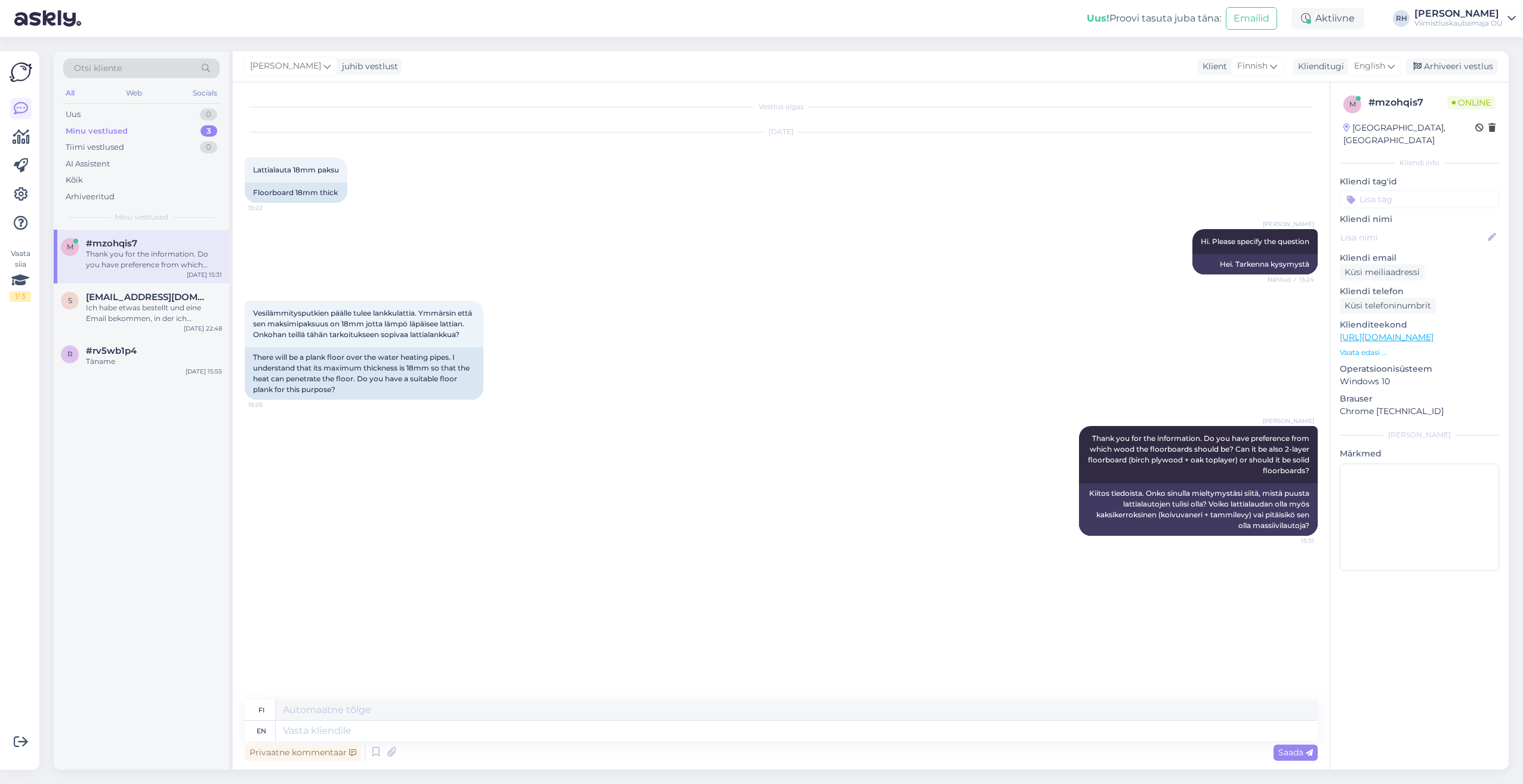
drag, startPoint x: 250, startPoint y: 313, endPoint x: 381, endPoint y: 243, distance: 148.5
click at [381, 243] on div "Rivo Hiis Hi. Please specify the question Nähtud ✓ 15:24 Hei. Tarkenna kysymystä" at bounding box center [781, 251] width 1073 height 71
